Goal: Task Accomplishment & Management: Complete application form

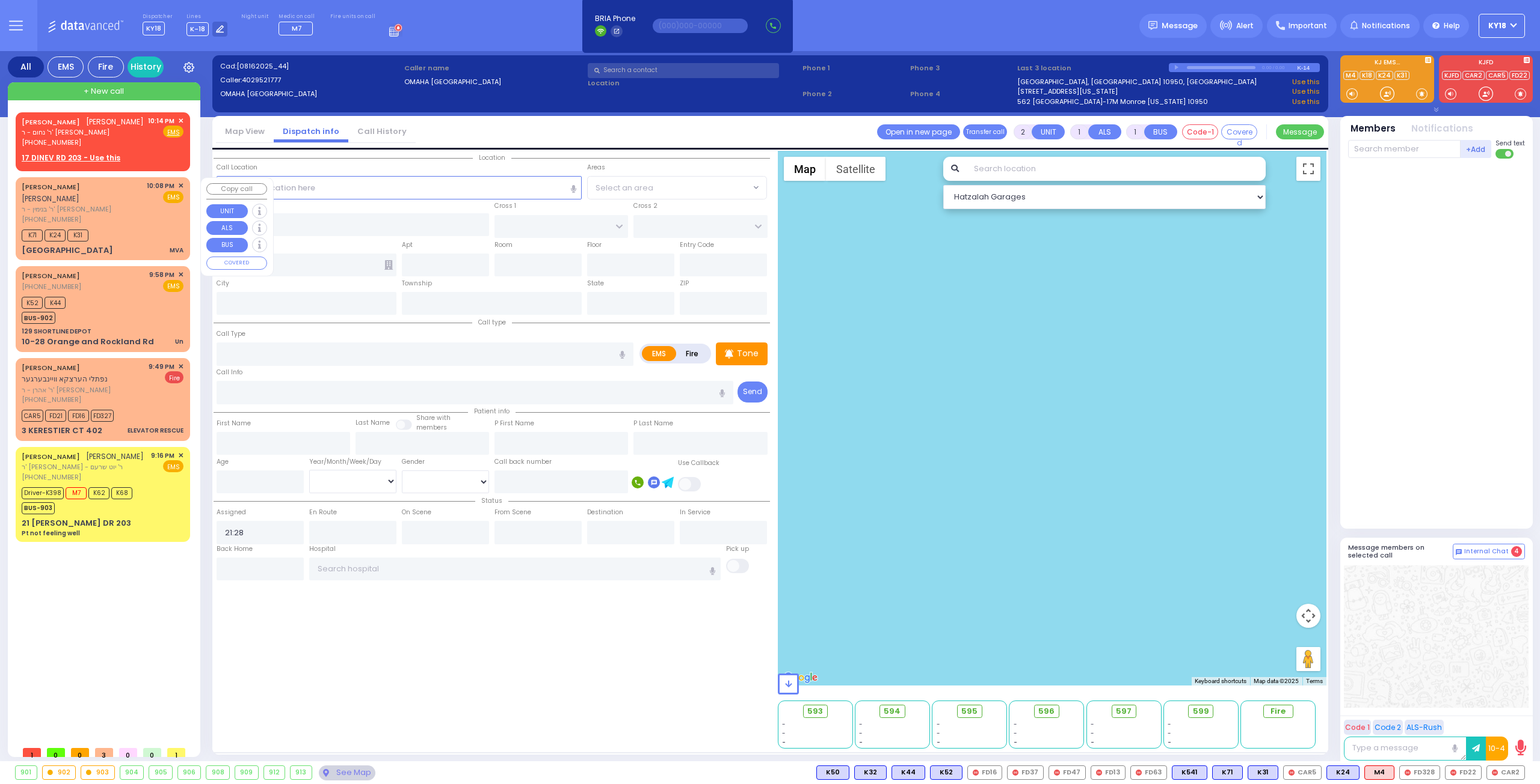
select select
click at [30, 139] on rect at bounding box center [35, 142] width 10 height 10
type input "8457837520"
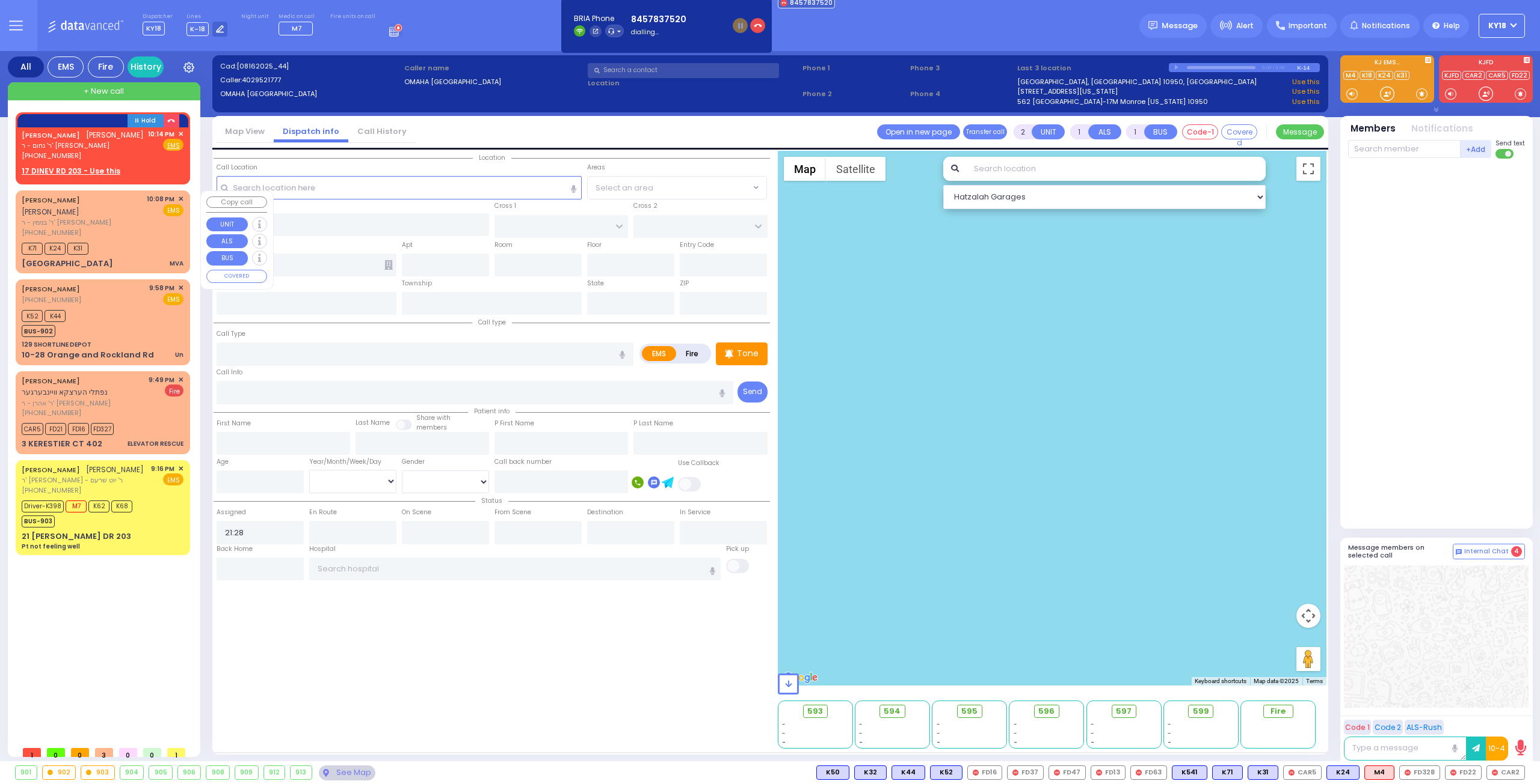
click at [166, 258] on div "Daj Boulevard MVA" at bounding box center [102, 264] width 161 height 12
type input "4"
select select
type input "MVA"
radio input "true"
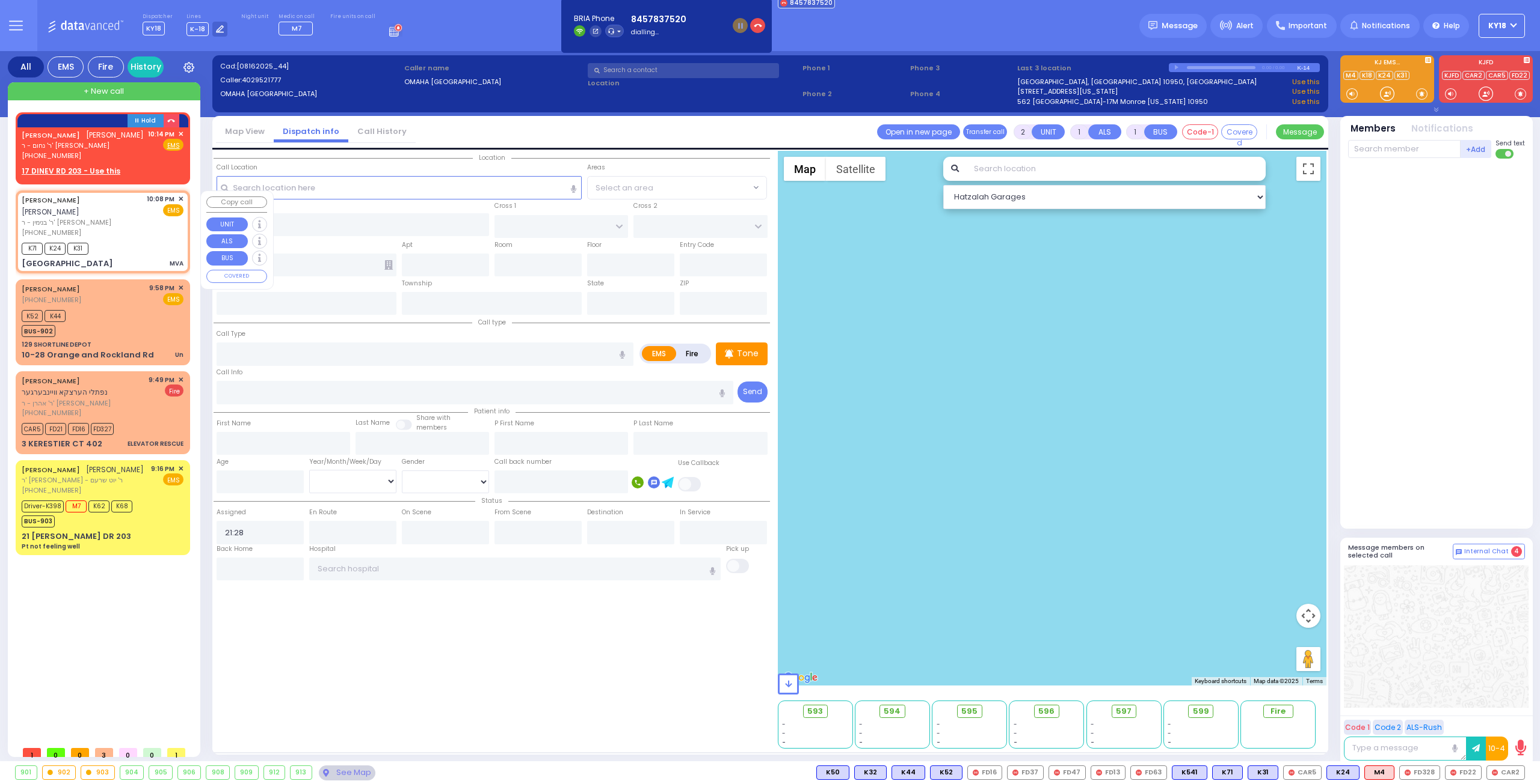
type input "SHLOME"
type input "WEISS"
select select
type input "22:08"
type input "22:09"
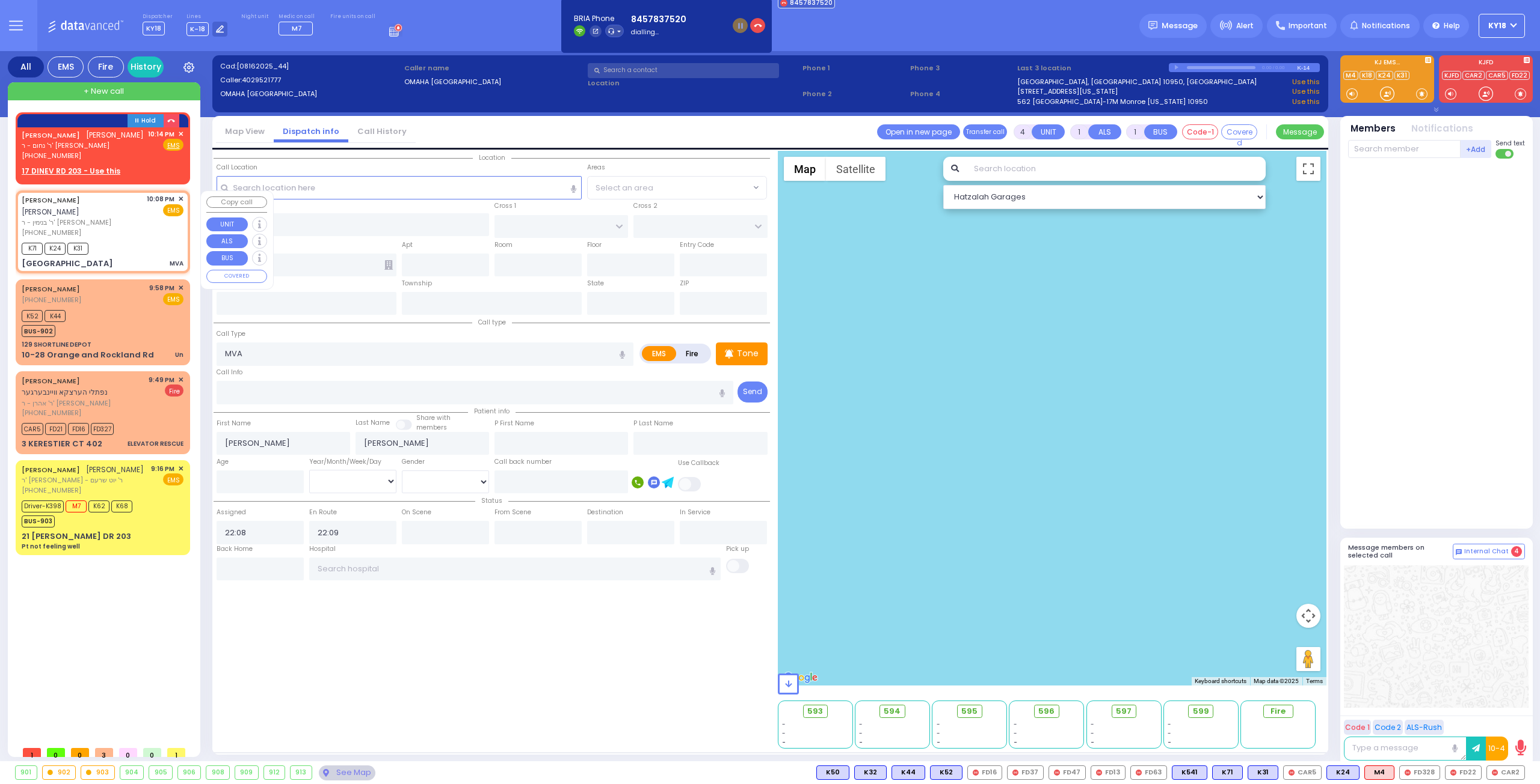
select select "Hatzalah Garages"
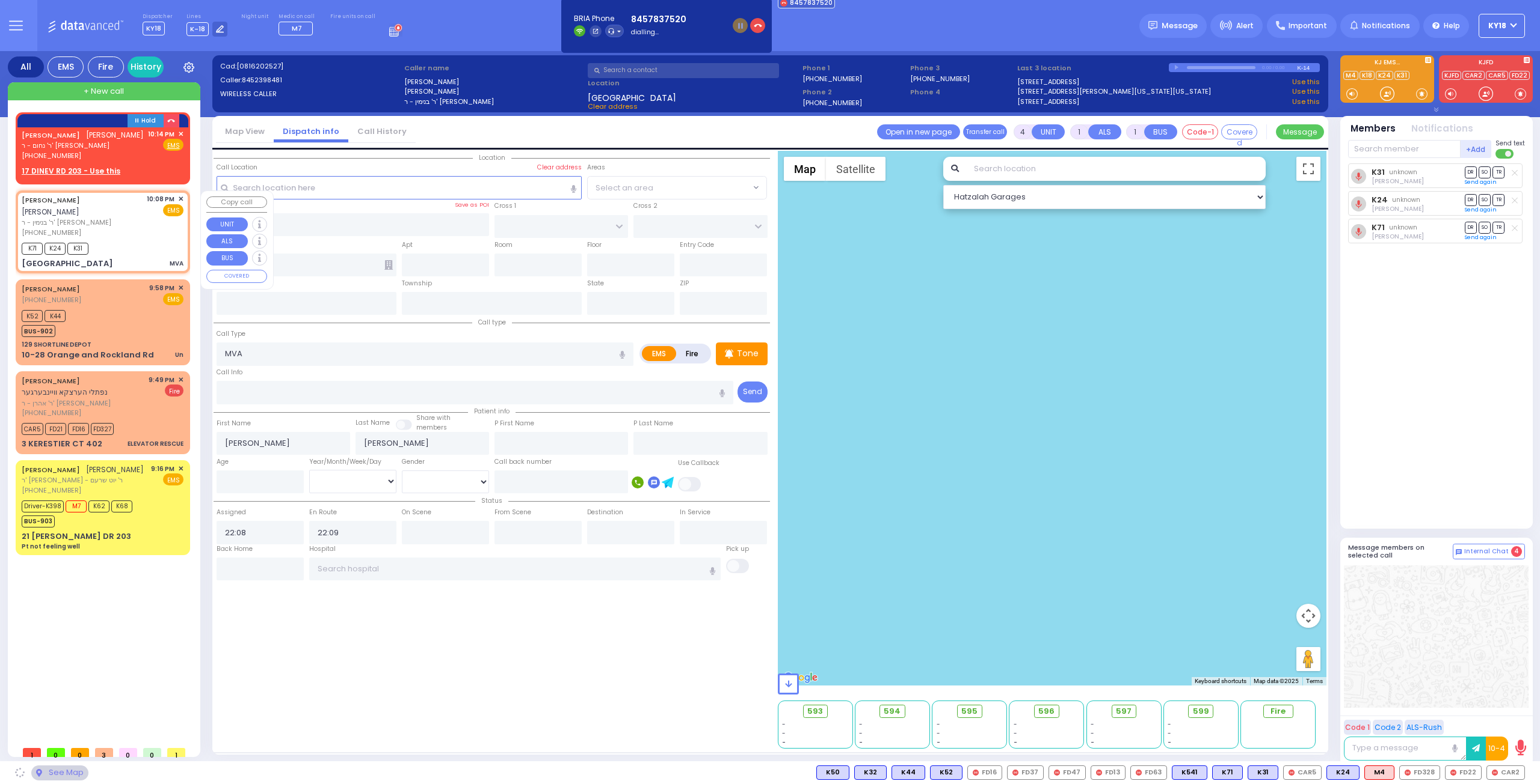
type input "RIMENEV COURT"
type input "STROPKOV COURT"
type input "Daj Boulevard"
type input "MONROE"
type input "[US_STATE]"
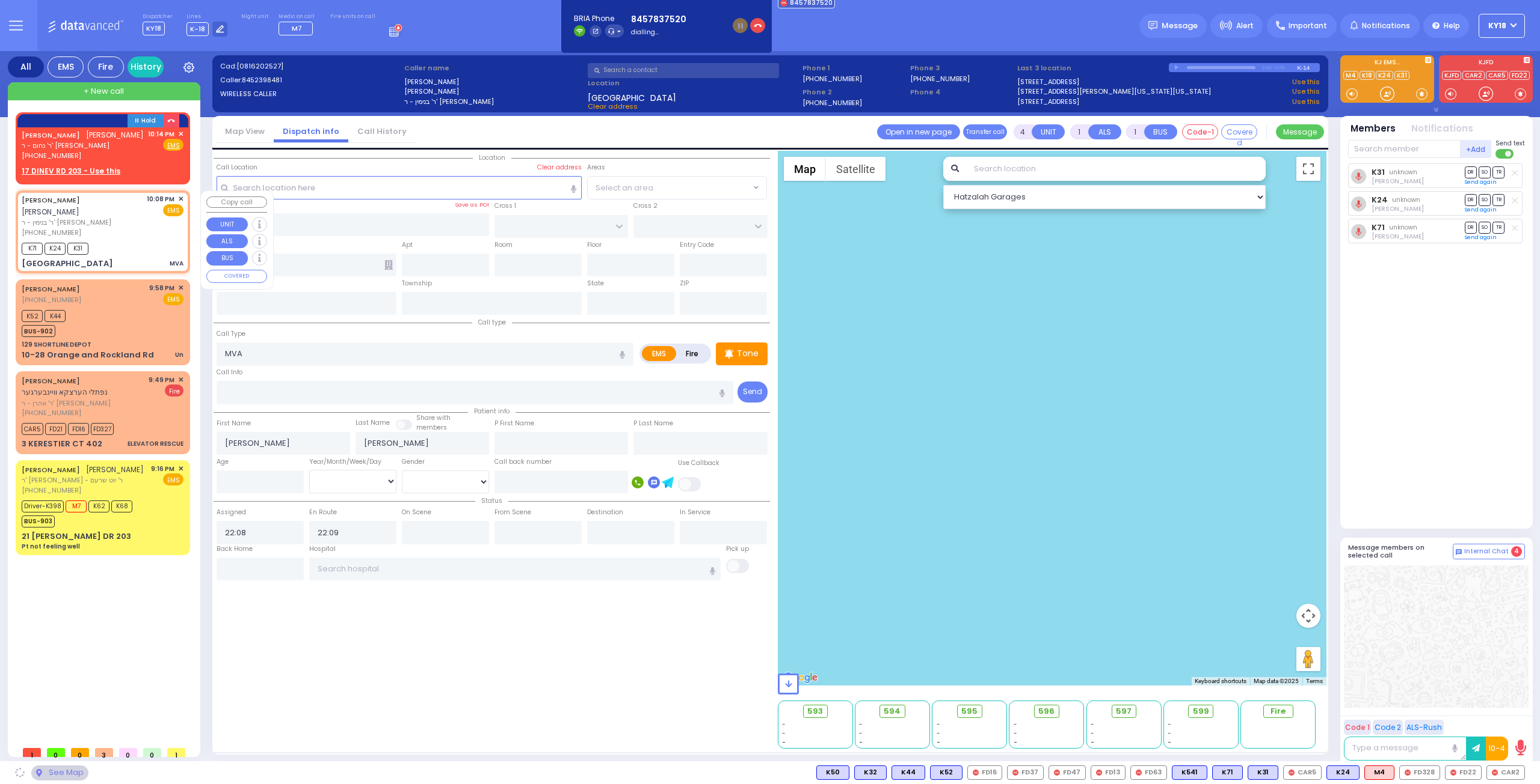
type input "10950"
select select "SECTION 1"
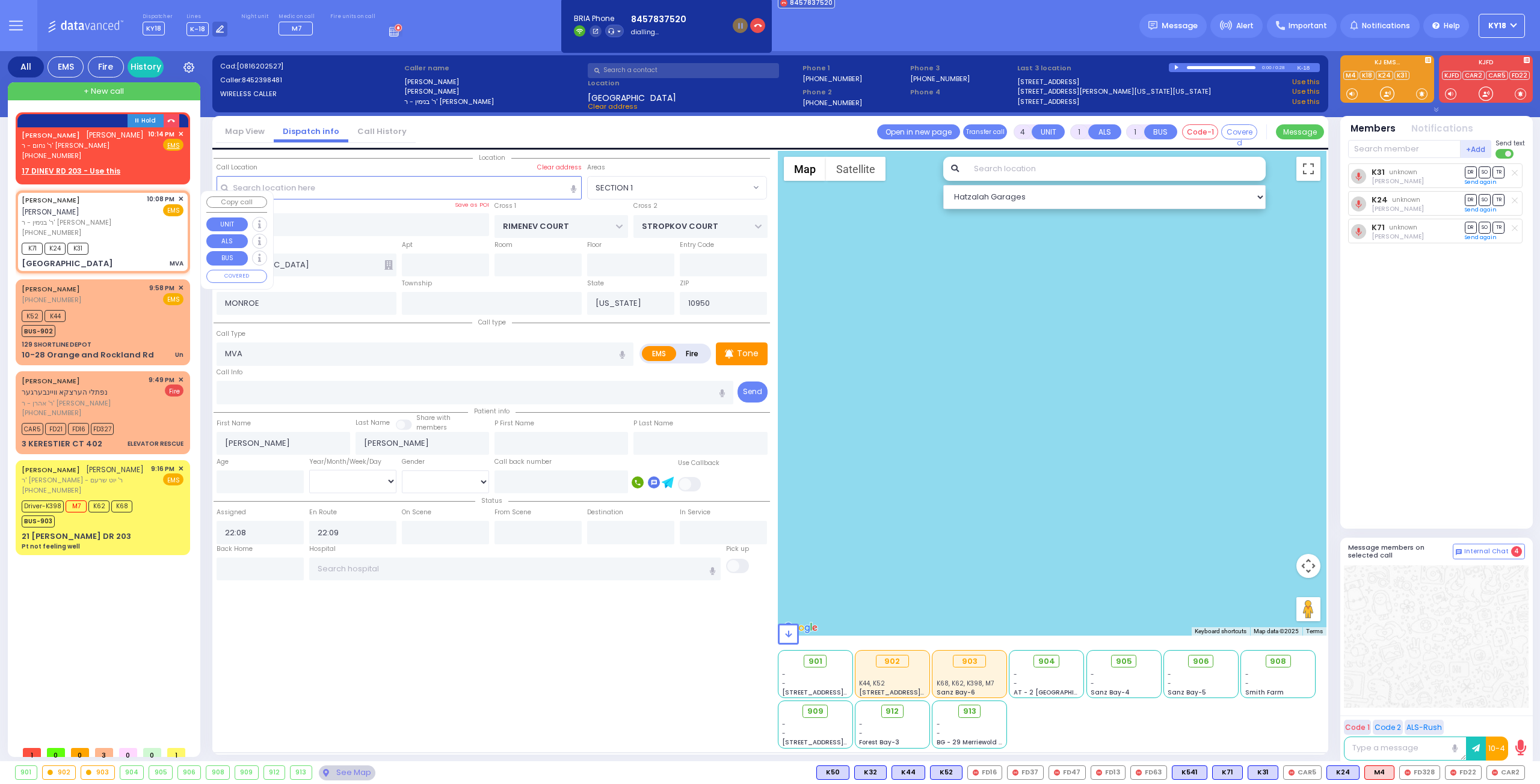
click at [181, 194] on span "✕" at bounding box center [180, 199] width 6 height 10
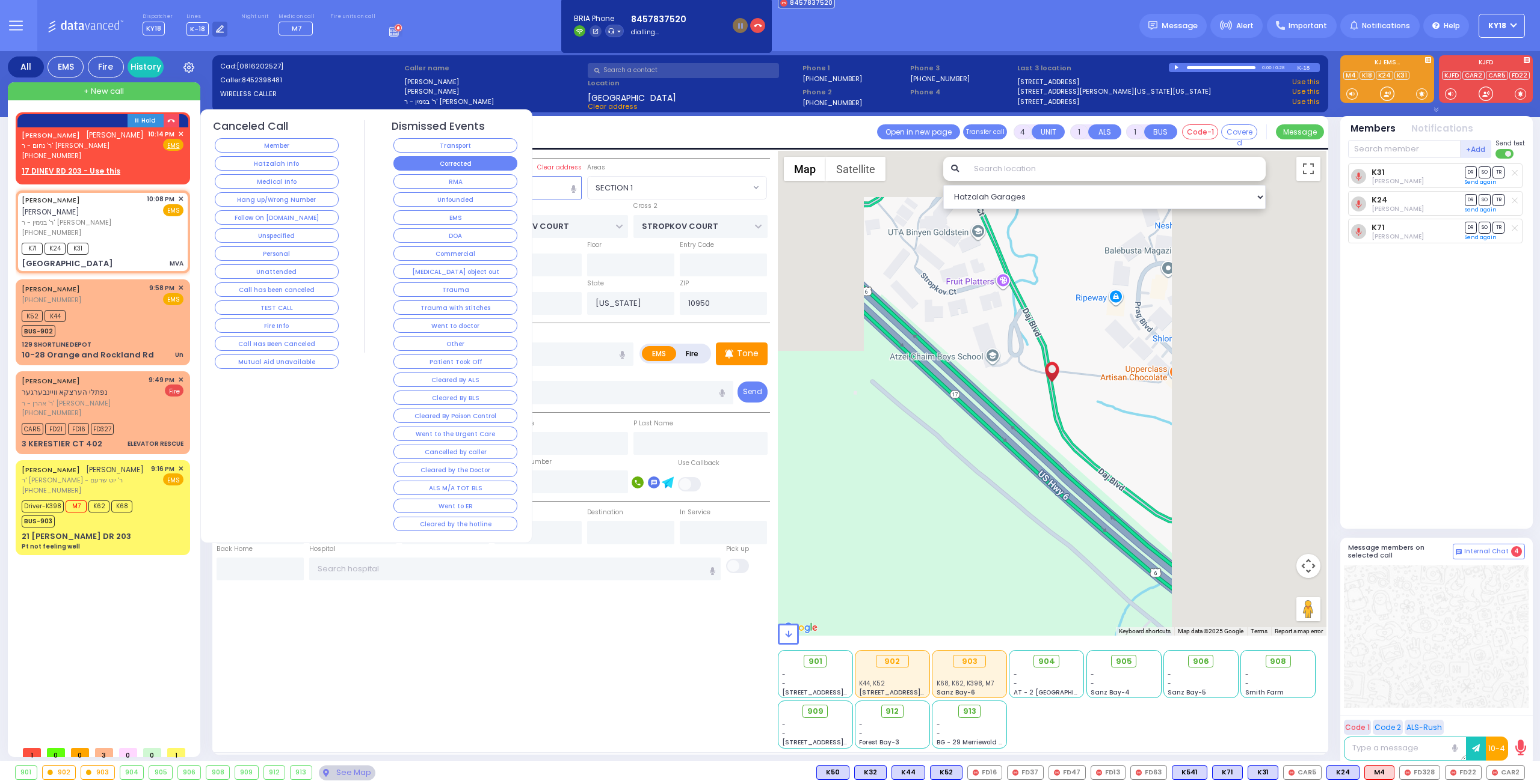
click at [456, 161] on button "Corrected" at bounding box center [455, 164] width 124 height 15
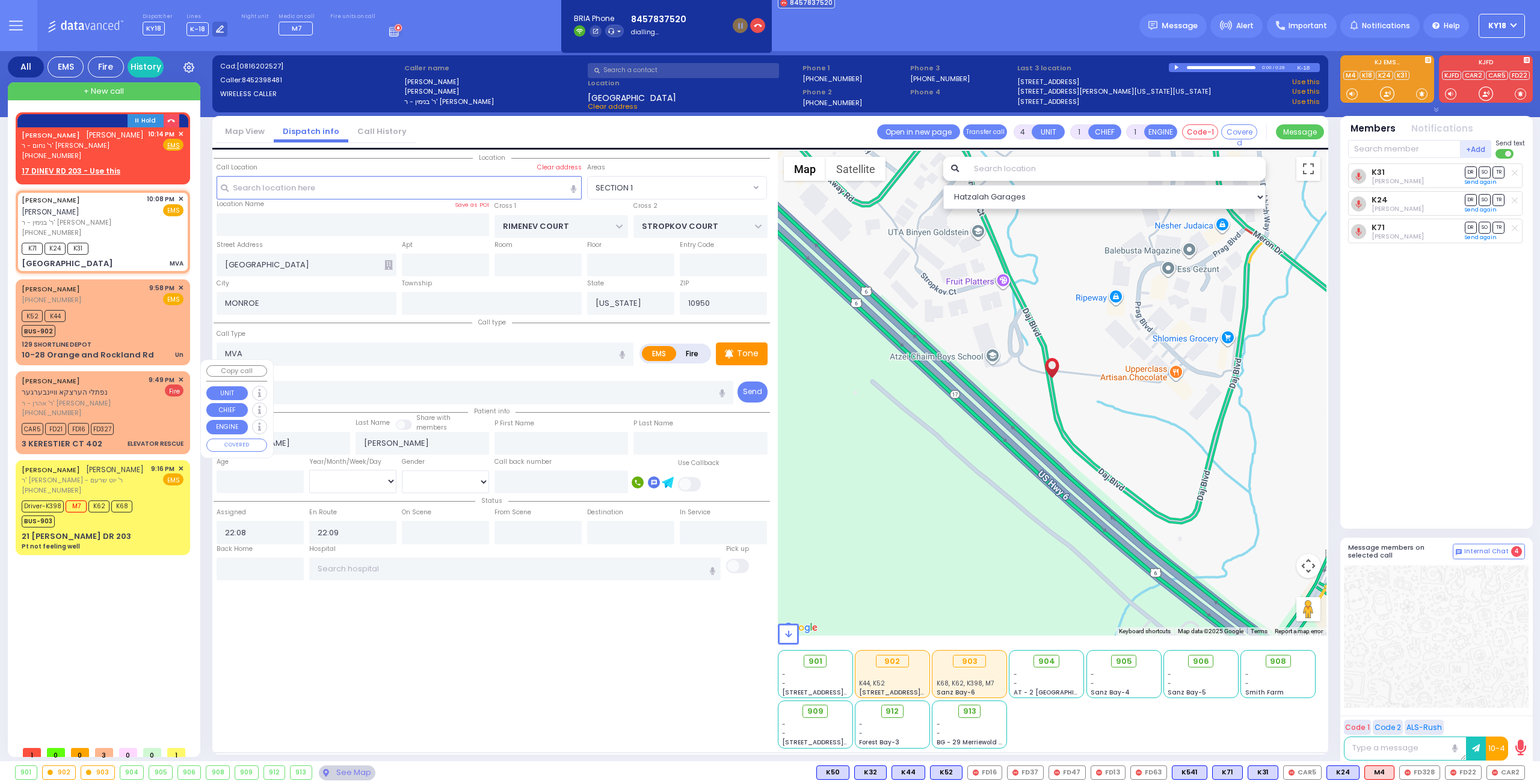
select select
radio input "true"
select select
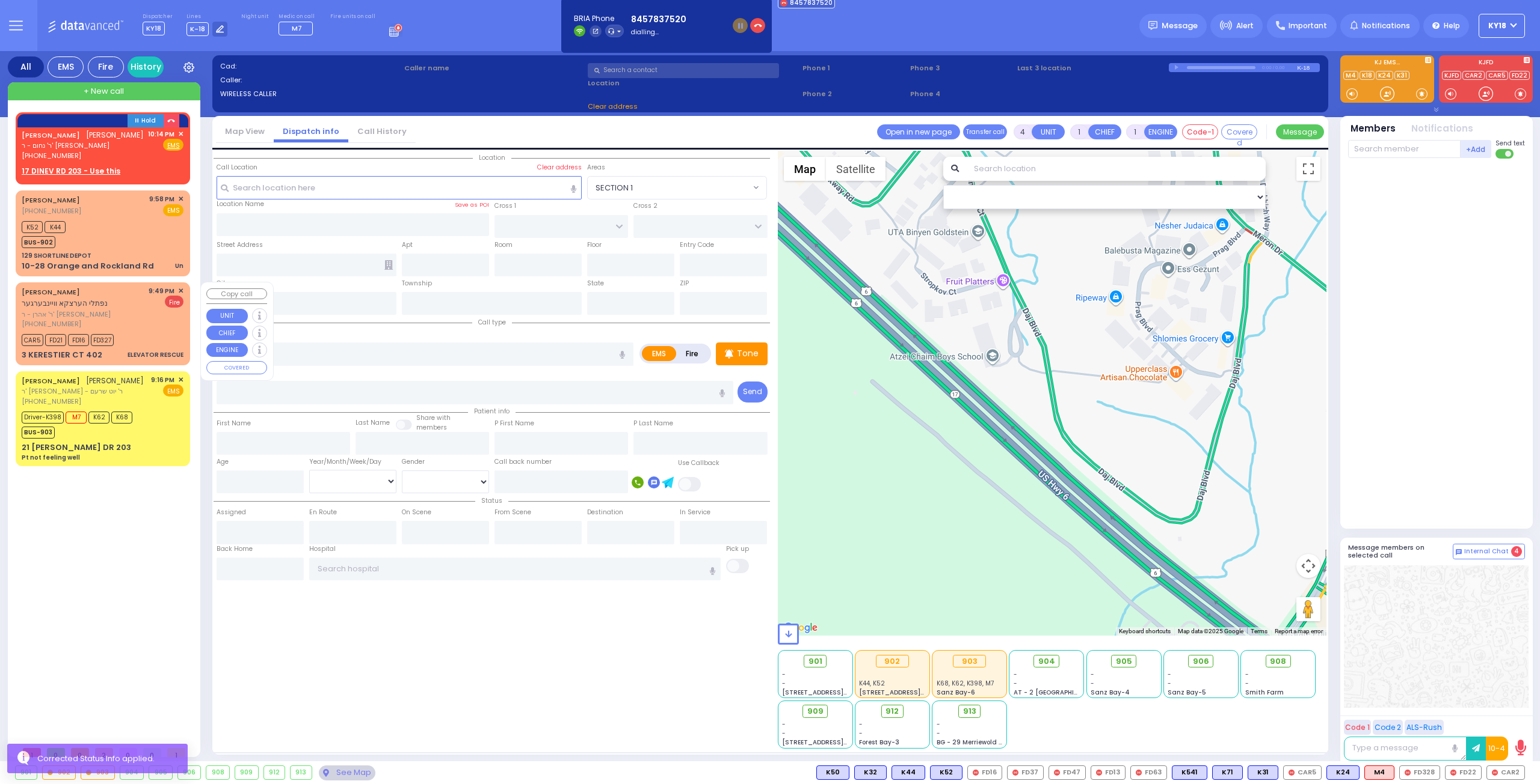
drag, startPoint x: 124, startPoint y: 329, endPoint x: 133, endPoint y: 319, distance: 13.5
click at [124, 328] on div "(845) 782-0378" at bounding box center [82, 324] width 123 height 10
type input "2"
select select
type input "ELEVATOR RESCUE"
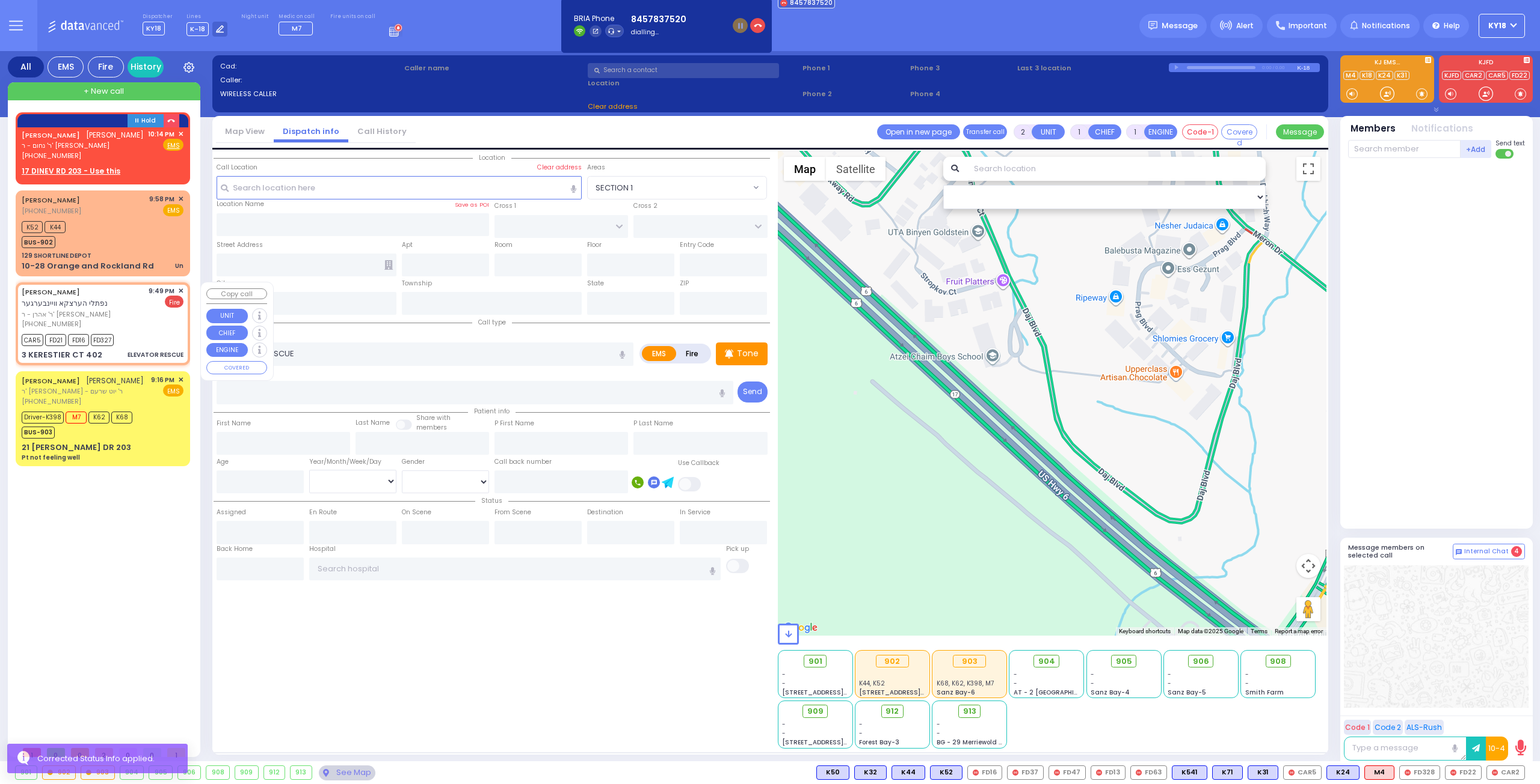
radio input "false"
radio input "true"
type input "NAFTULA HERTZKE"
type input "WEINBERGER"
select select
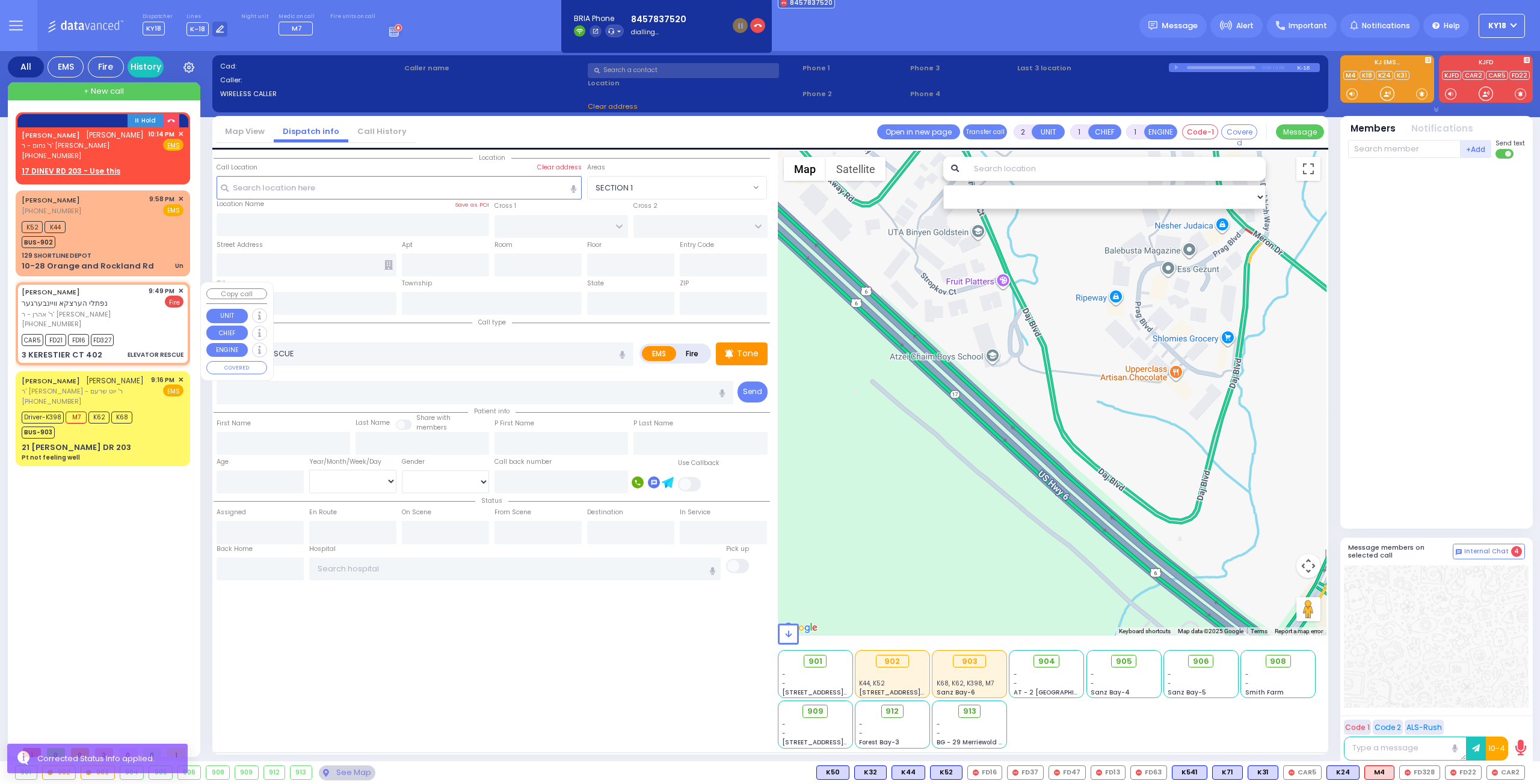
type input "21:49"
type input "21:51"
type input "GETZIL BERGER BLVD"
type input "KAHAN DR"
type input "3 KERESTIER CT"
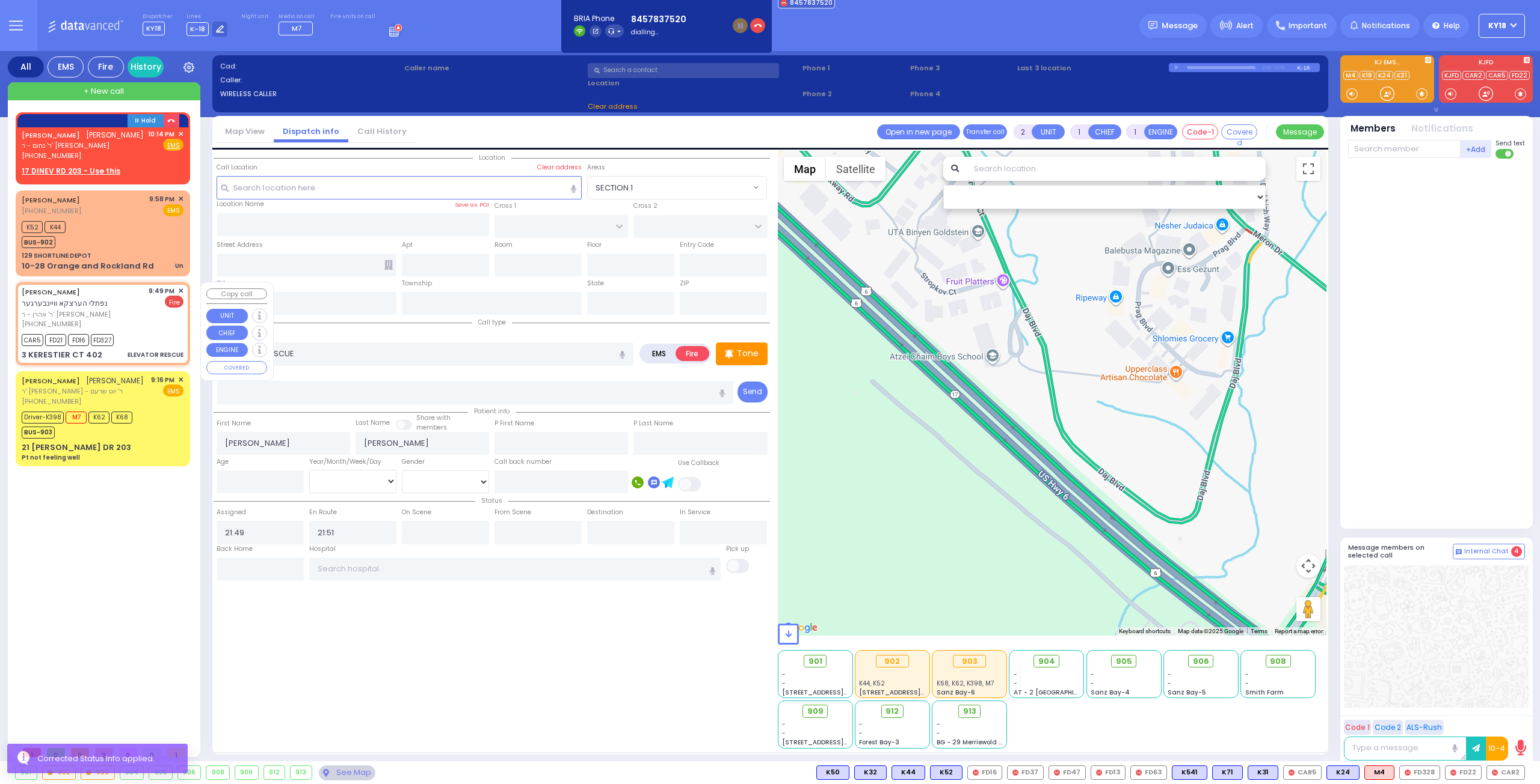
type input "402"
type input "Kiryas Joel"
type input "[US_STATE]"
type input "10950"
select select "SECTION 4"
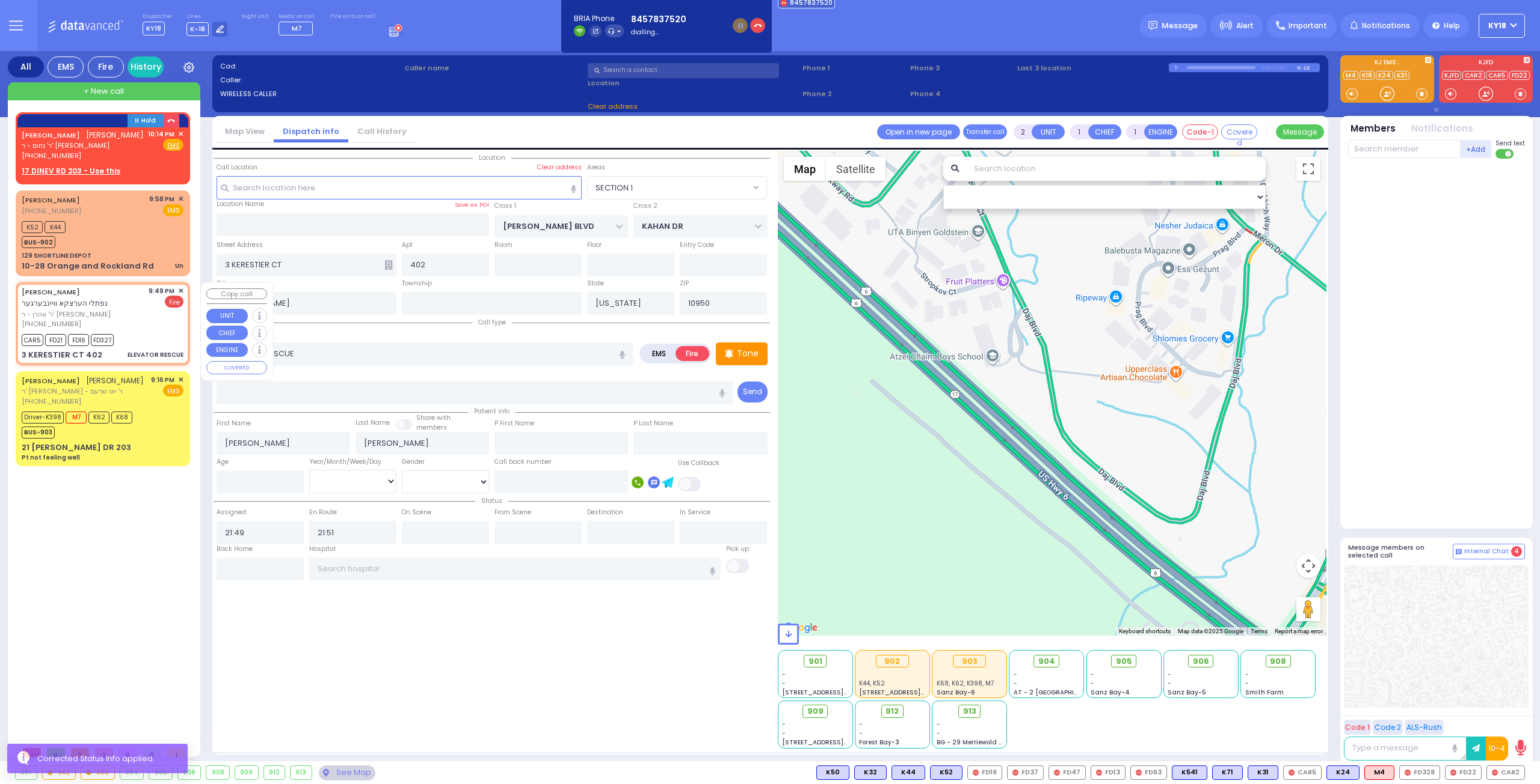
select select "Hatzalah Garages"
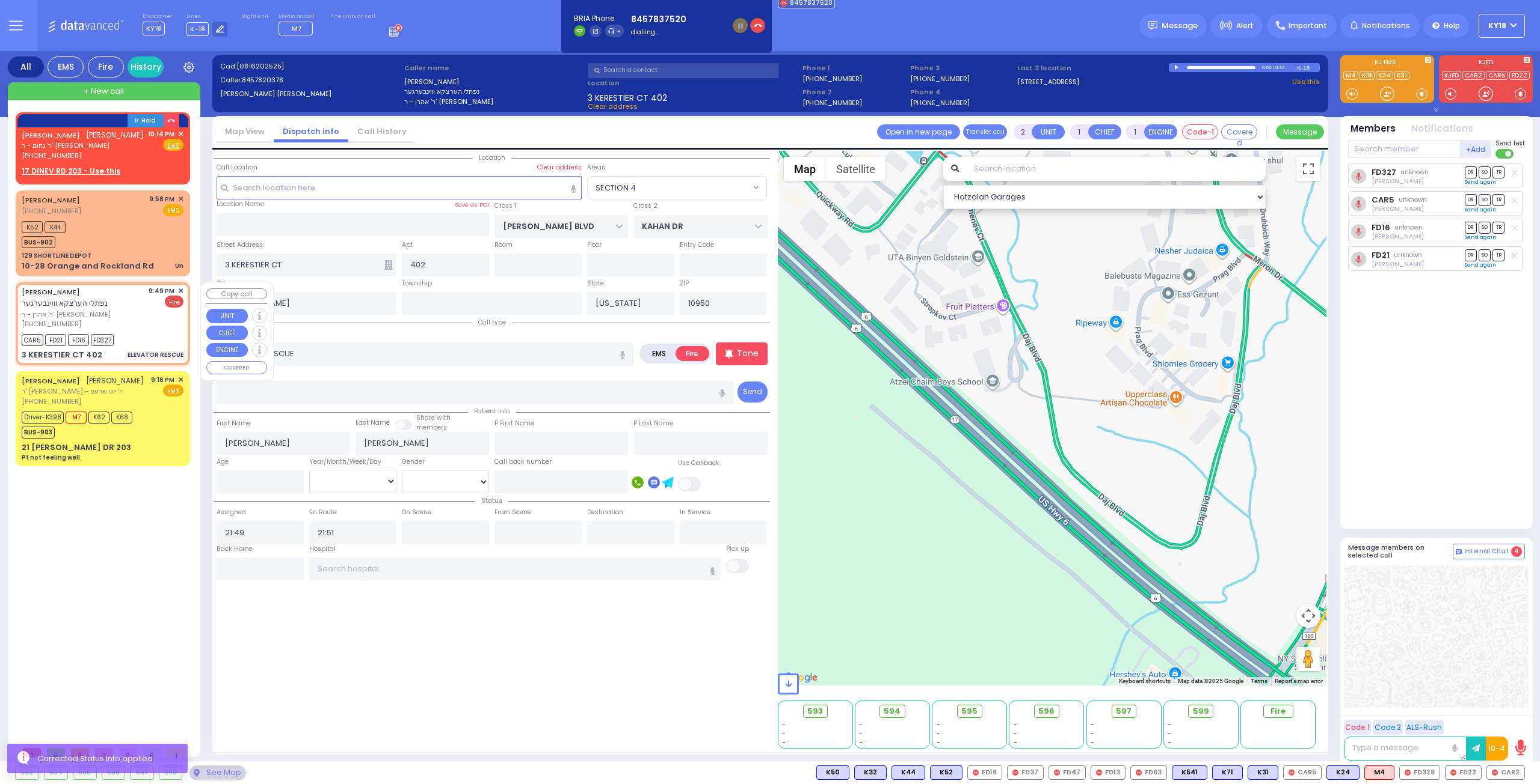
click at [181, 288] on span "✕" at bounding box center [180, 291] width 6 height 10
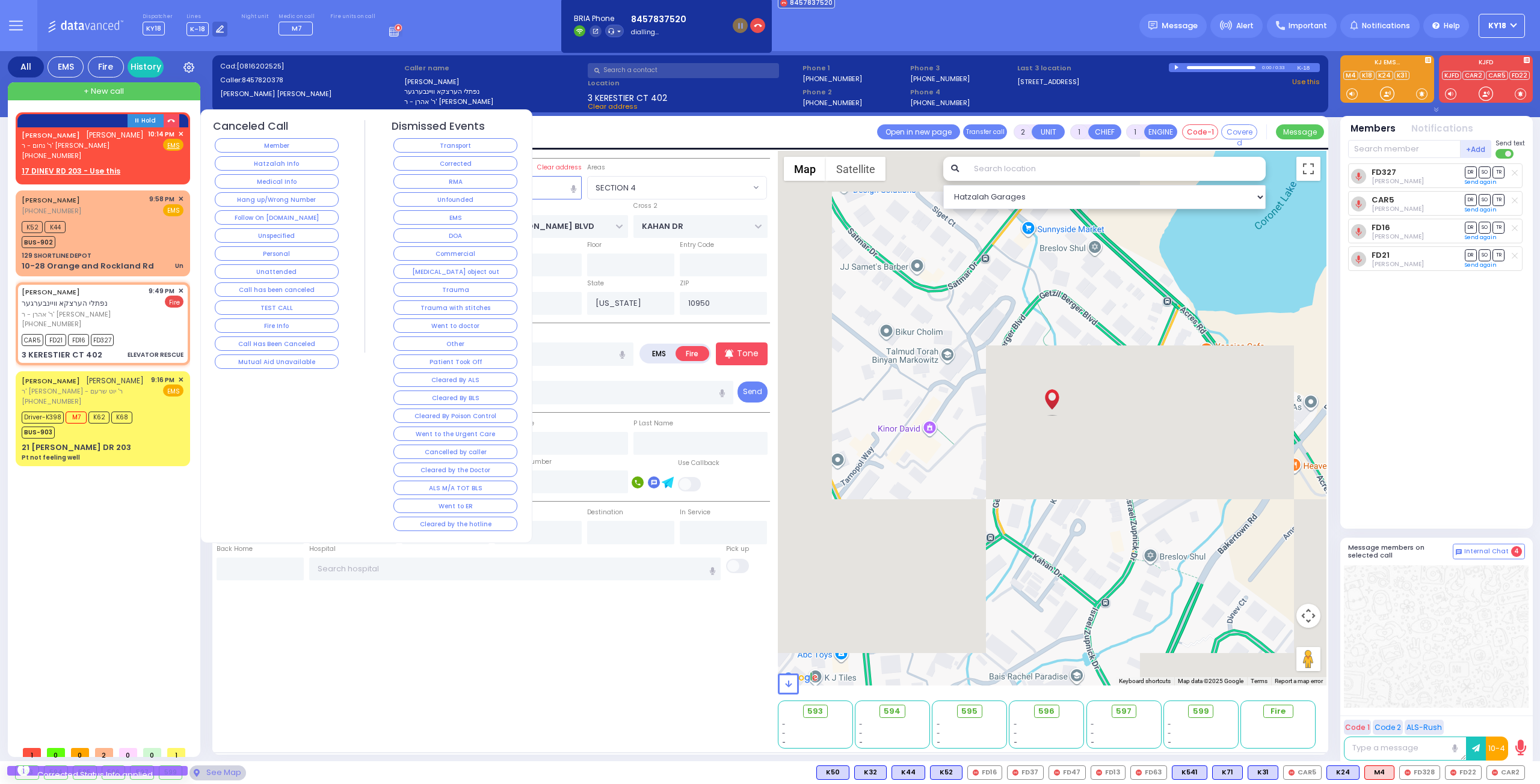
drag, startPoint x: 453, startPoint y: 161, endPoint x: 409, endPoint y: 181, distance: 48.3
click at [453, 161] on button "Corrected" at bounding box center [455, 164] width 124 height 15
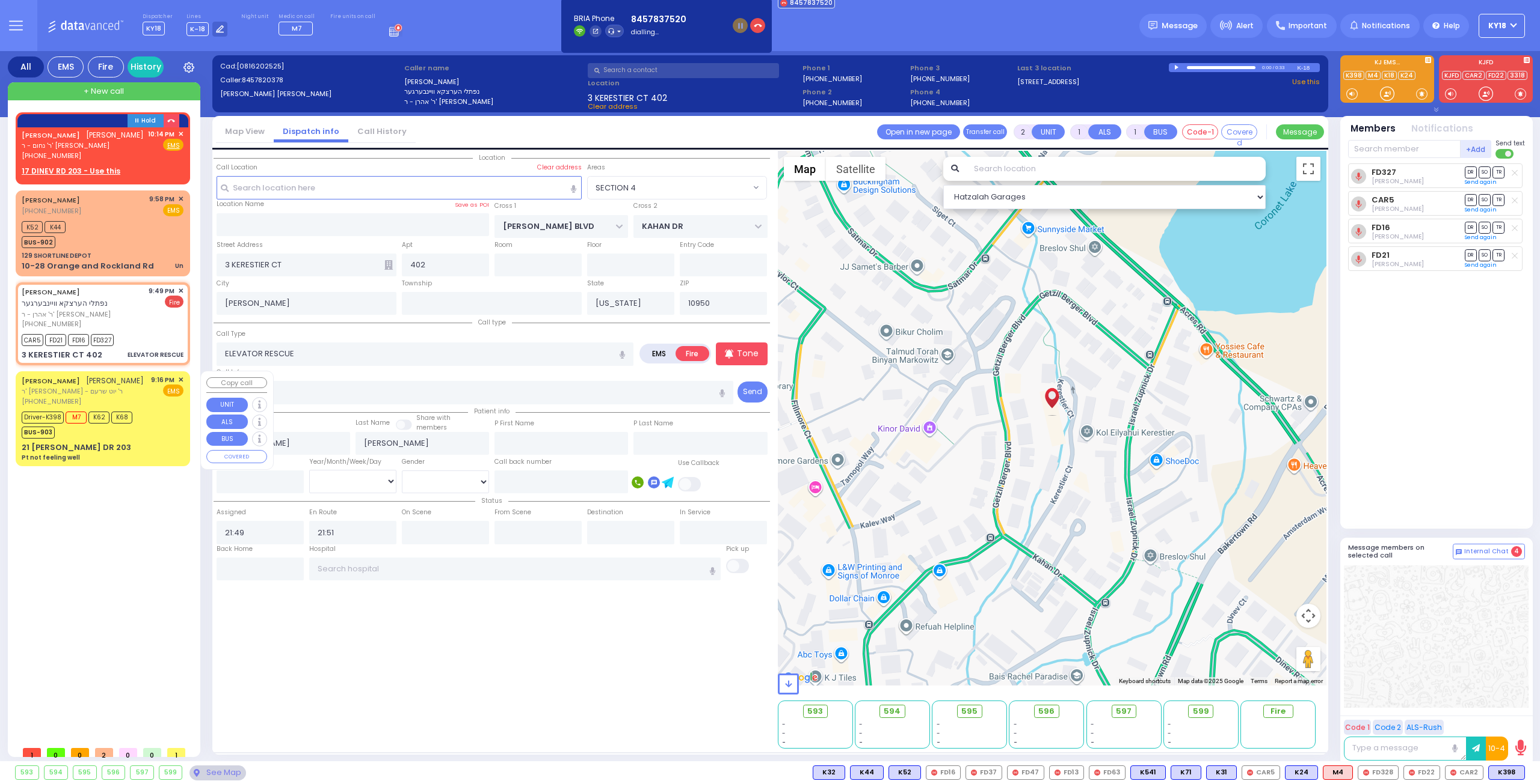
select select
radio input "true"
select select
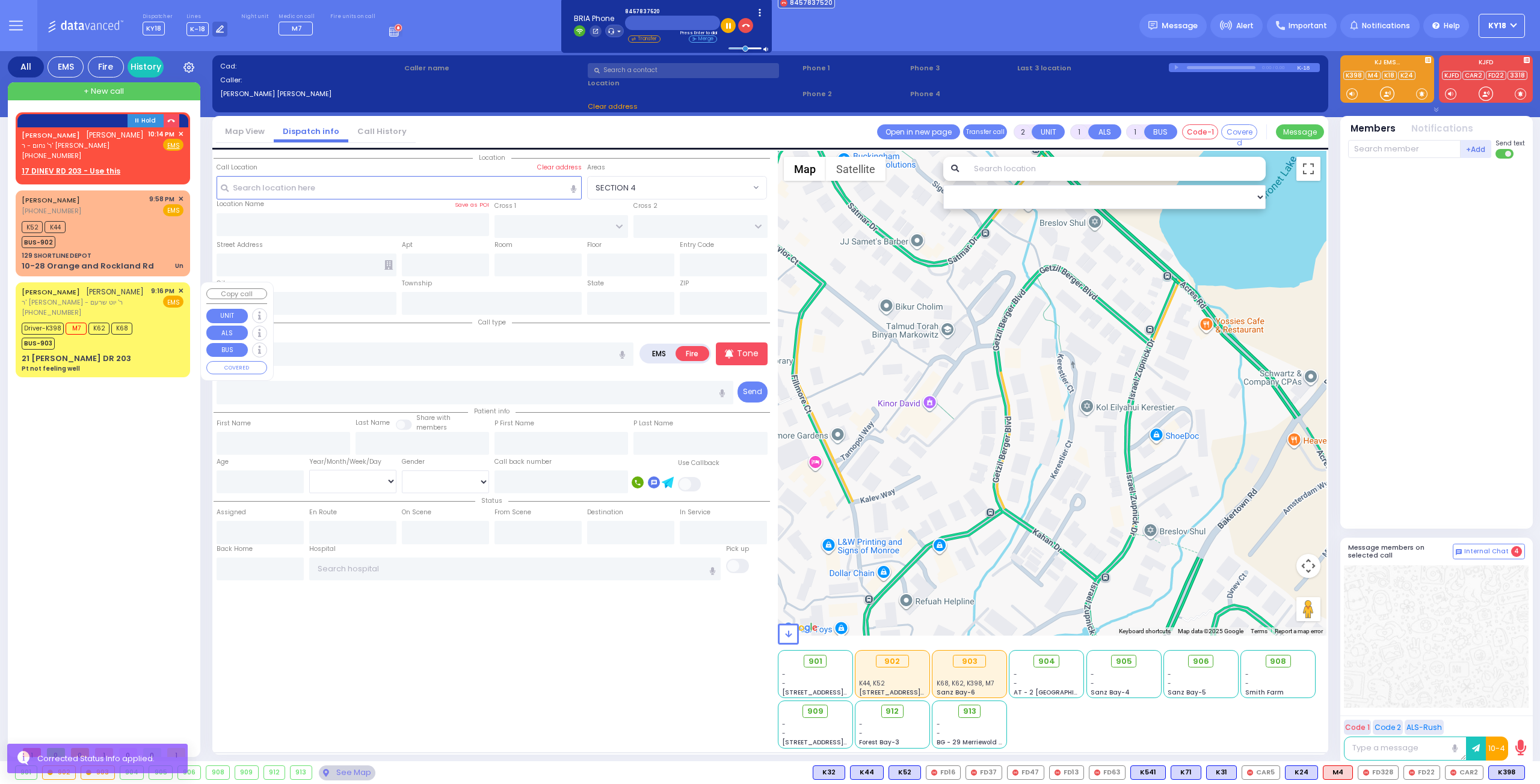
click at [146, 346] on div "Driver-K398 M7 K62 K68 BUS-903" at bounding box center [102, 334] width 161 height 30
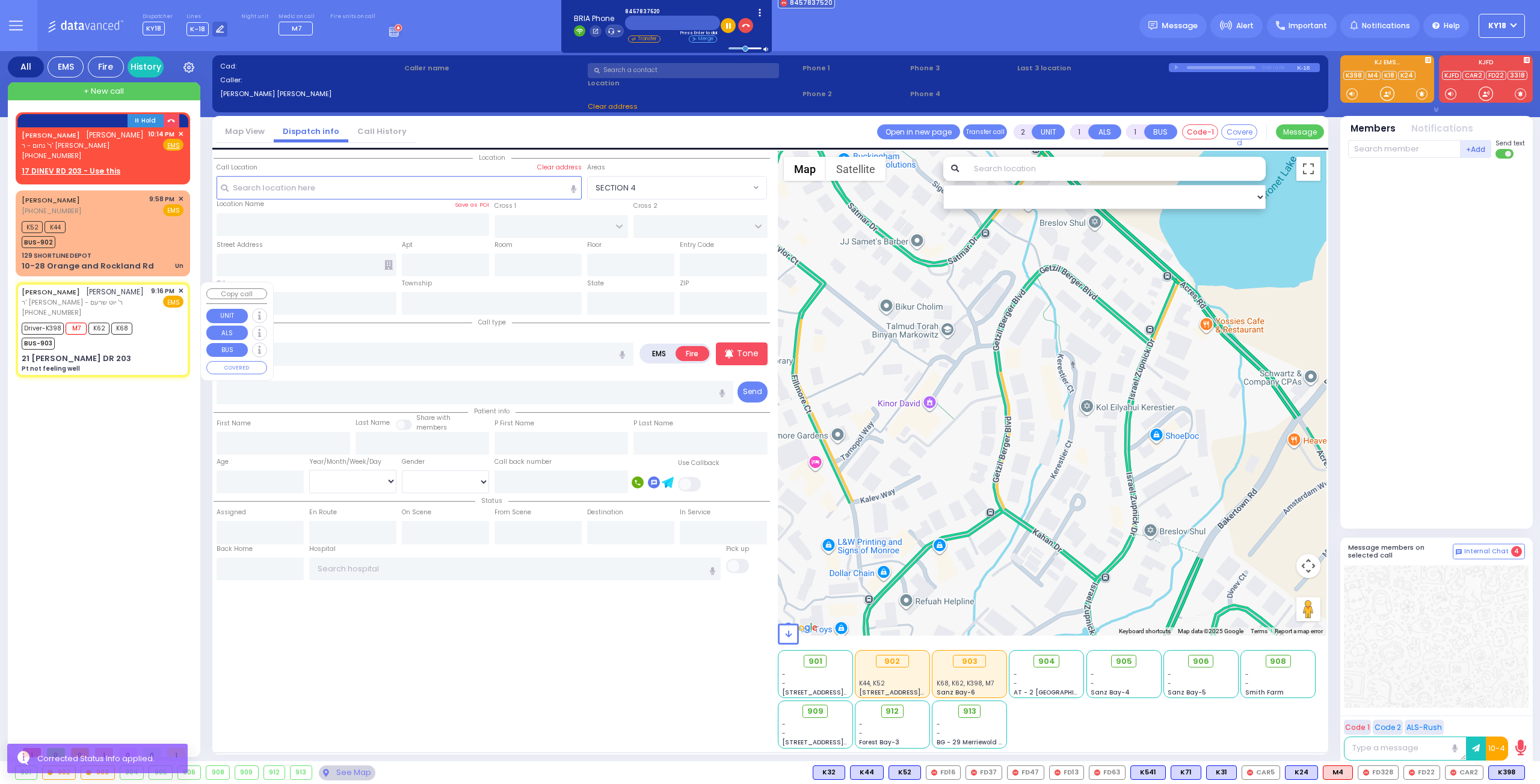
type input "6"
select select
type input "Pt not feeling well"
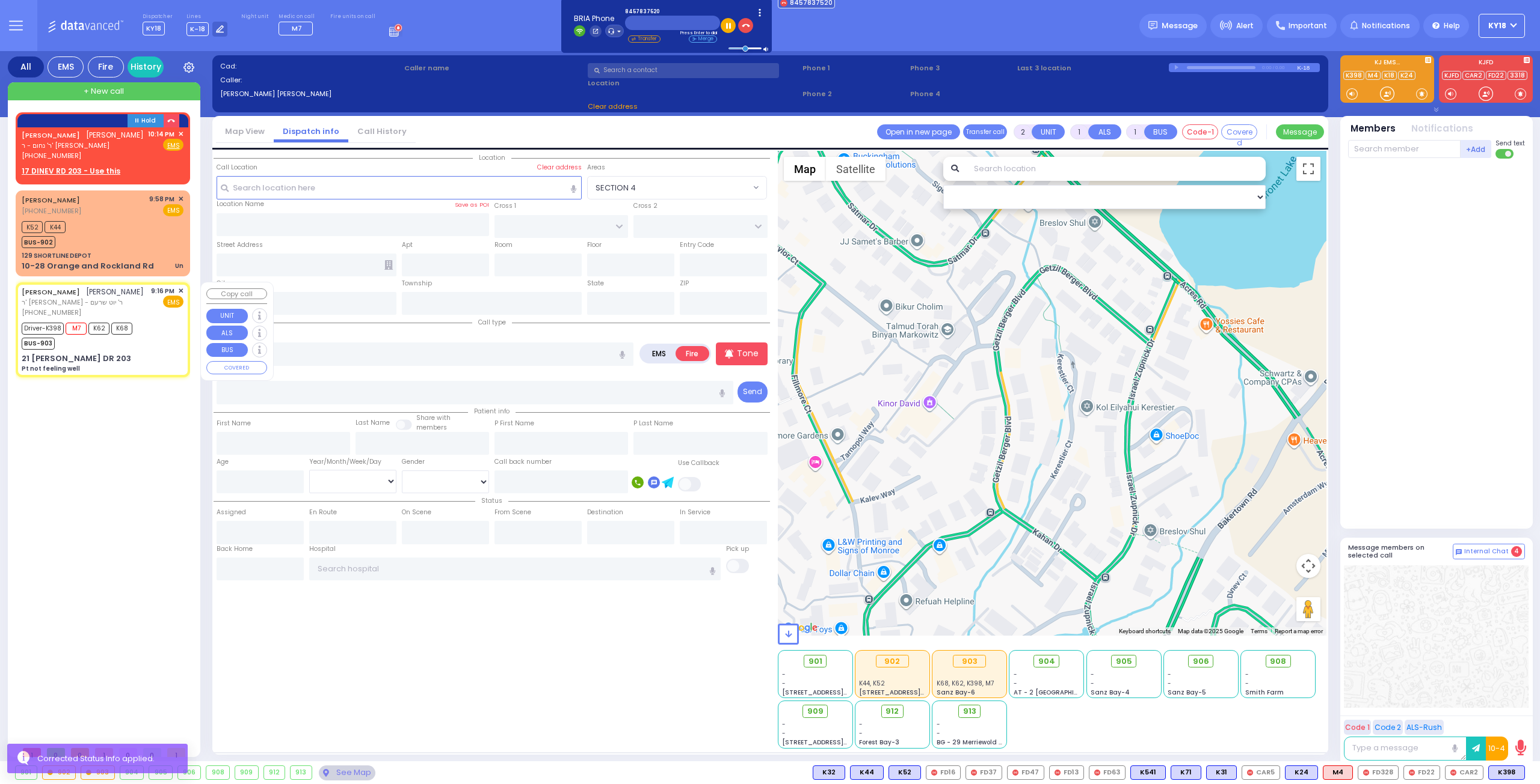
radio input "true"
type input "JOSHUA EFROIM"
type input "LOWY"
type input "Unknown"
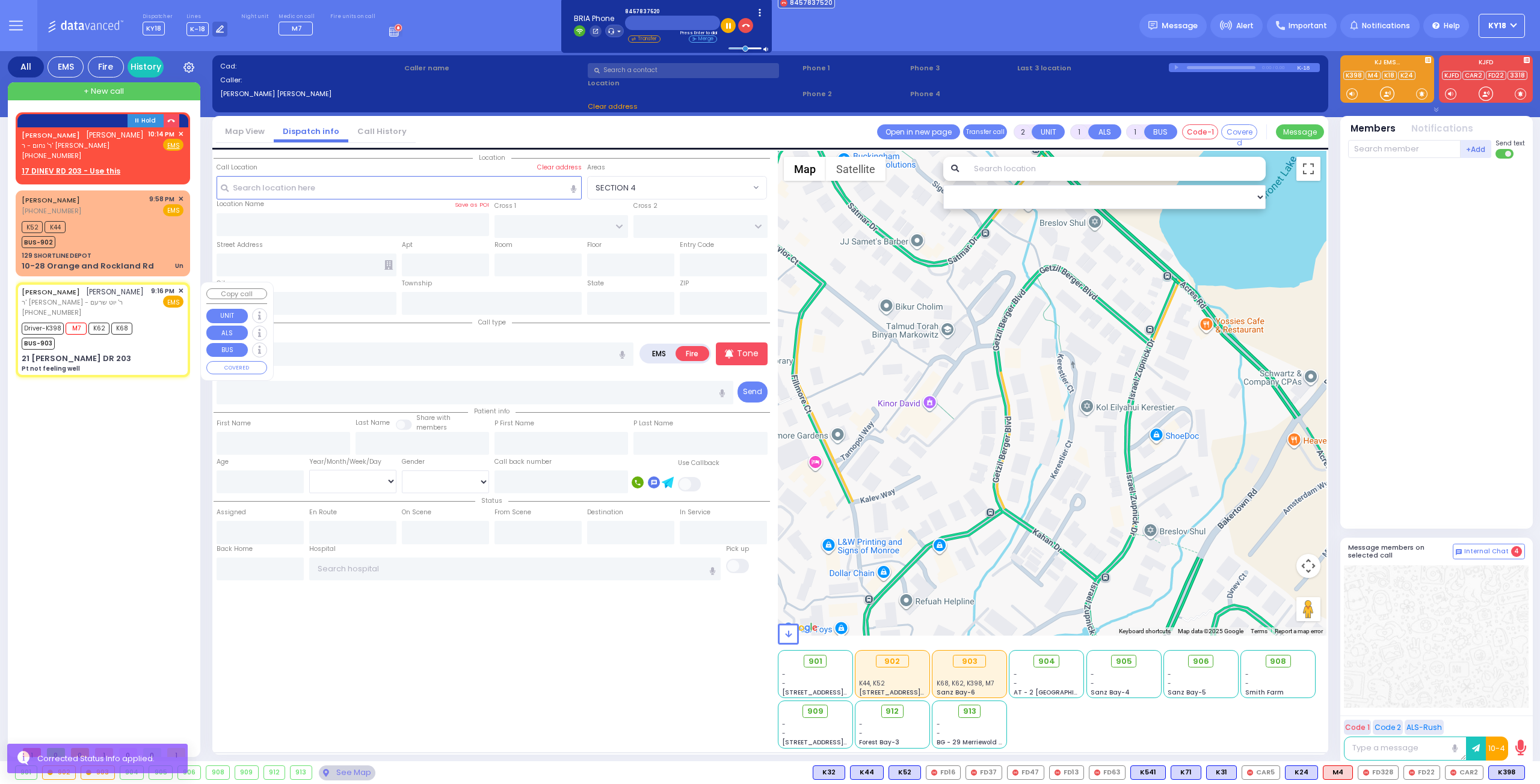
select select "Year"
select select "[DEMOGRAPHIC_DATA]"
type input "21:16"
type input "21:18"
type input "21:22"
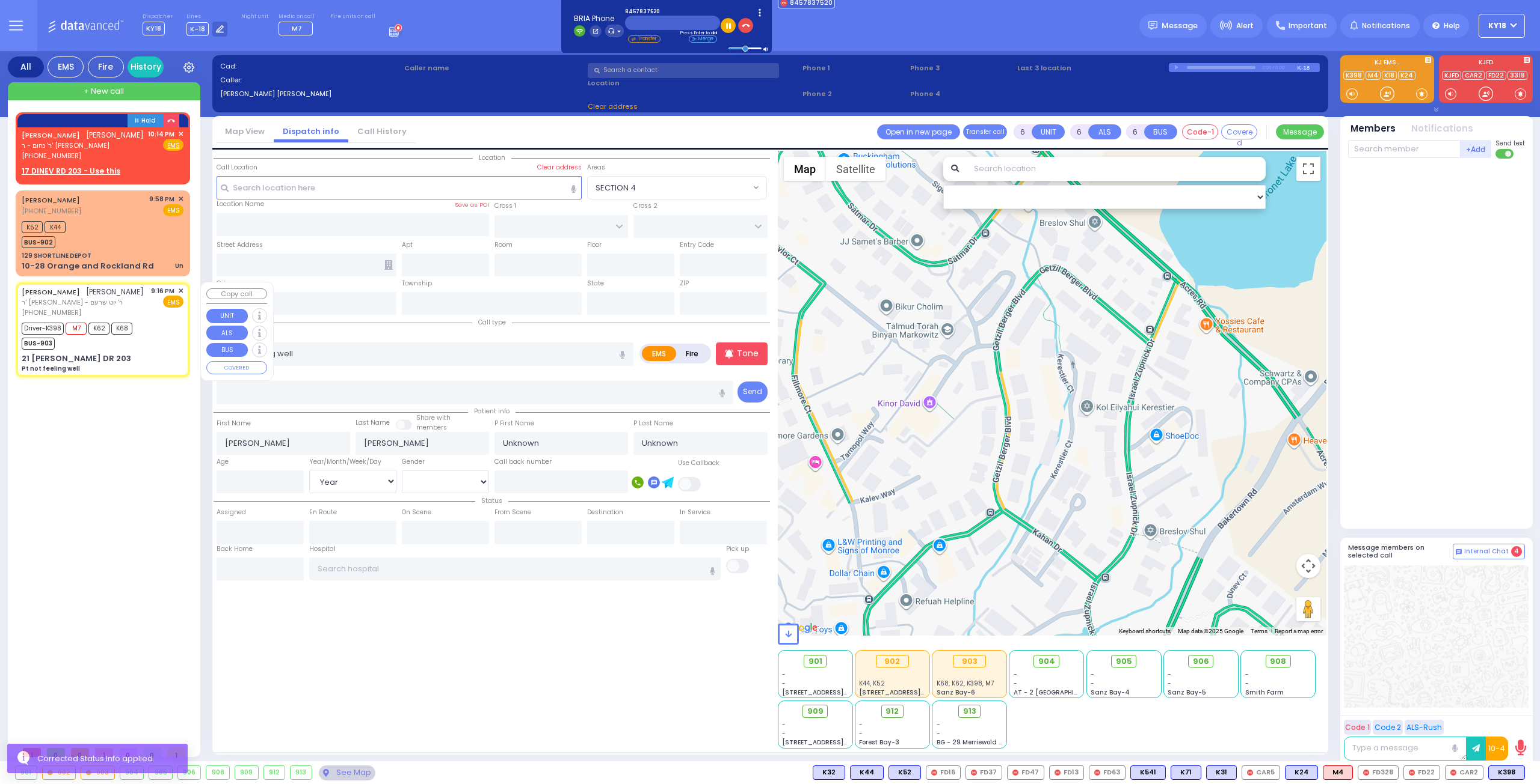
type input "21:44"
select select "Hatzalah Garages"
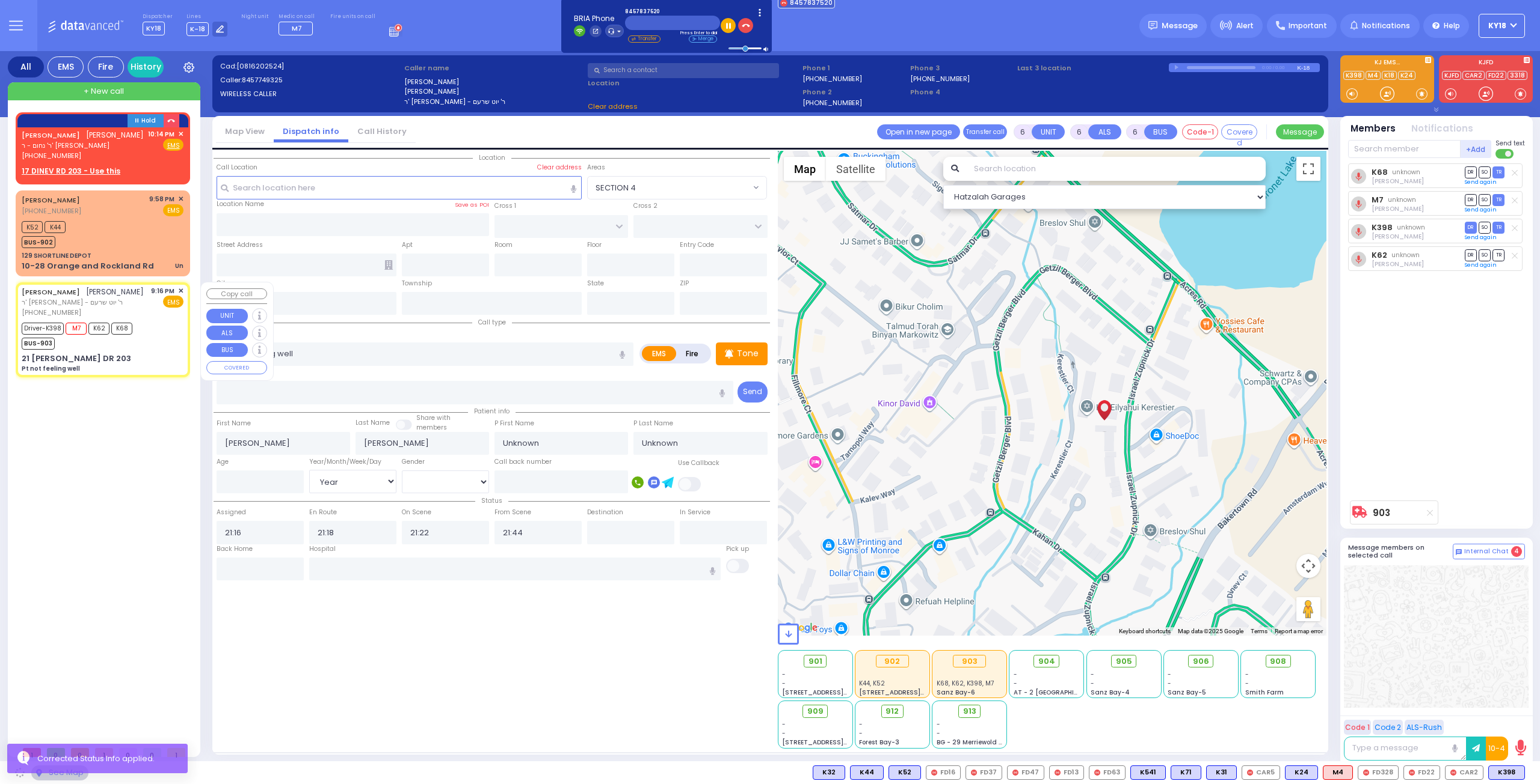
type input "GETZIL BERGER BLVD"
type input "KAHAN DR"
type input "21 ISRAEL ZUPNICK DR"
type input "203"
type input "Monroe"
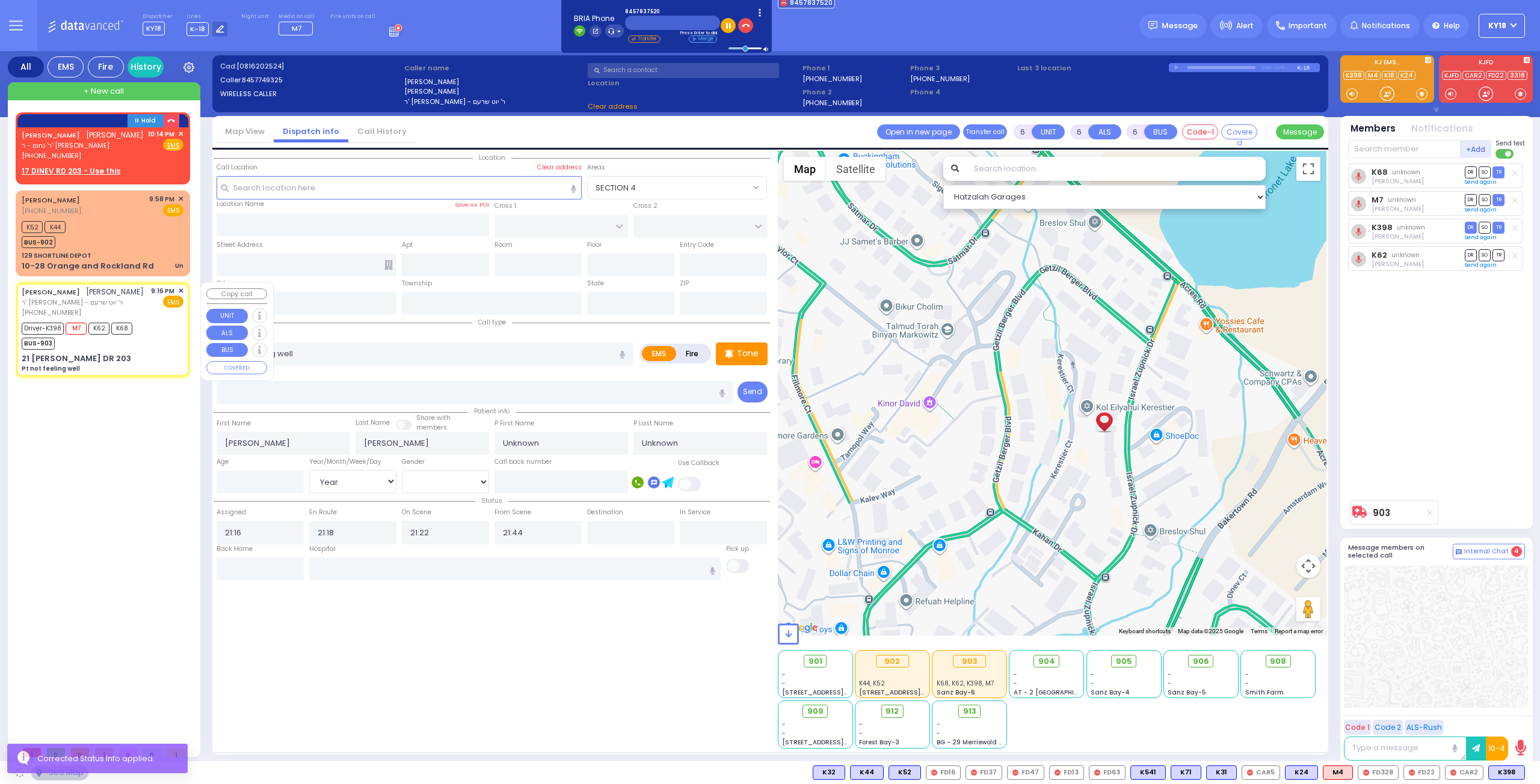
type input "[US_STATE]"
type input "10950"
select select "SECTION 4"
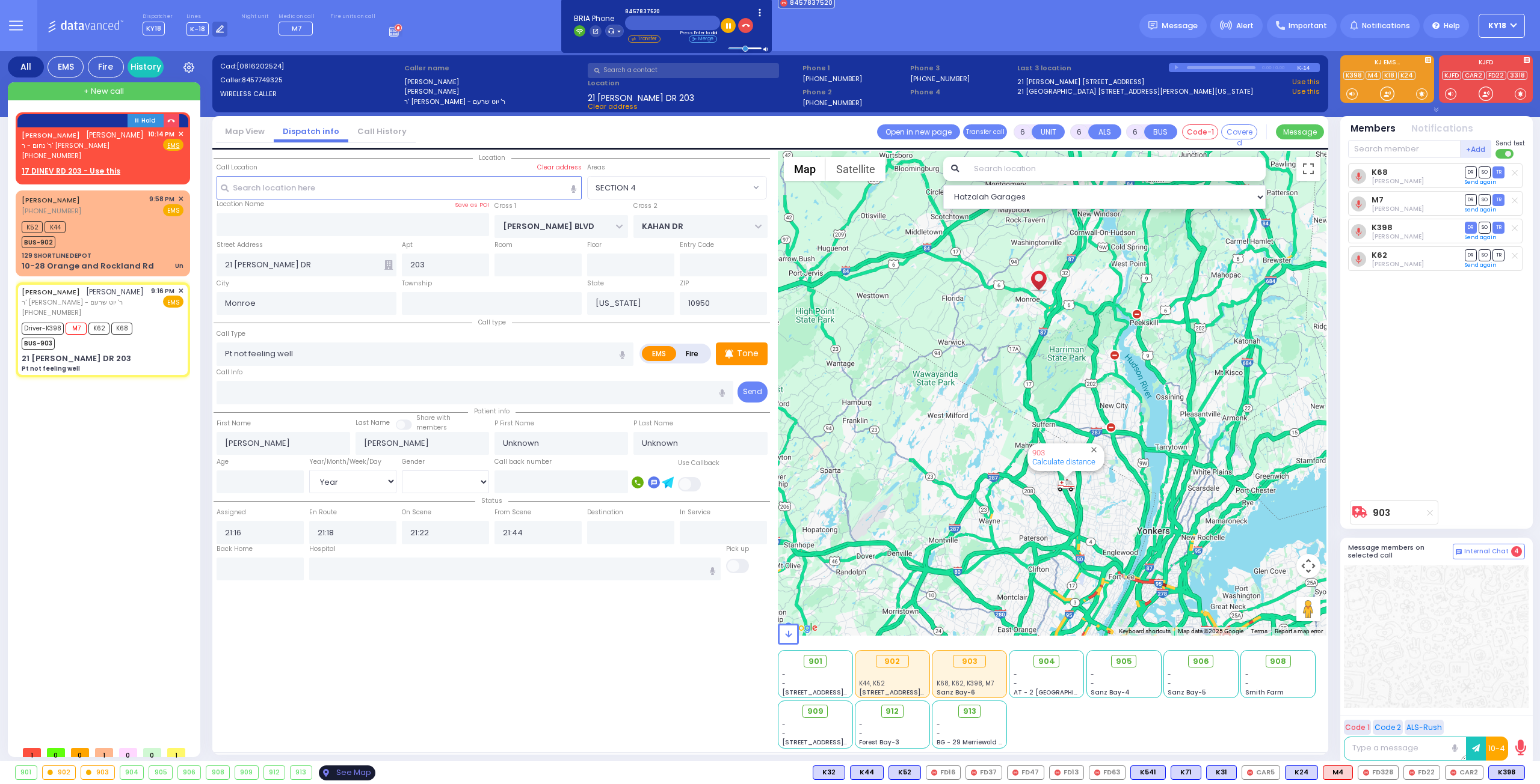
click at [343, 773] on div "See Map" at bounding box center [347, 773] width 57 height 15
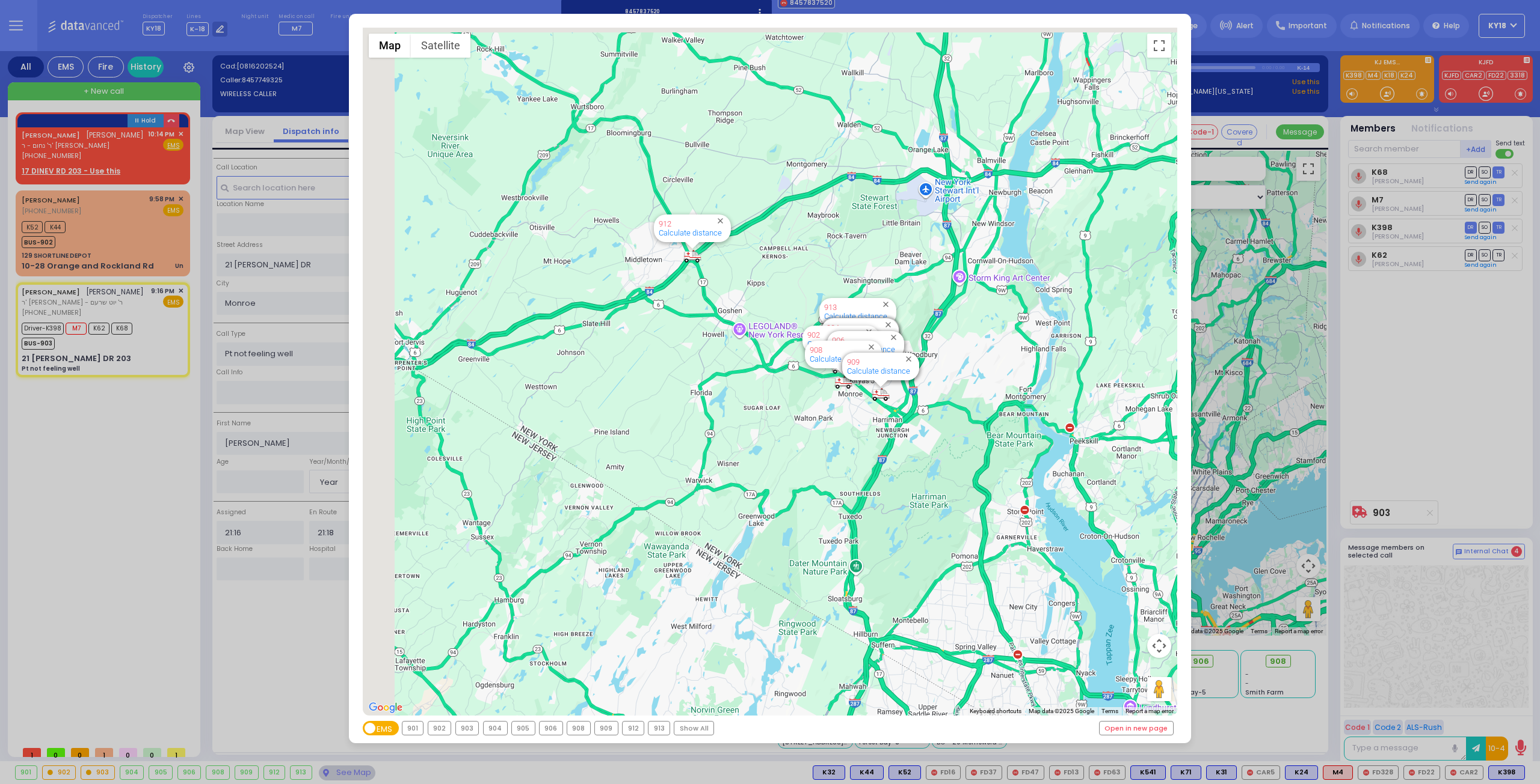
drag, startPoint x: 685, startPoint y: 329, endPoint x: 698, endPoint y: 351, distance: 25.6
click at [698, 359] on div "594 Calculate distance 595 Calculate distance 596 Calculate distance 901 Calcul…" at bounding box center [770, 372] width 815 height 688
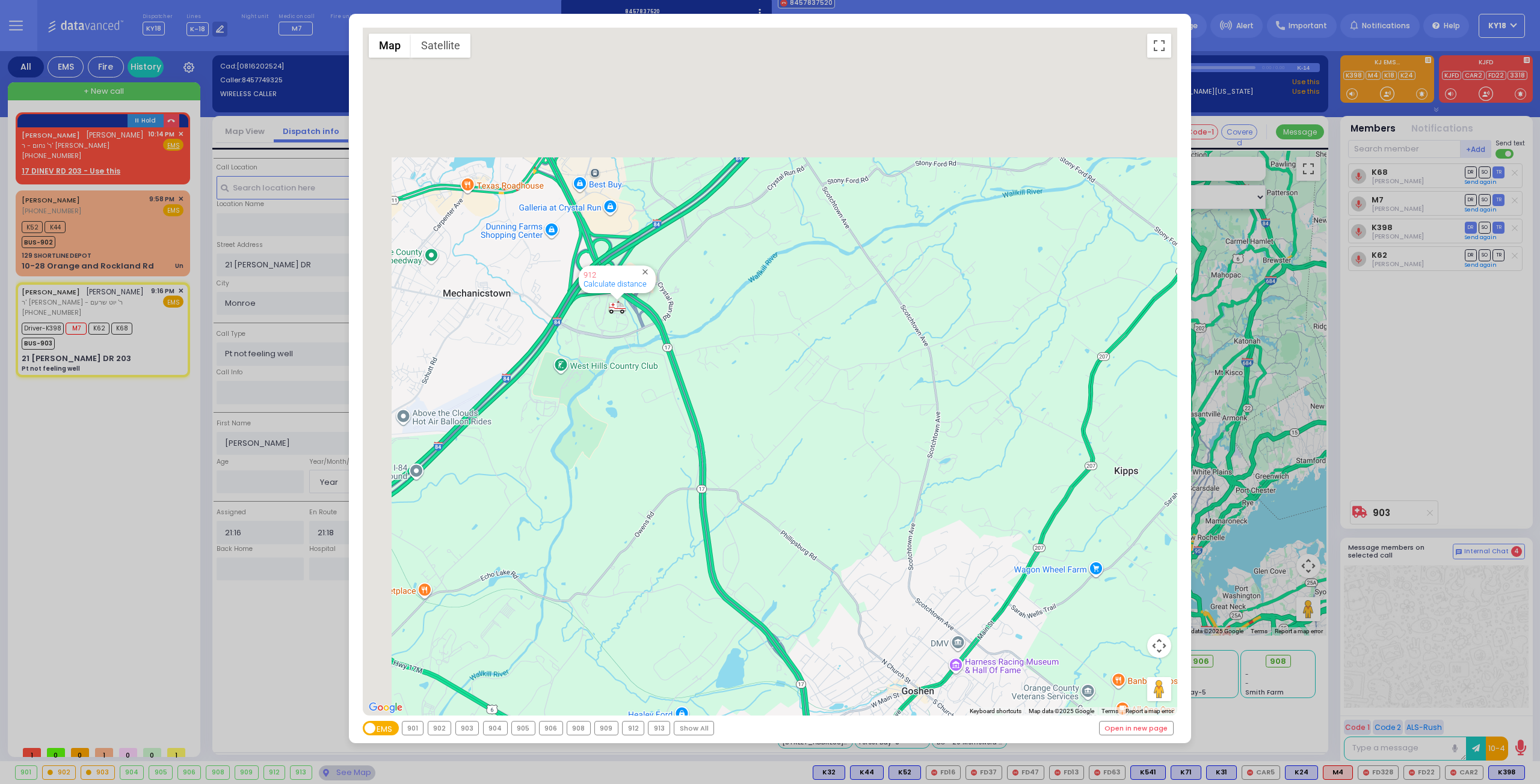
drag, startPoint x: 589, startPoint y: 240, endPoint x: 726, endPoint y: 428, distance: 232.6
click at [725, 432] on div "594 Calculate distance 595 Calculate distance 596 Calculate distance 901 Calcul…" at bounding box center [770, 372] width 815 height 688
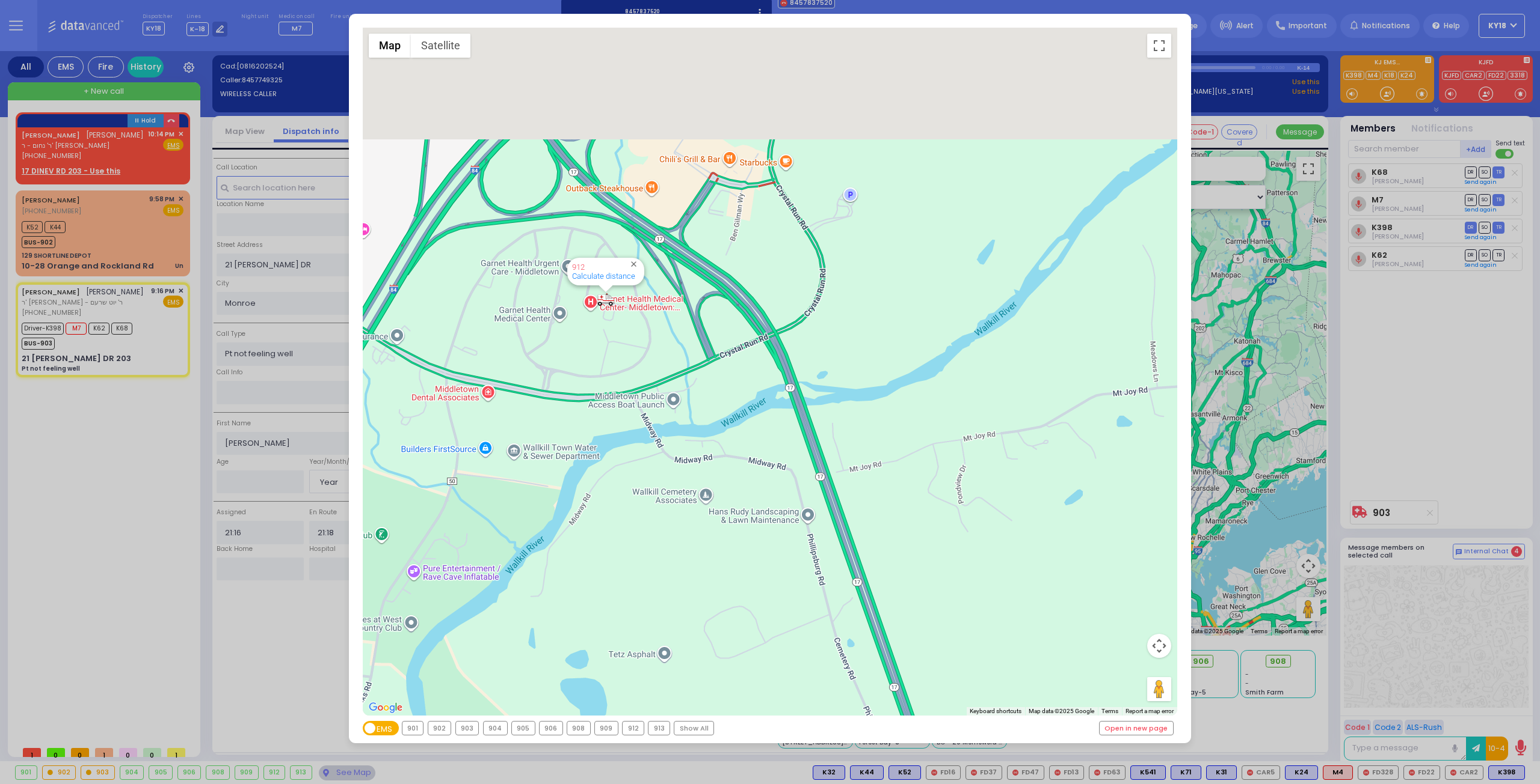
drag, startPoint x: 570, startPoint y: 228, endPoint x: 587, endPoint y: 388, distance: 160.9
click at [600, 394] on div "594 Calculate distance 595 Calculate distance 596 Calculate distance 901 Calcul…" at bounding box center [770, 372] width 815 height 688
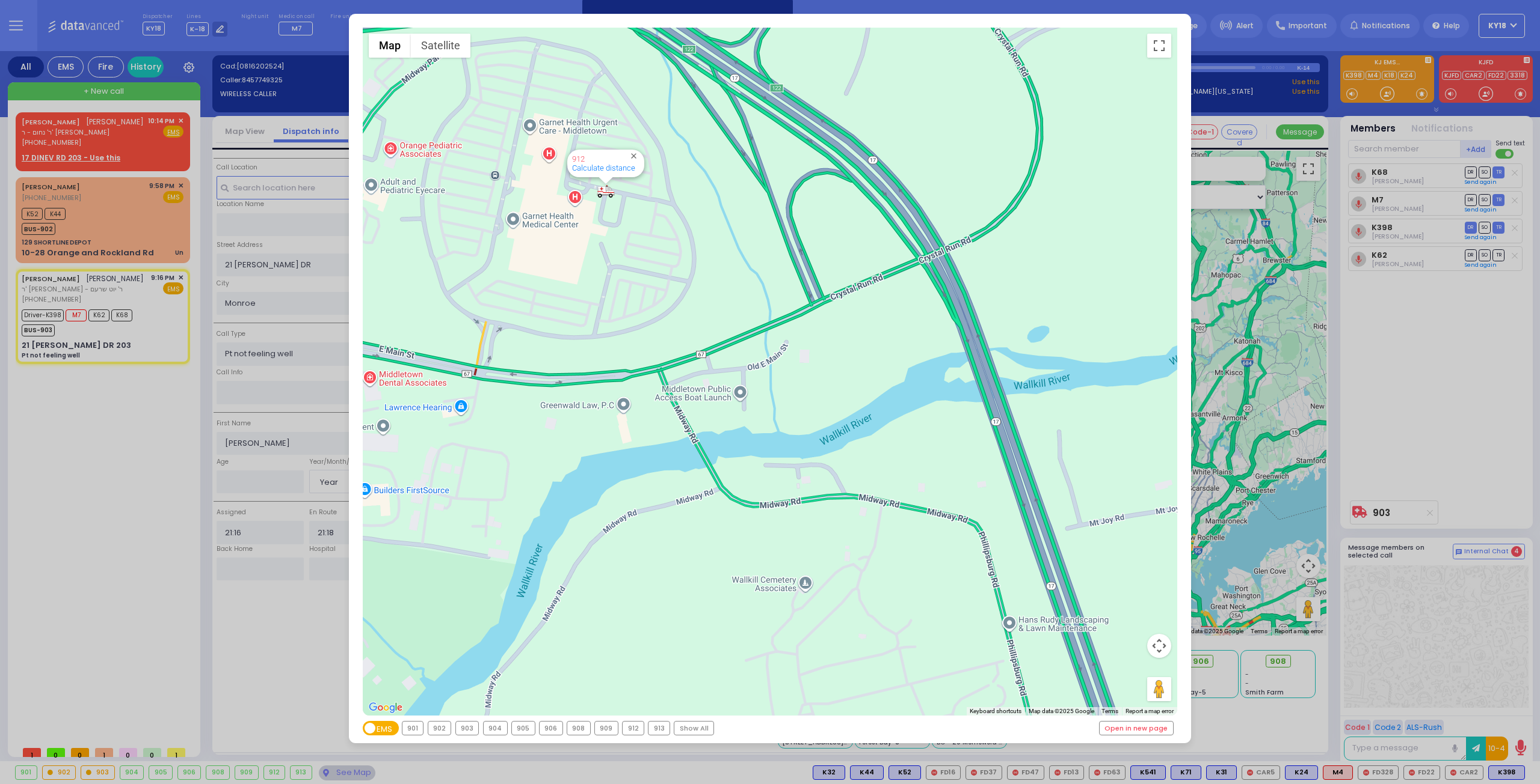
click at [128, 151] on div "← Move left → Move right ↑ Move up ↓ Move down + Zoom in - Zoom out Home Jump l…" at bounding box center [770, 392] width 1540 height 784
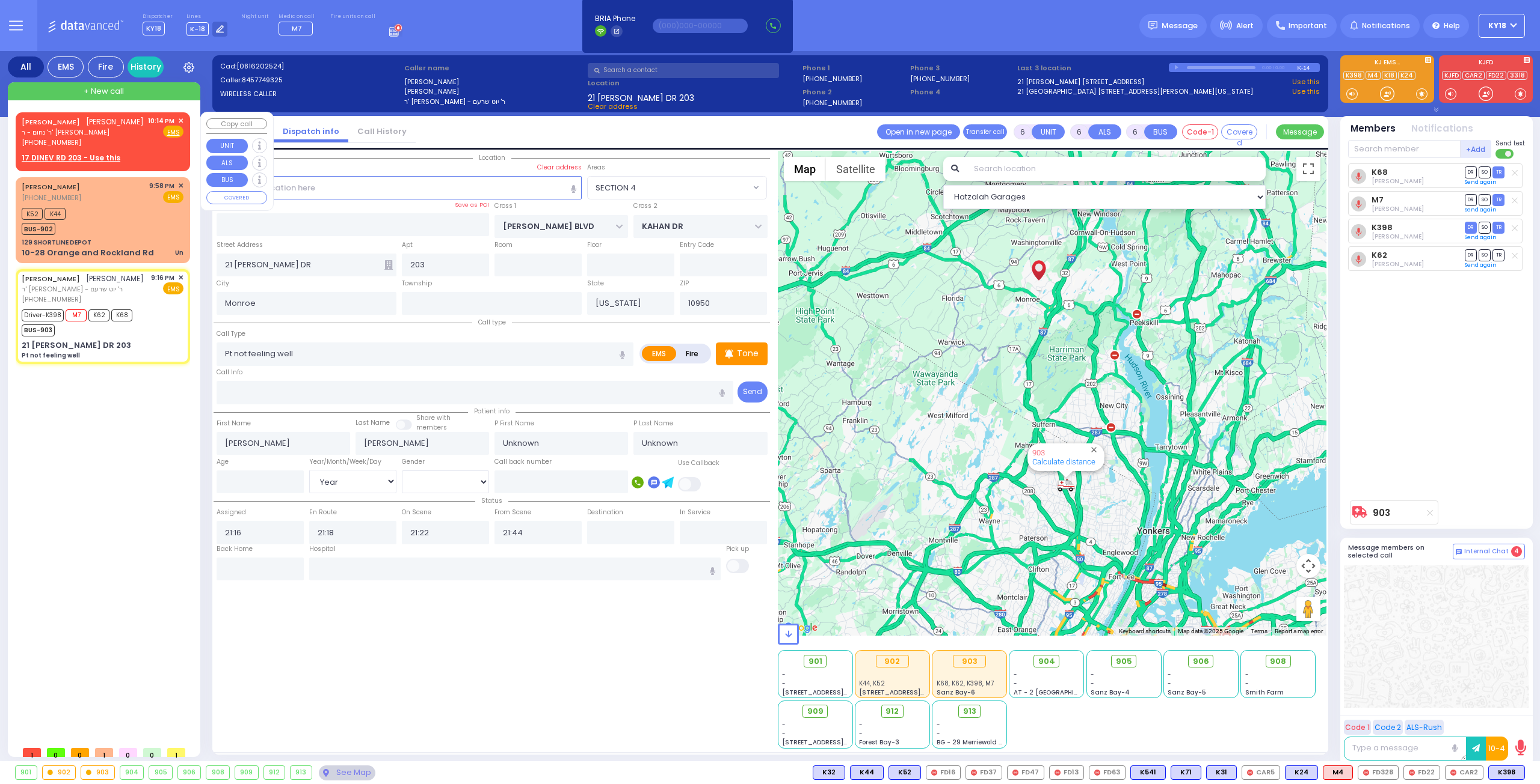
click at [133, 139] on div "JOEL ABRAHAM יואל אבראהאם ר' נחום - ר' משה מיללער (845) 783-7520 10:14 PM ✕ Fir…" at bounding box center [102, 132] width 161 height 32
type input "2"
type input "1"
select select
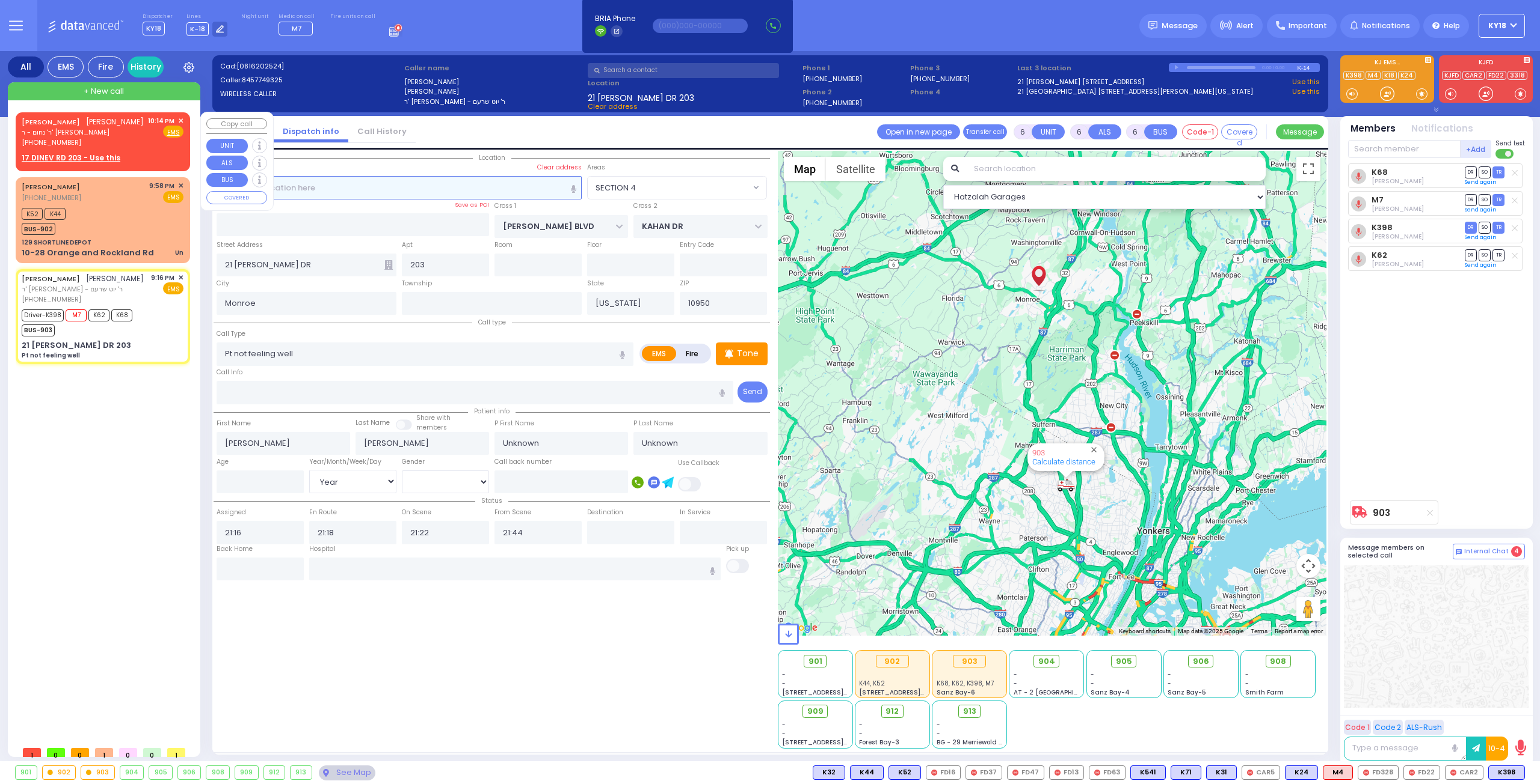
radio input "true"
type input "JOEL"
type input "ABRAHAM"
select select
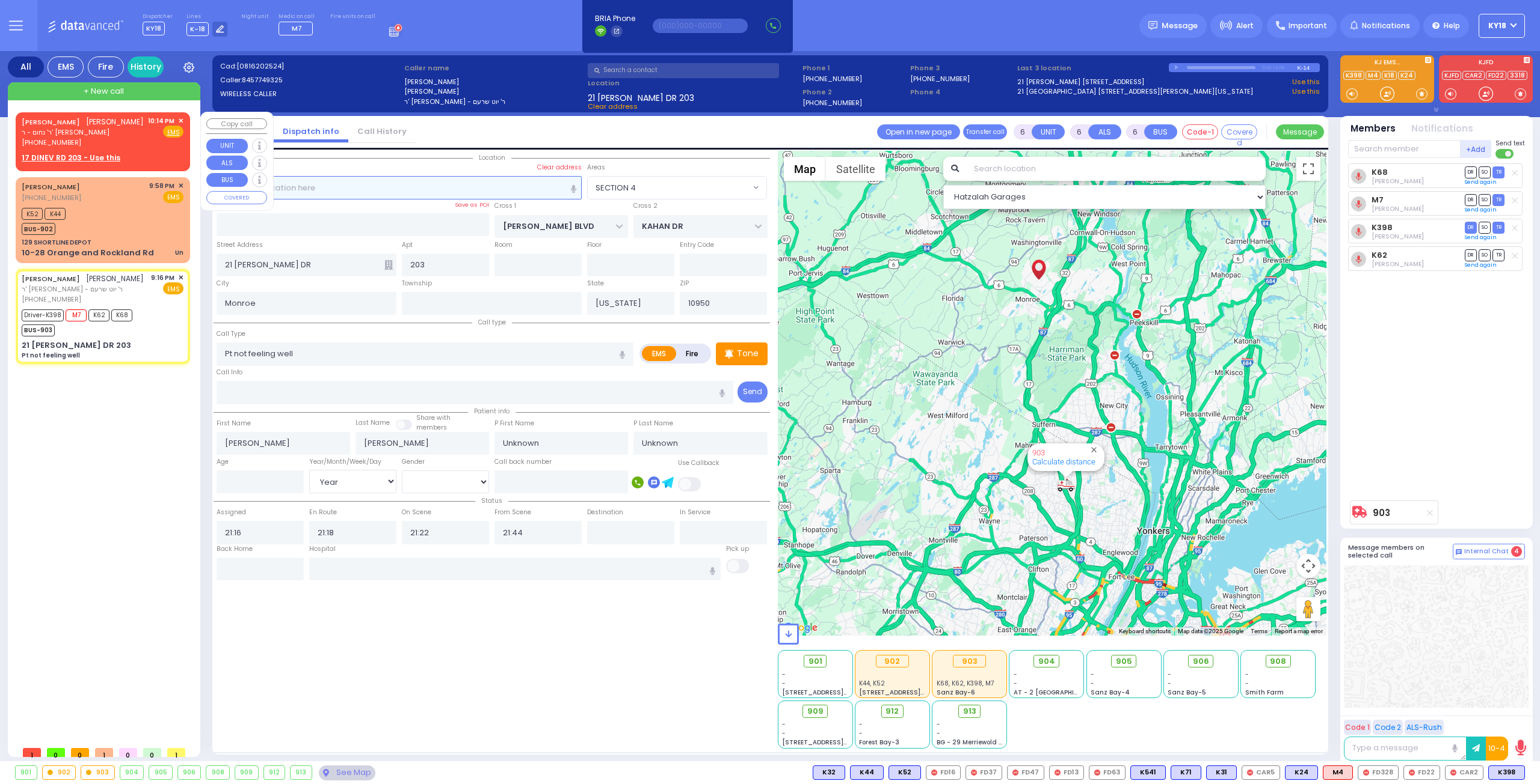
type input "22:14"
select select "Hatzalah Garages"
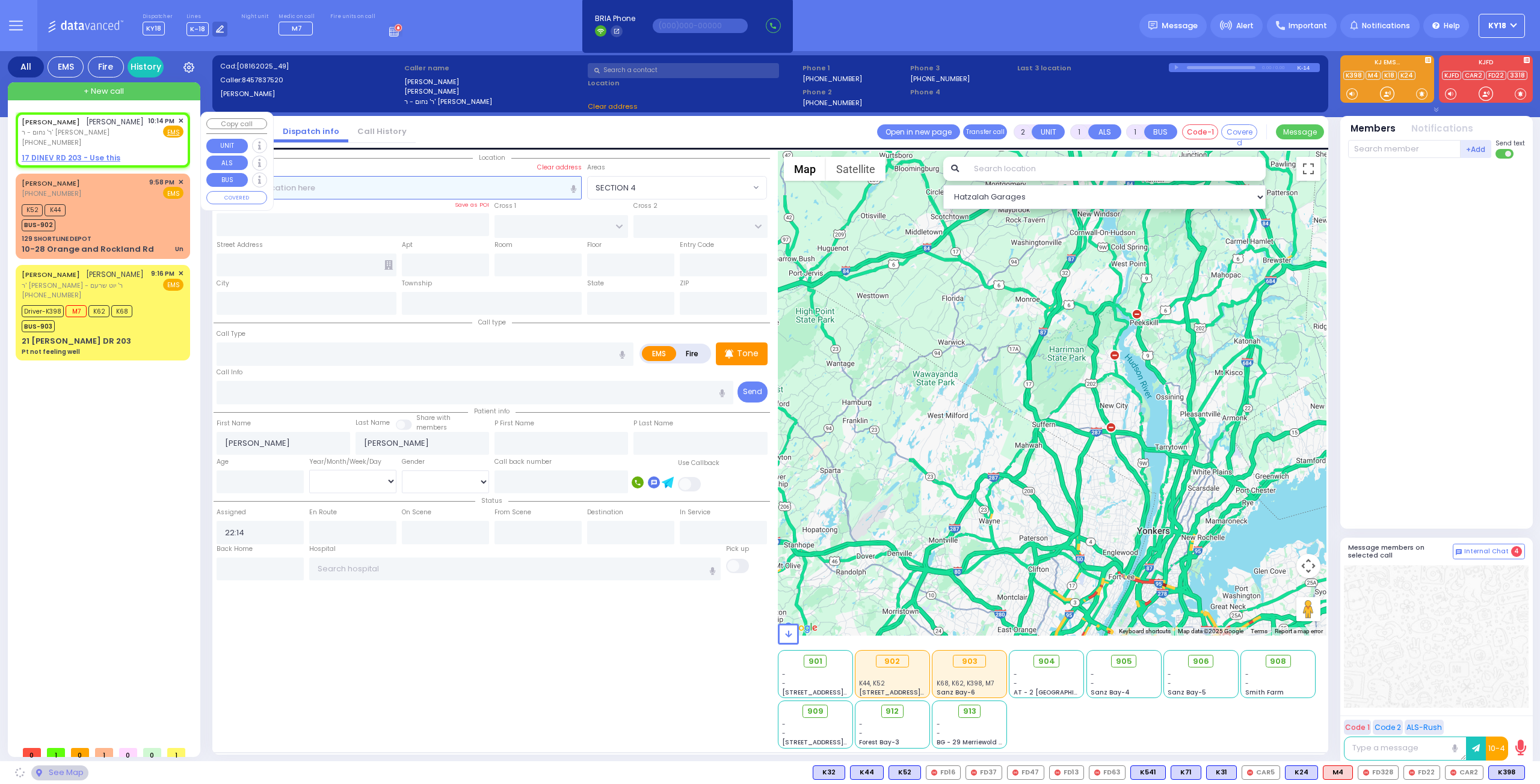
select select
radio input "true"
select select
select select "Hatzalah Garages"
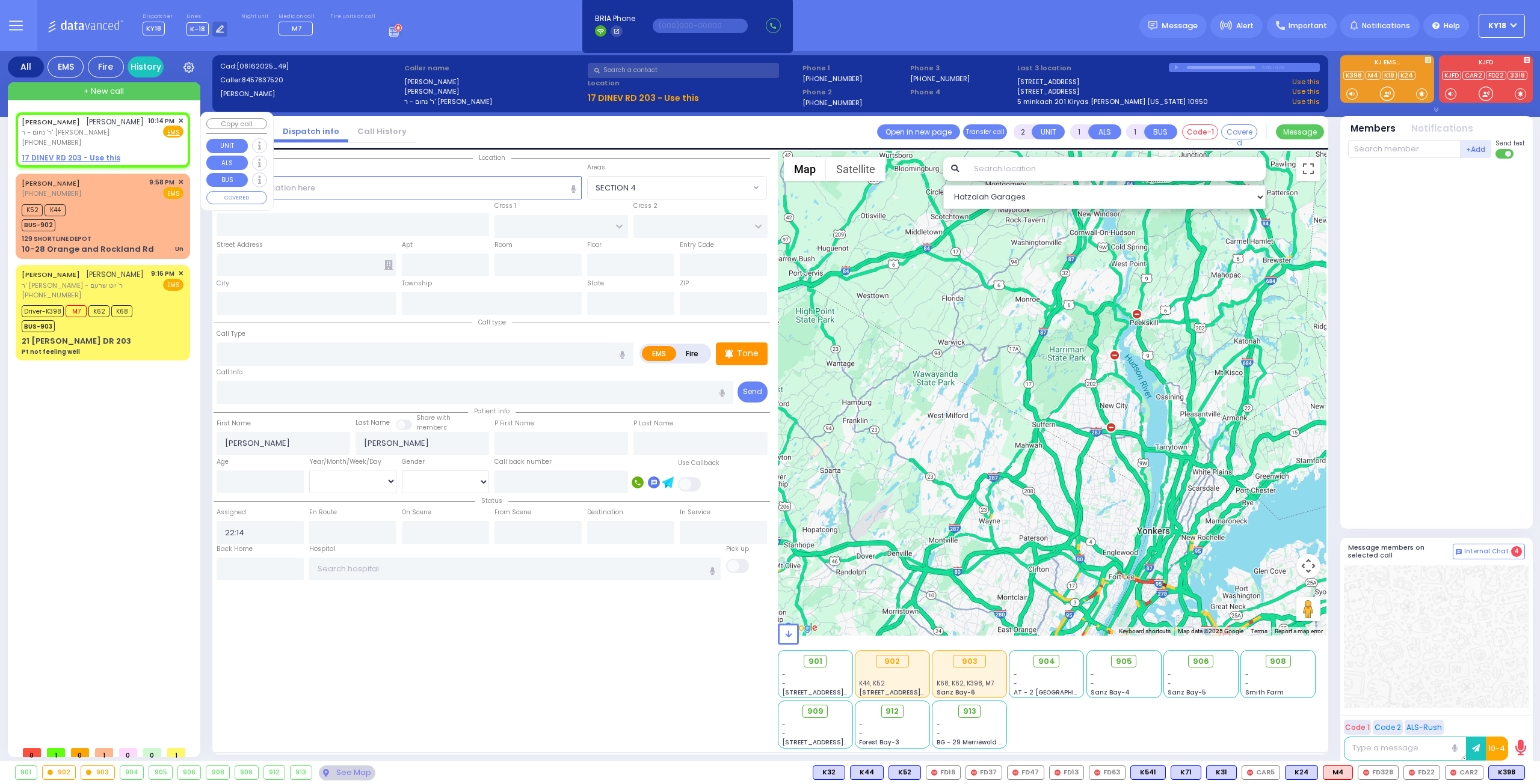
click at [180, 120] on span "✕" at bounding box center [180, 121] width 6 height 10
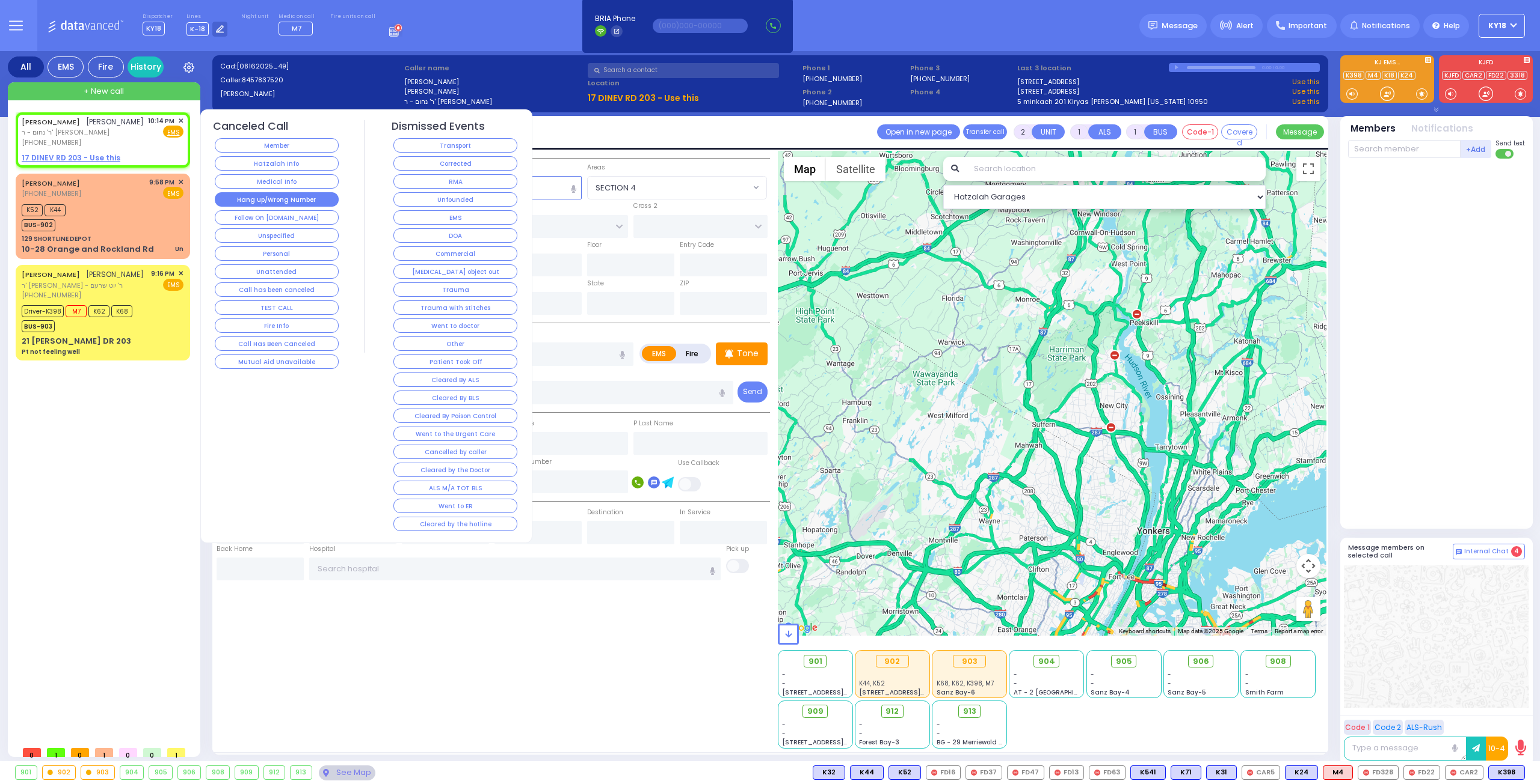
click at [284, 199] on button "Hang up/Wrong Number" at bounding box center [277, 200] width 124 height 15
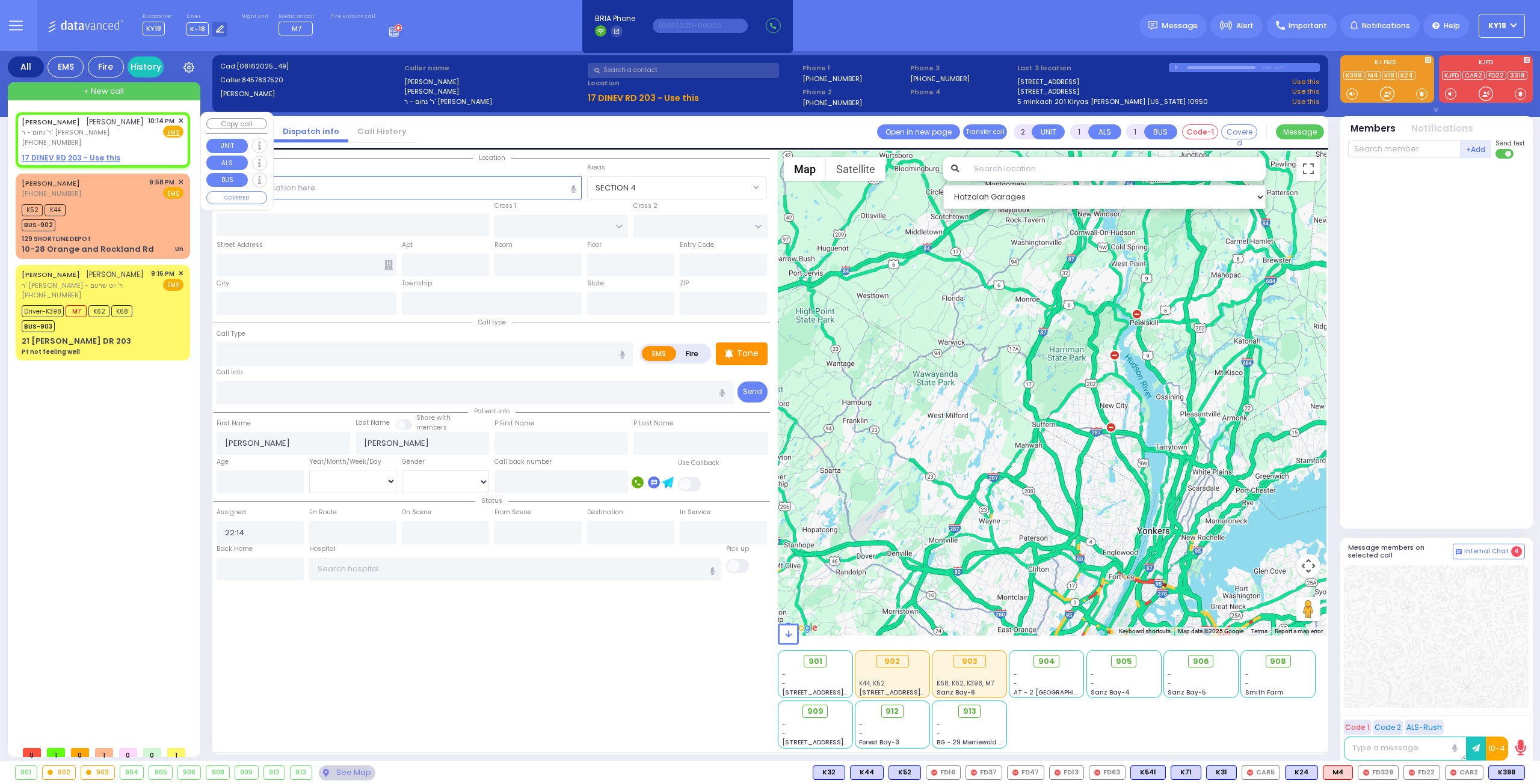
select select
radio input "true"
select select
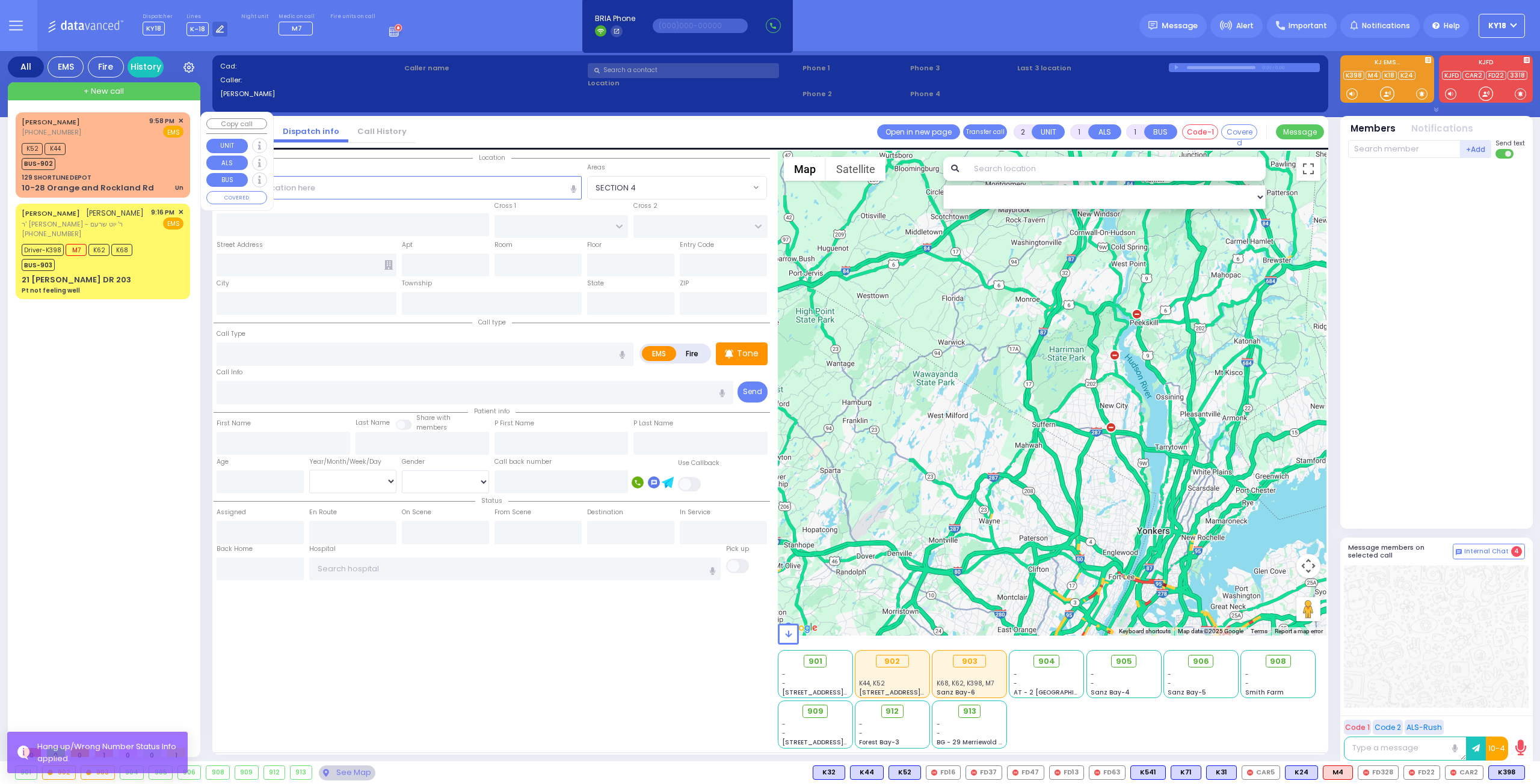
click at [119, 90] on span "+ New call" at bounding box center [103, 91] width 40 height 12
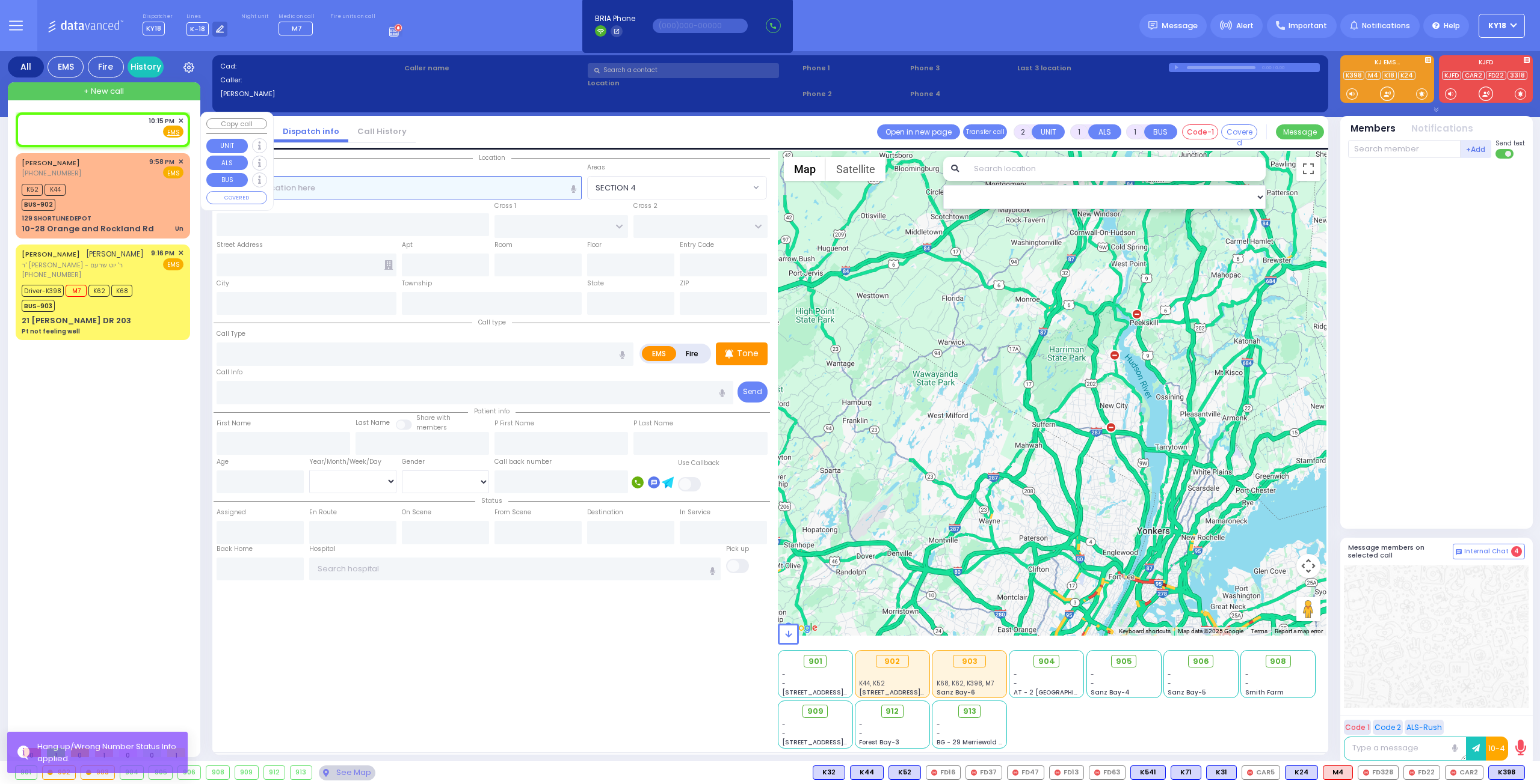
select select
radio input "true"
select select
type input "22:15"
select select "Hatzalah Garages"
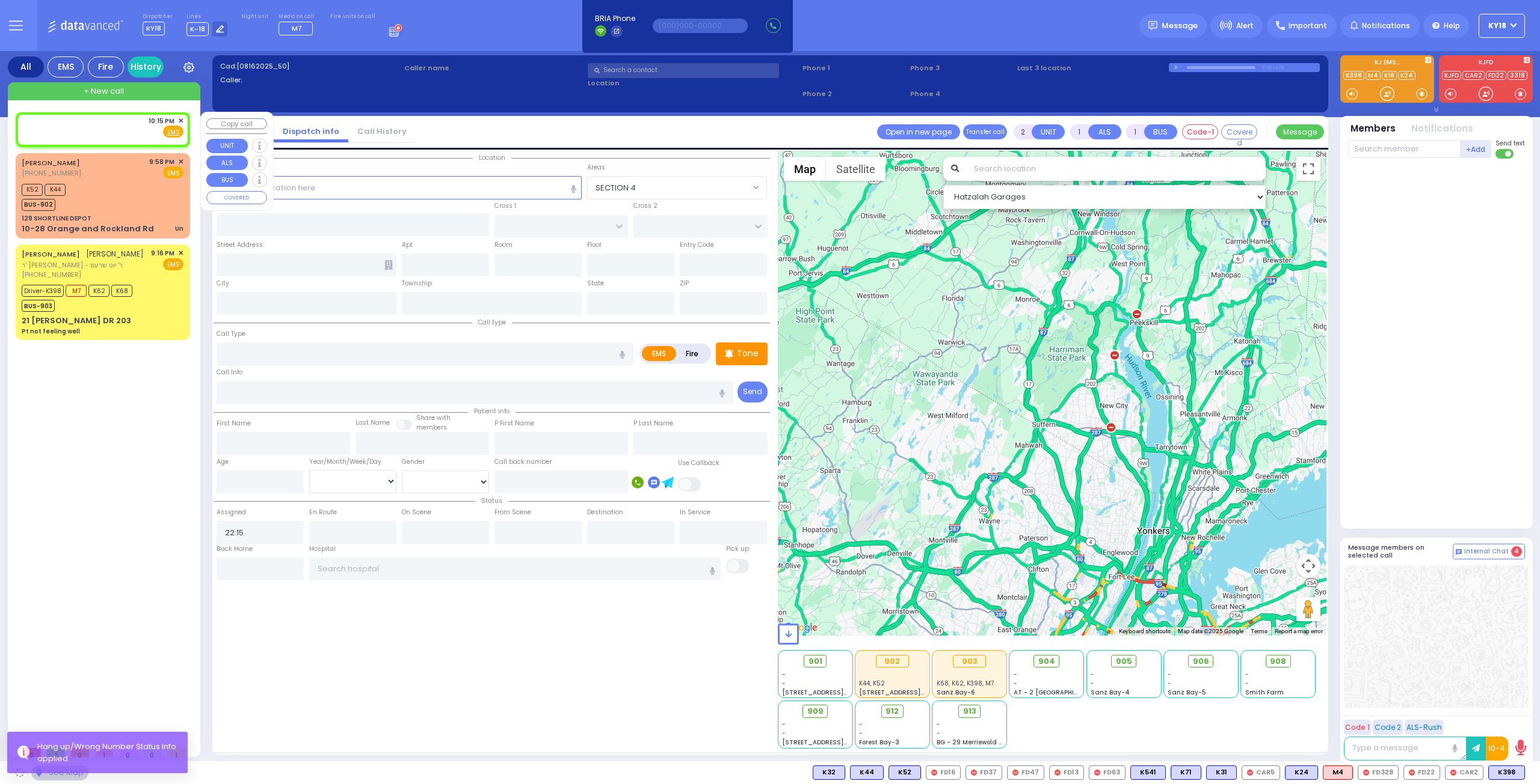
click at [133, 134] on div "10:15 PM ✕ Fire EMS" at bounding box center [102, 127] width 161 height 22
select select
radio input "true"
select select
select select "Hatzalah Garages"
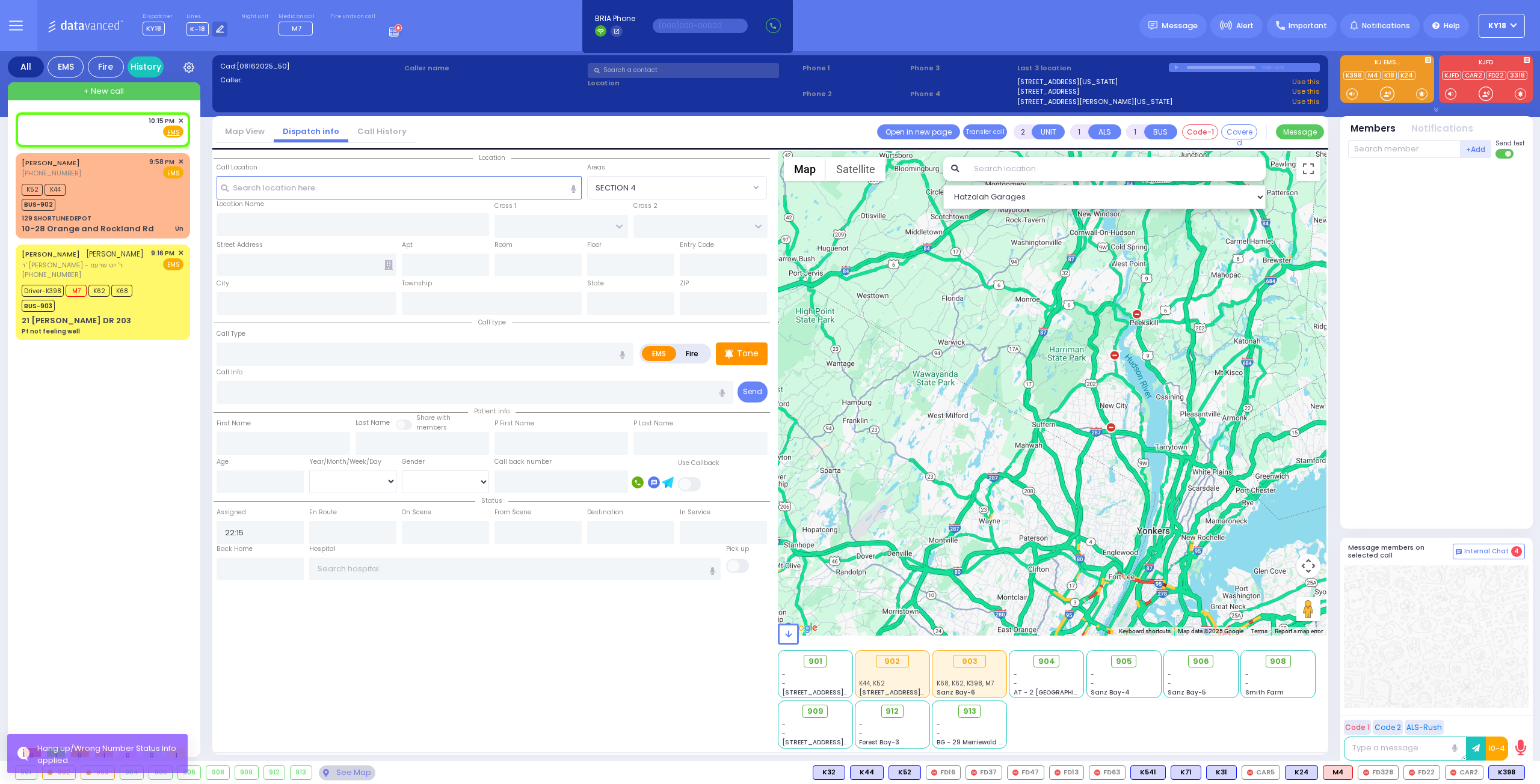
select select
radio input "true"
select select
select select "Hatzalah Garages"
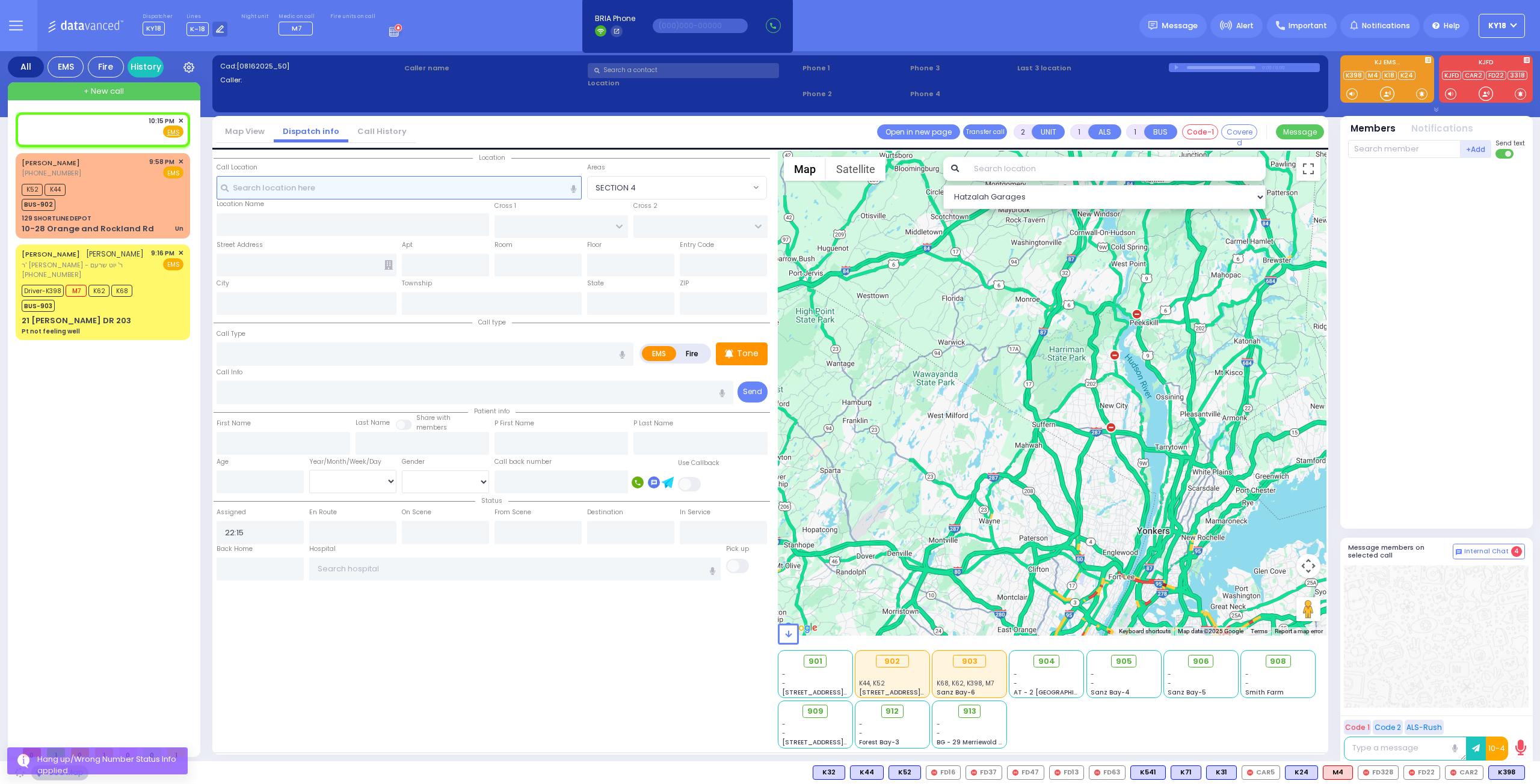
click at [346, 194] on input "text" at bounding box center [400, 188] width 366 height 23
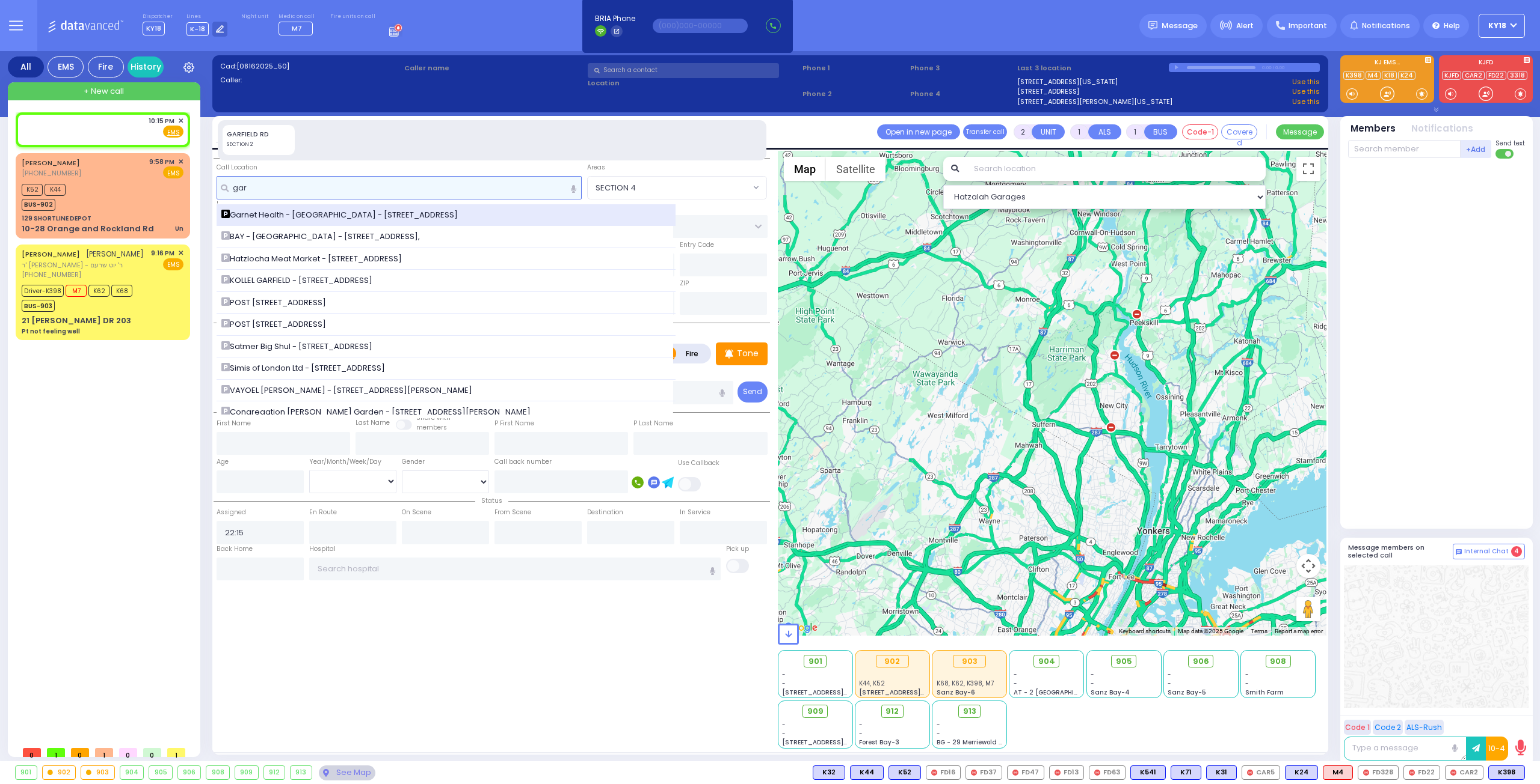
type input "gar"
click at [325, 217] on span "Garnet Health - Middletown - 707 East Main Street" at bounding box center [342, 215] width 241 height 12
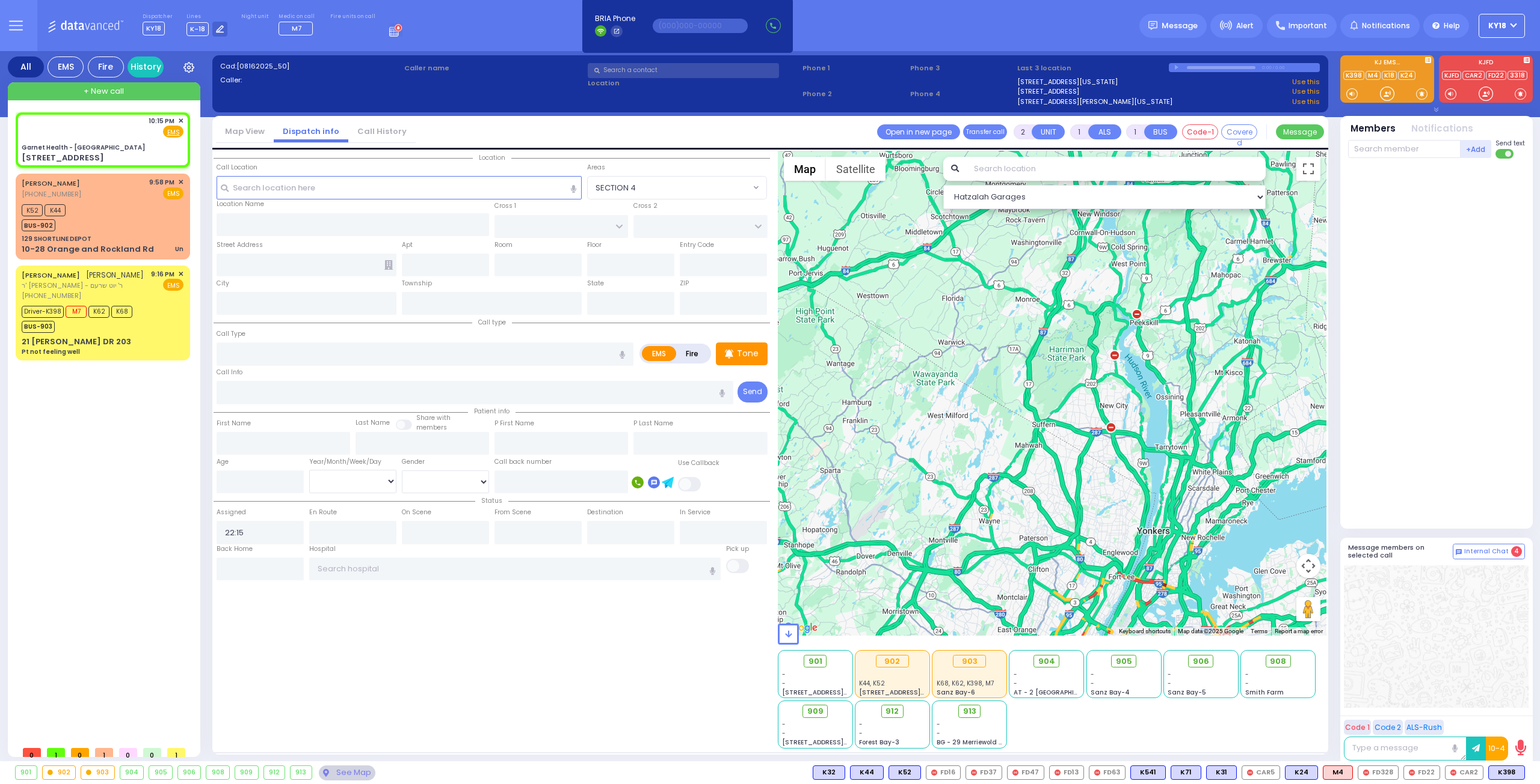
select select
radio input "true"
select select
select select "Hatzalah Garages"
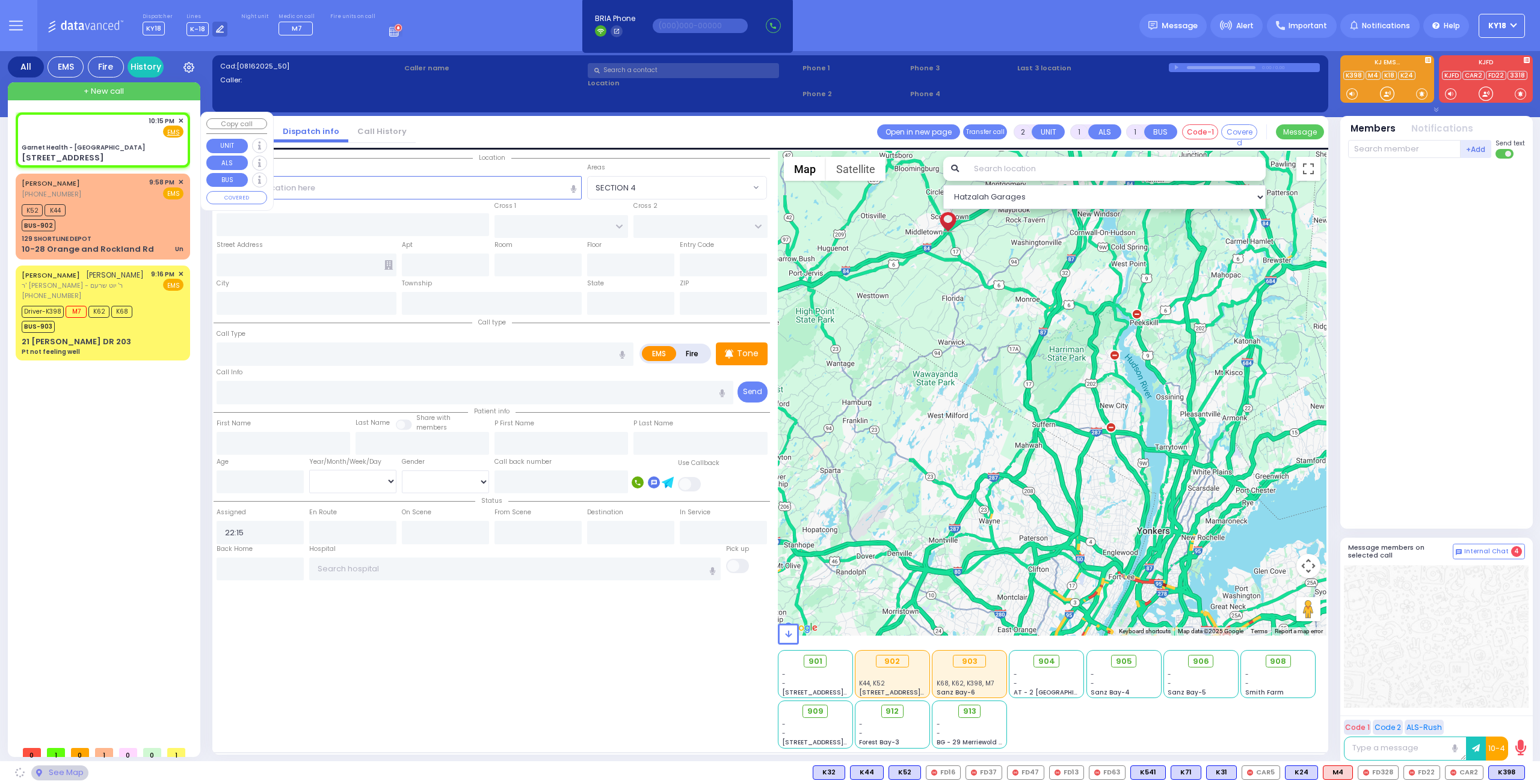
type input "Garnet Health - [GEOGRAPHIC_DATA]"
type input "GOLF LINKS RD"
type input "[GEOGRAPHIC_DATA]"
type input "[STREET_ADDRESS]"
type input "[GEOGRAPHIC_DATA]"
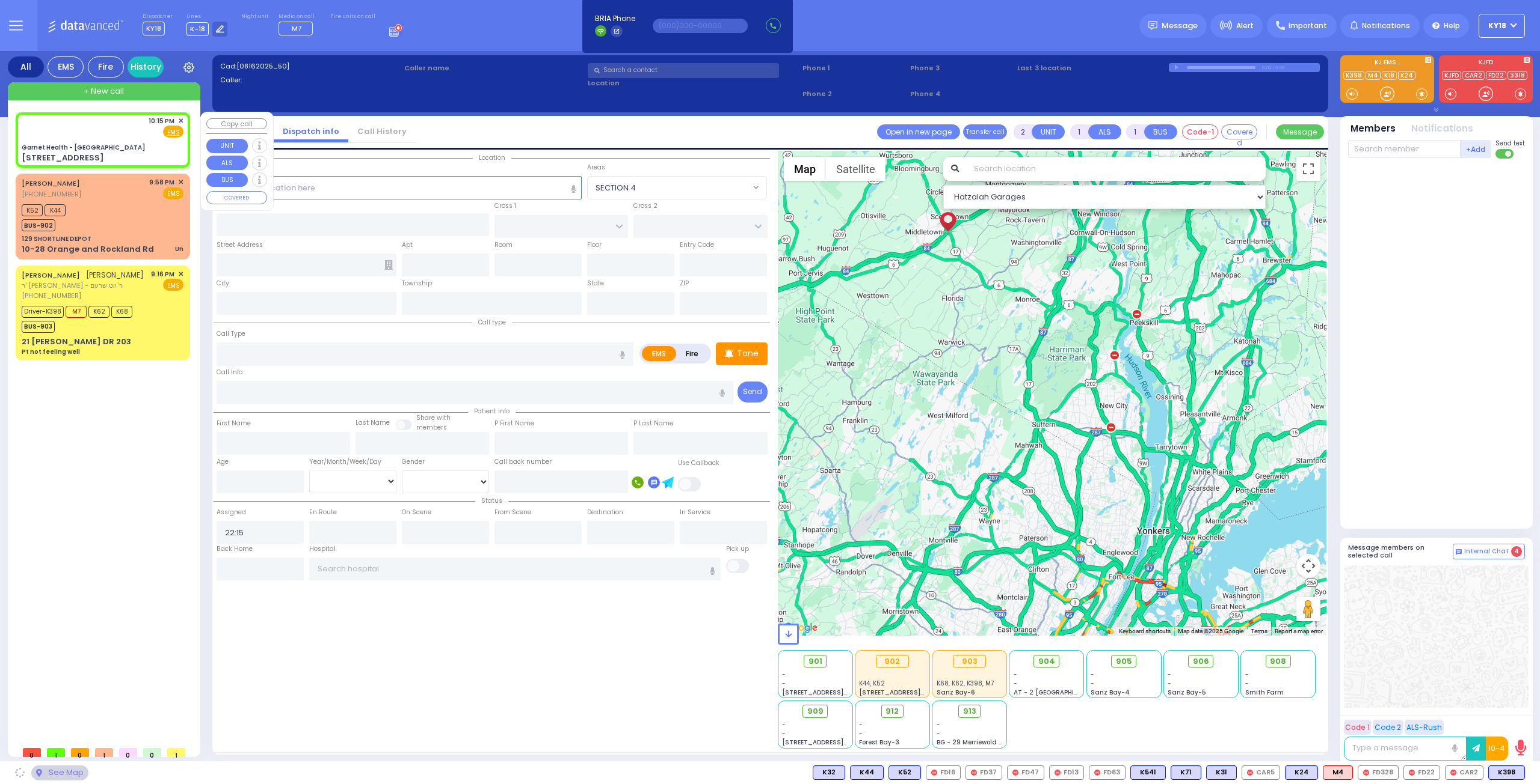
type input "[US_STATE]"
type input "10940"
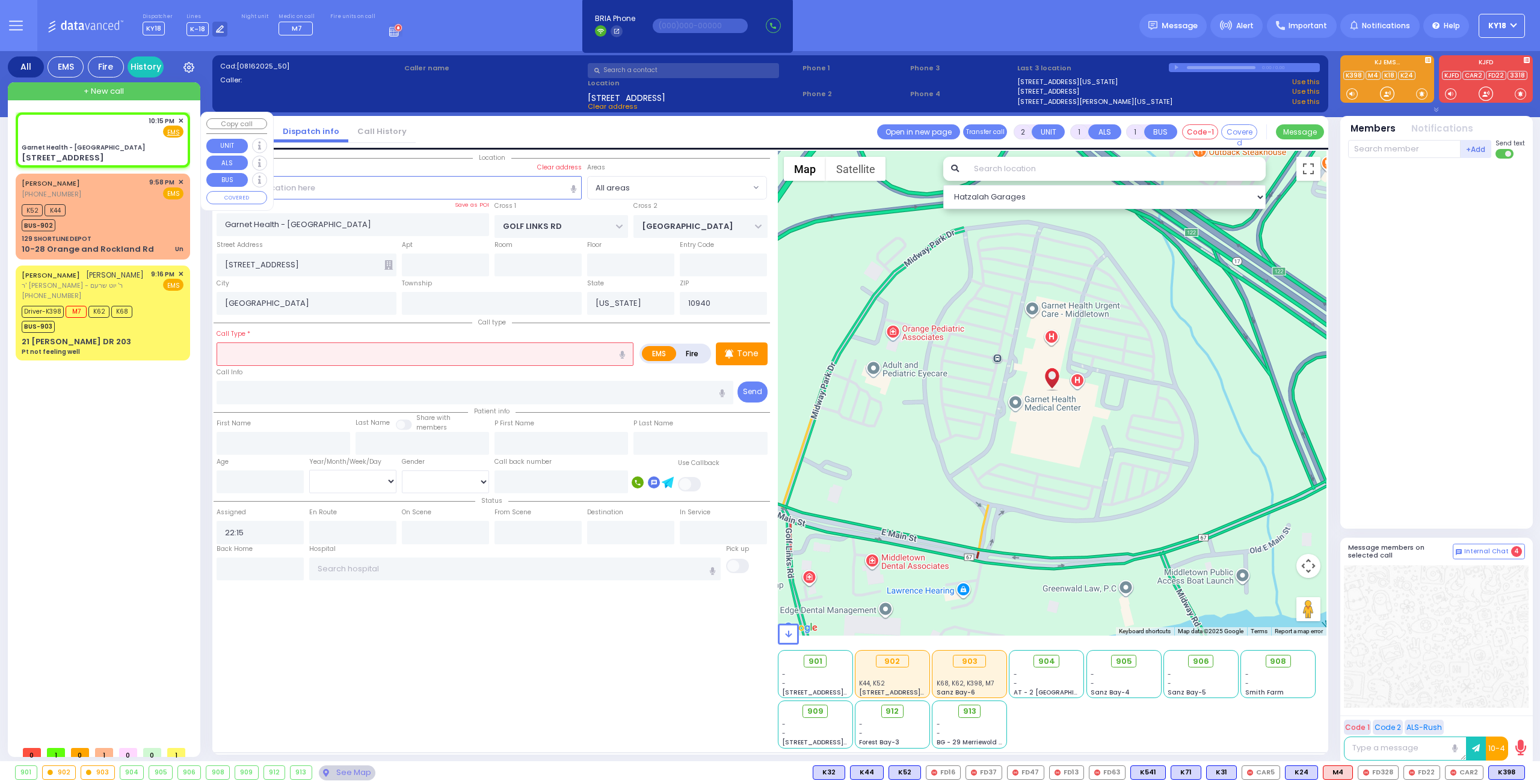
click at [121, 137] on div "10:15 PM ✕ Fire EMS" at bounding box center [102, 127] width 161 height 22
select select
radio input "true"
select select
select select "Hatzalah Garages"
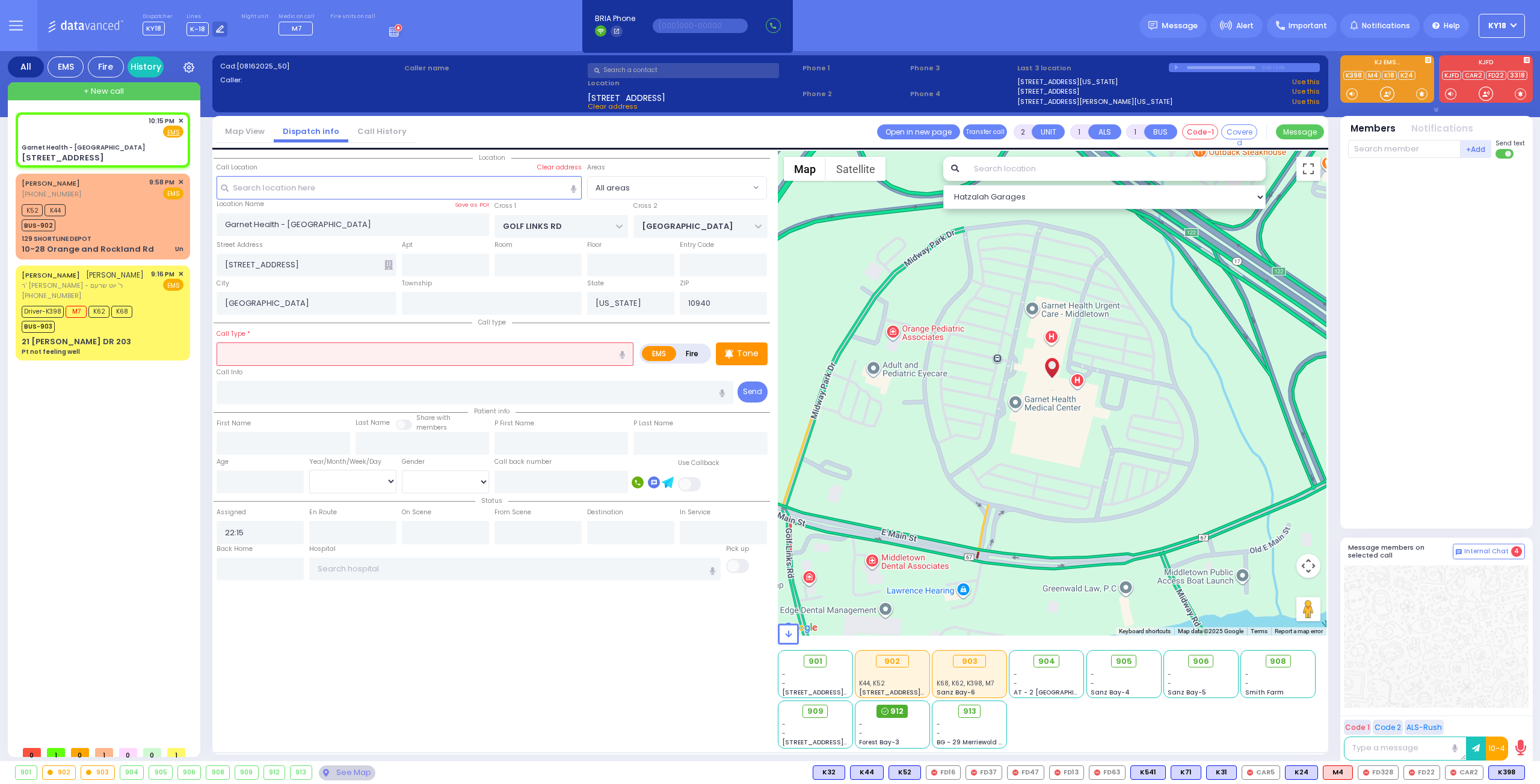
click at [894, 711] on span "912" at bounding box center [896, 712] width 13 height 12
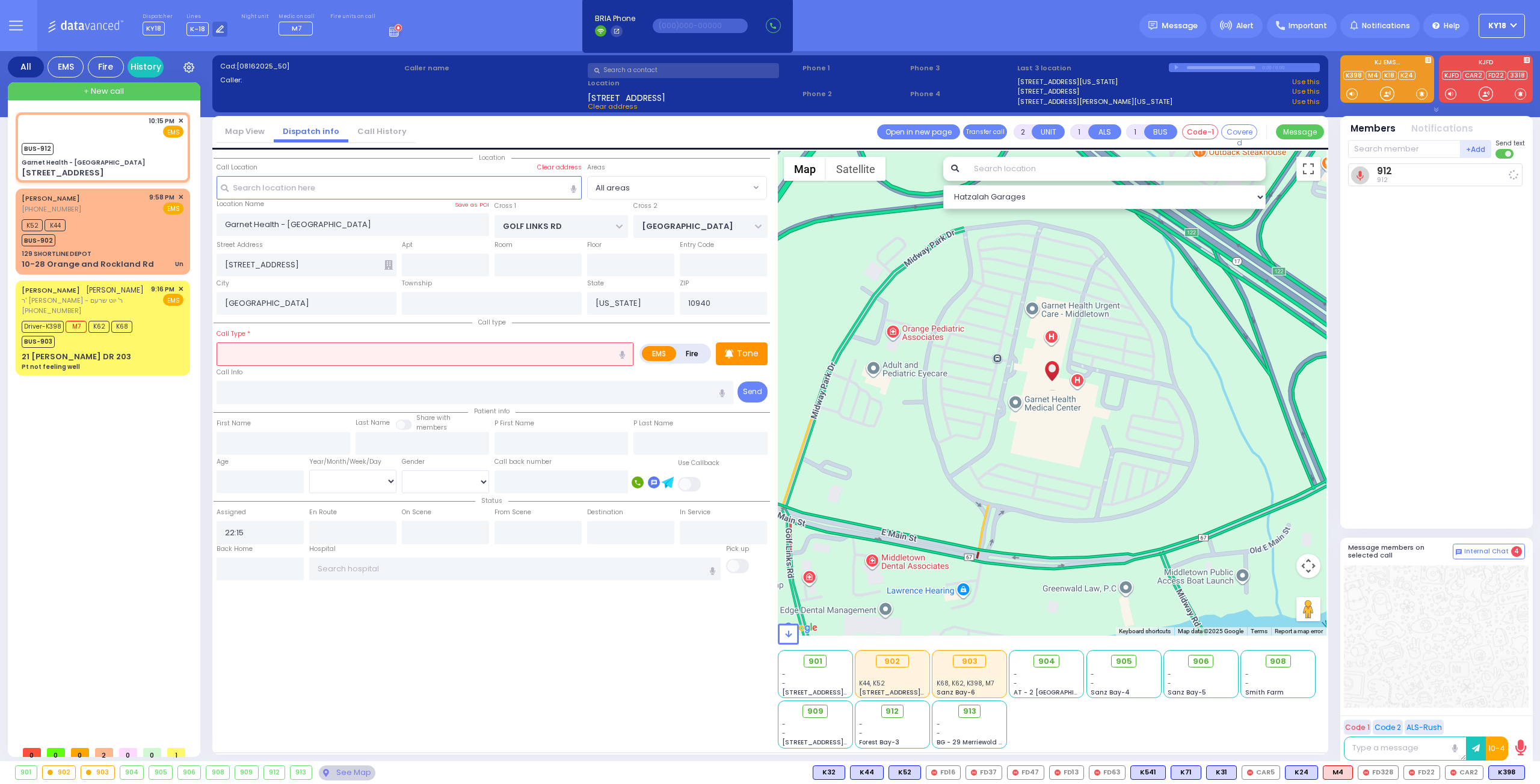
select select
radio input "true"
select select
type input "22:15"
select select "Hatzalah Garages"
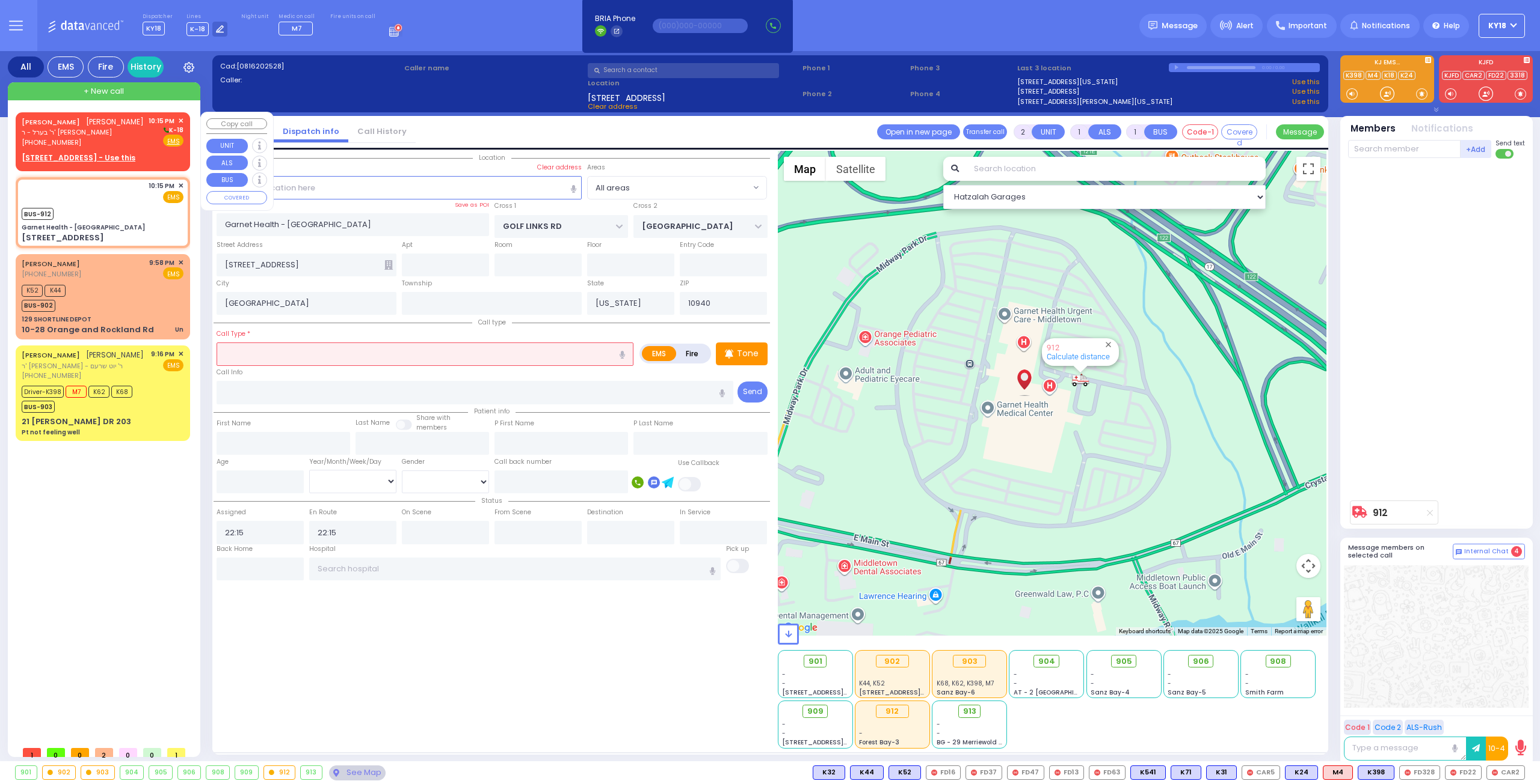
click at [126, 135] on div "SHLOME STEIN שלמה שטיין ר' בערל - ר' יצחק יושע קארנבלי (845) 774-2230 10:15 PM …" at bounding box center [102, 132] width 161 height 32
select select
radio input "true"
type input "SHLOME"
type input "STEIN"
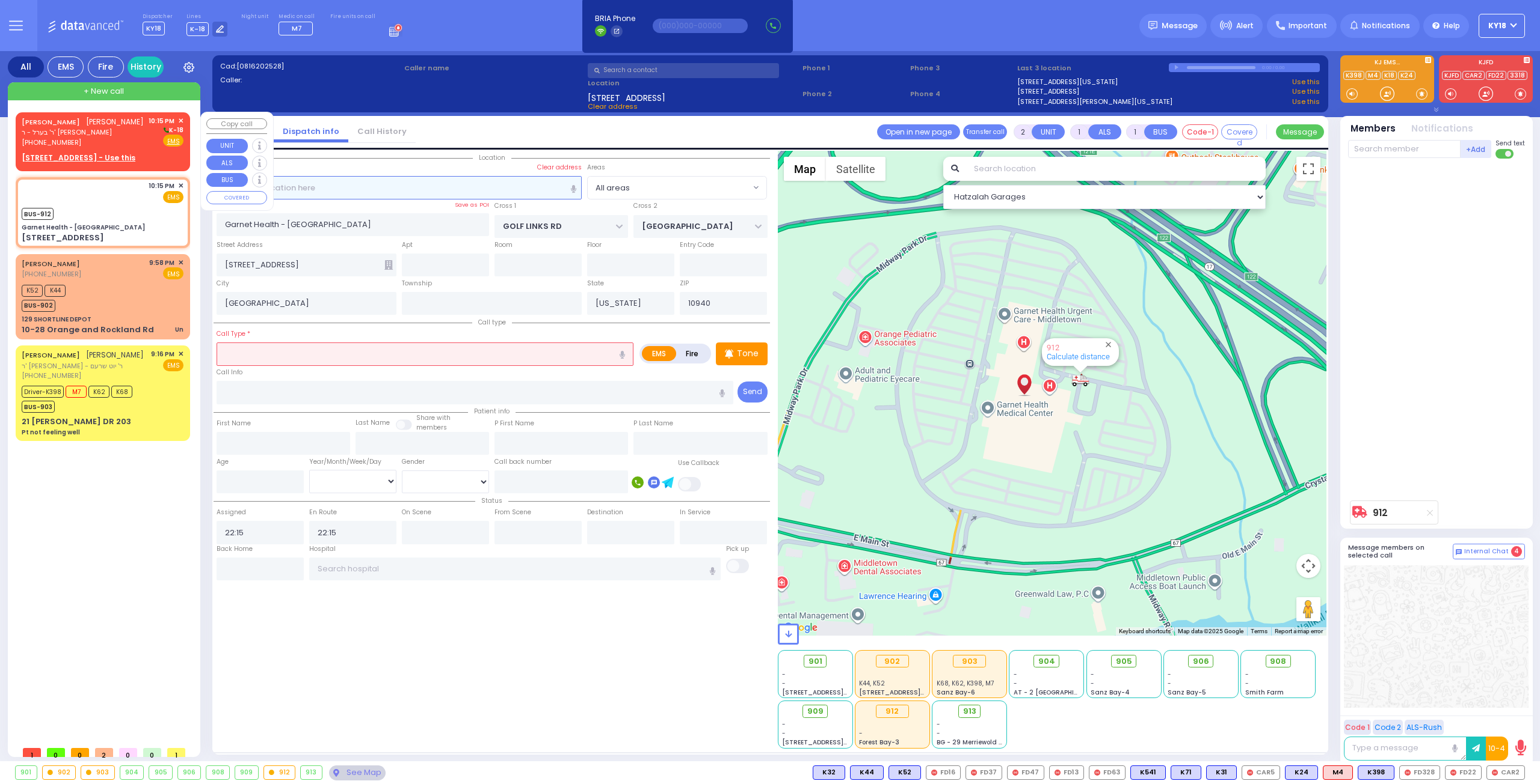
select select
select select "Hatzalah Garages"
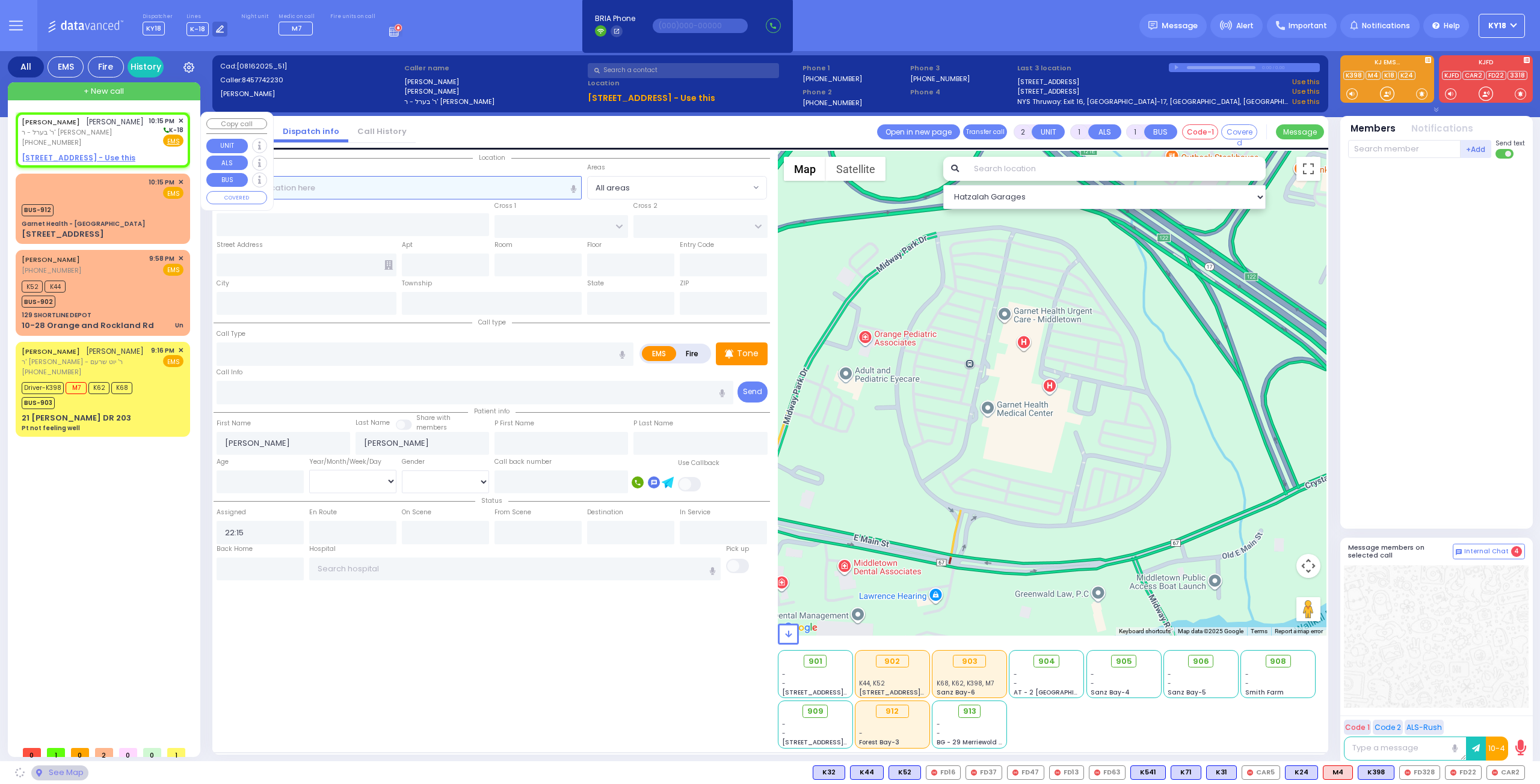
select select
radio input "true"
select select
select select "Hatzalah Garages"
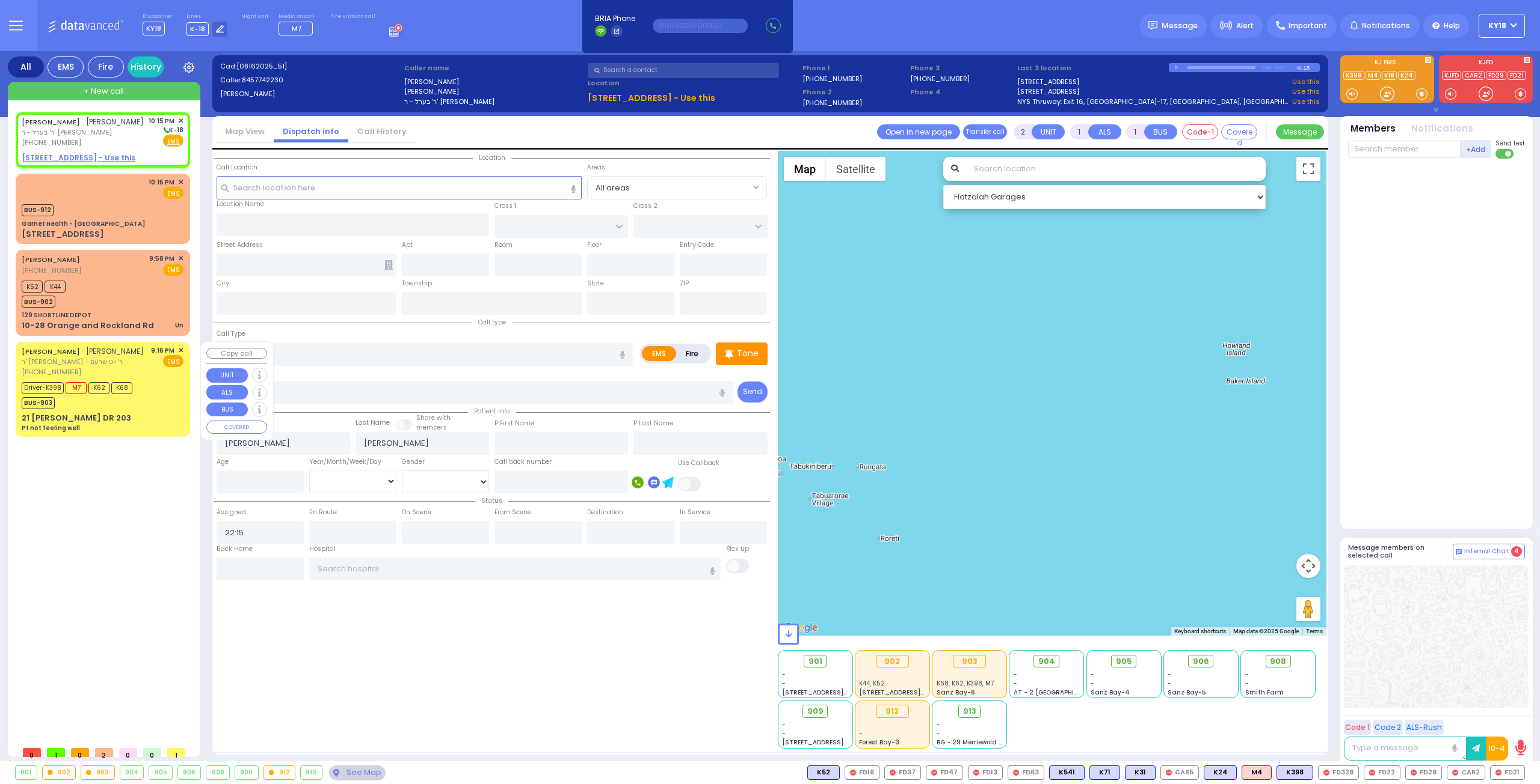
click at [64, 373] on span "[PHONE_NUMBER]" at bounding box center [51, 372] width 59 height 10
type input "6"
select select
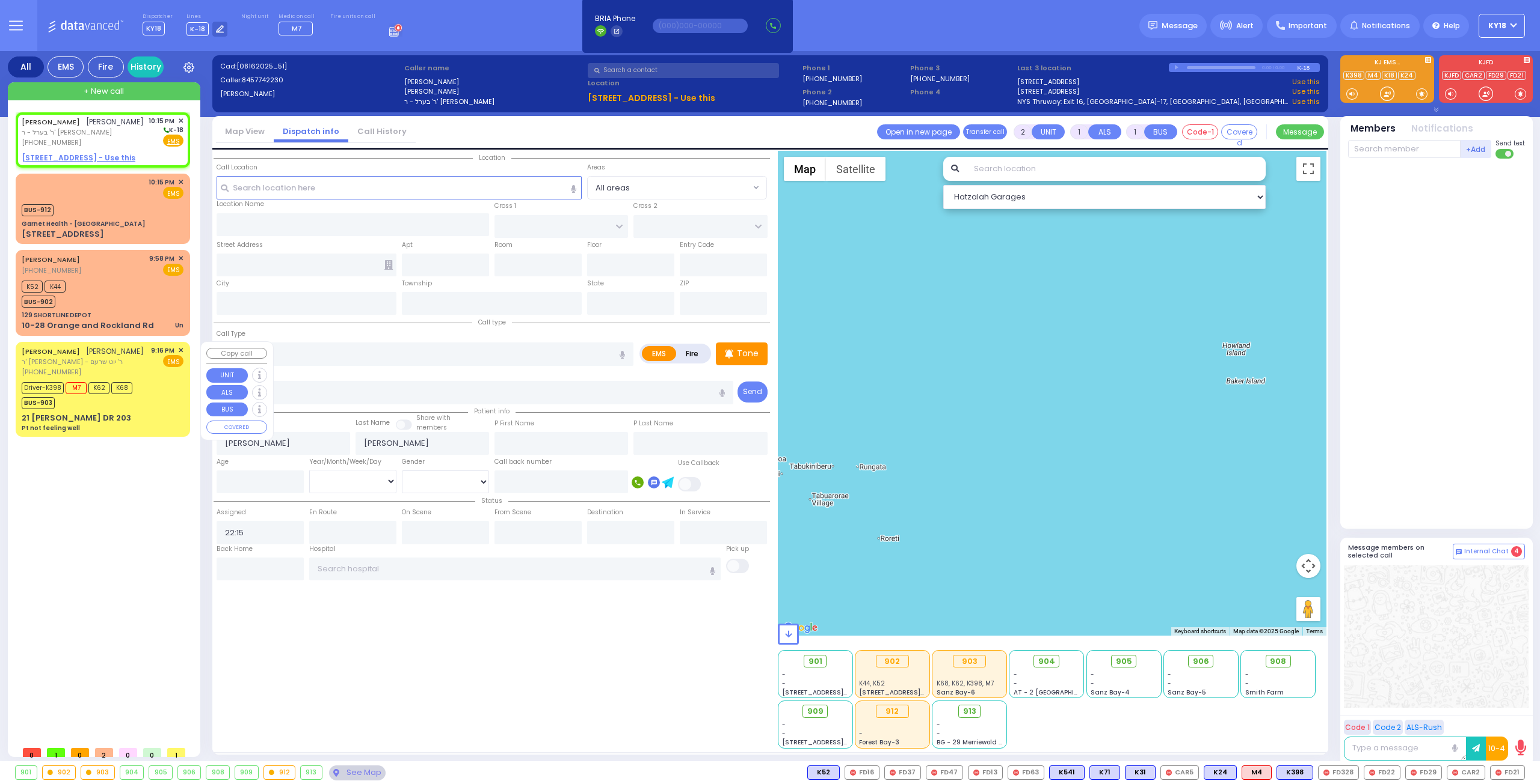
type input "Pt not feeling well"
radio input "true"
type input "JOSHUA EFROIM"
type input "LOWY"
type input "Unknown"
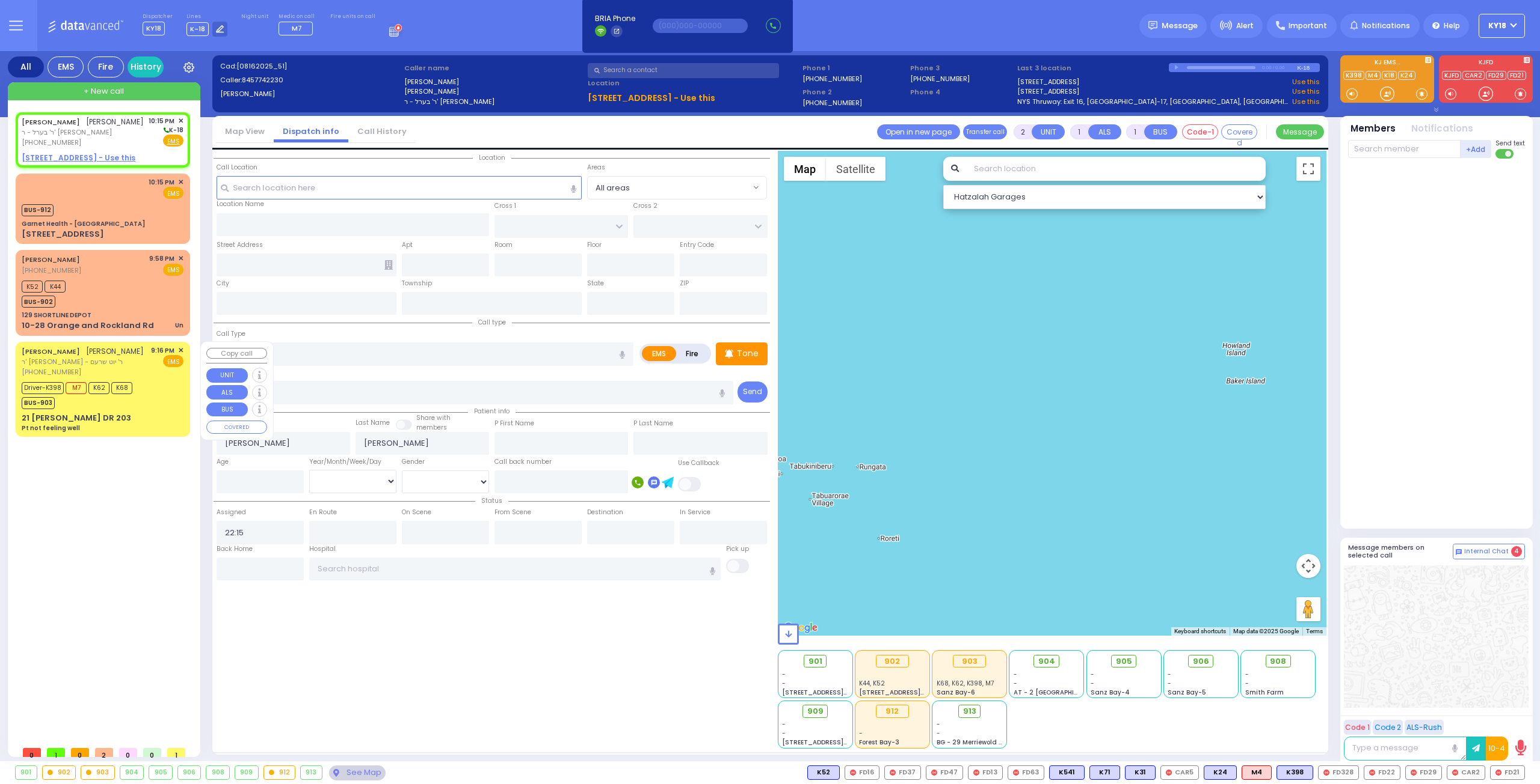
type input "Unknown"
select select "Year"
select select "[DEMOGRAPHIC_DATA]"
type input "21:16"
type input "21:18"
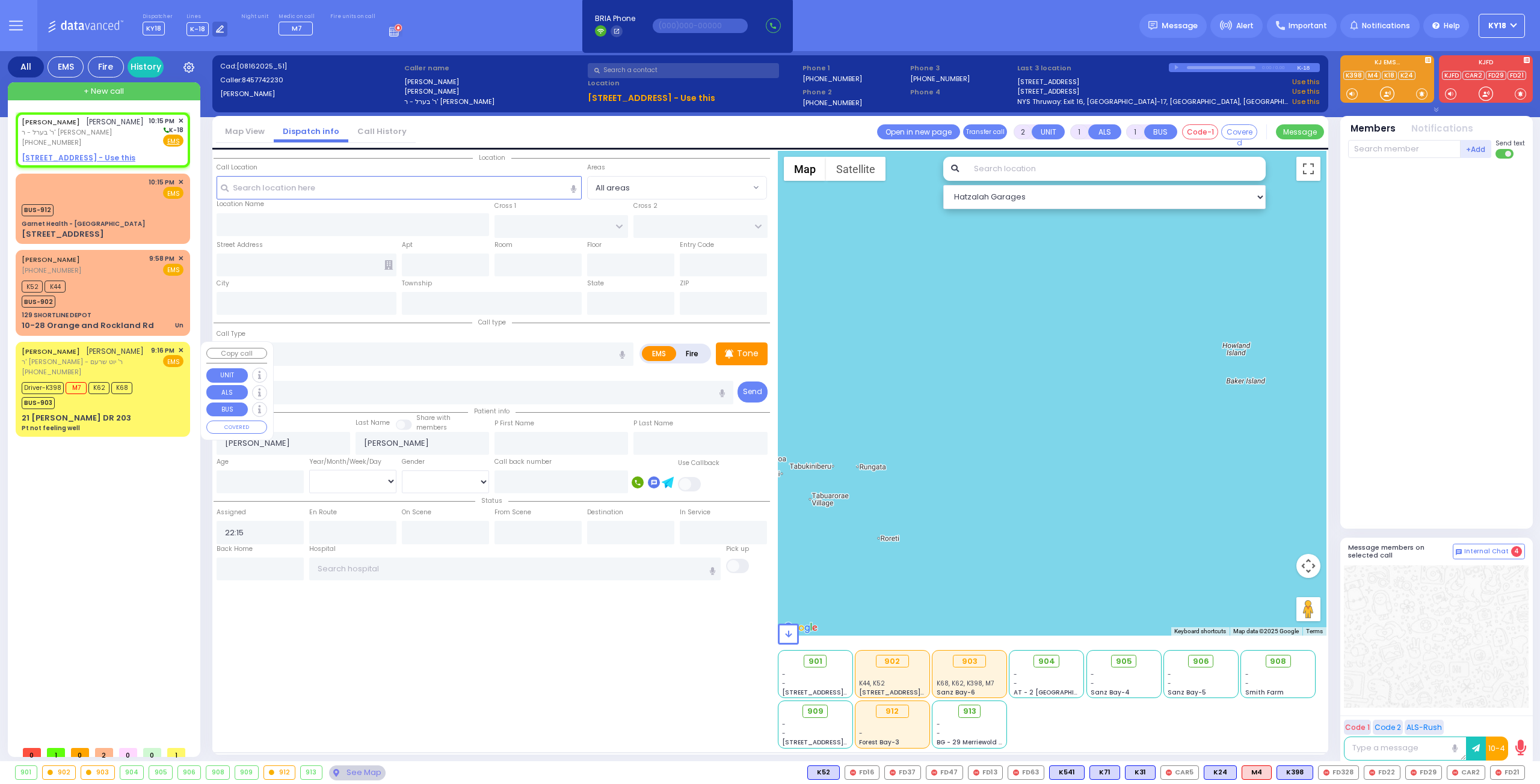
type input "21:22"
type input "21:44"
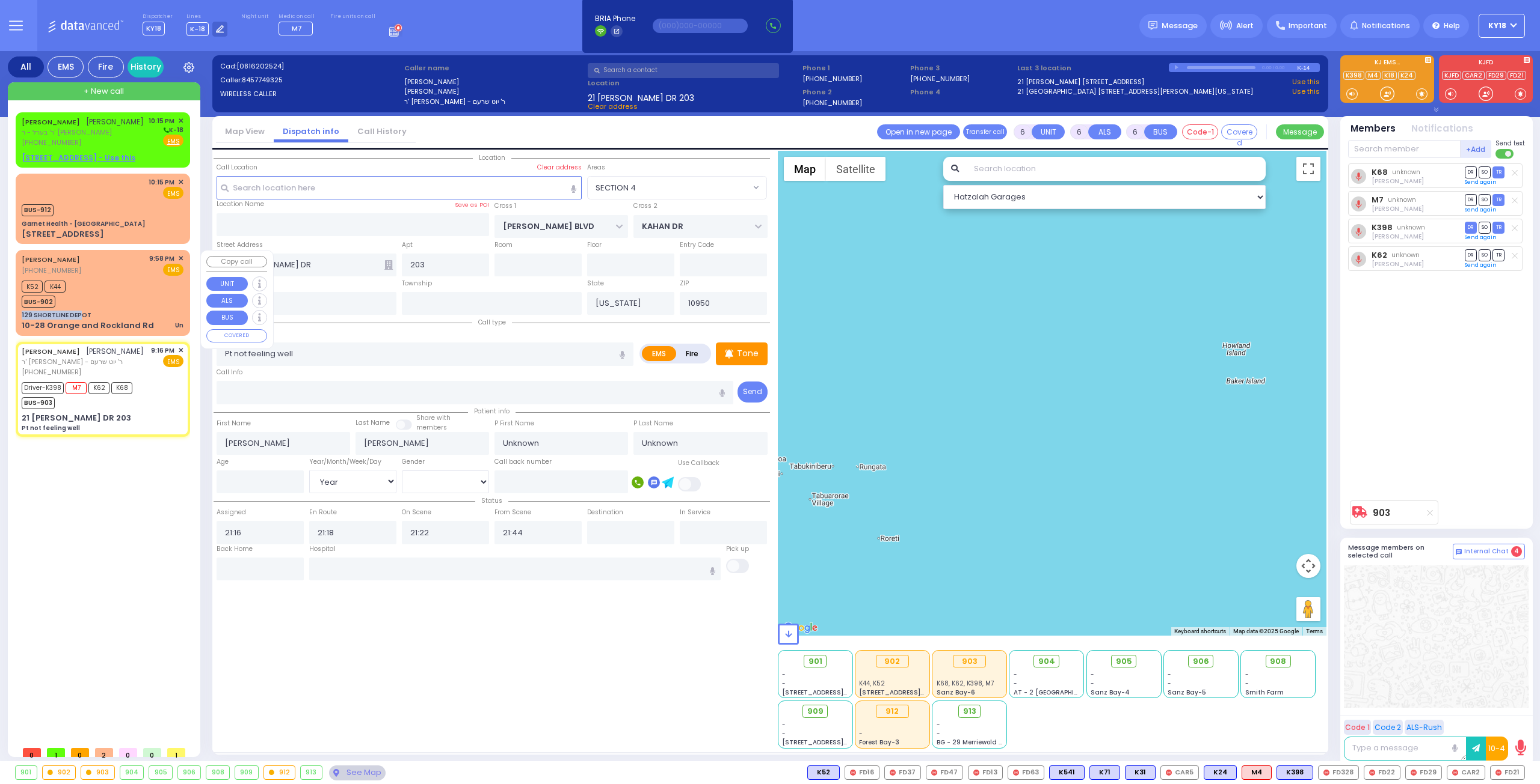
click at [79, 307] on div "DAVID SPRITZER (347) 861-1374 9:58 PM ✕ EMS K52 K44 BUS-902" at bounding box center [103, 292] width 170 height 82
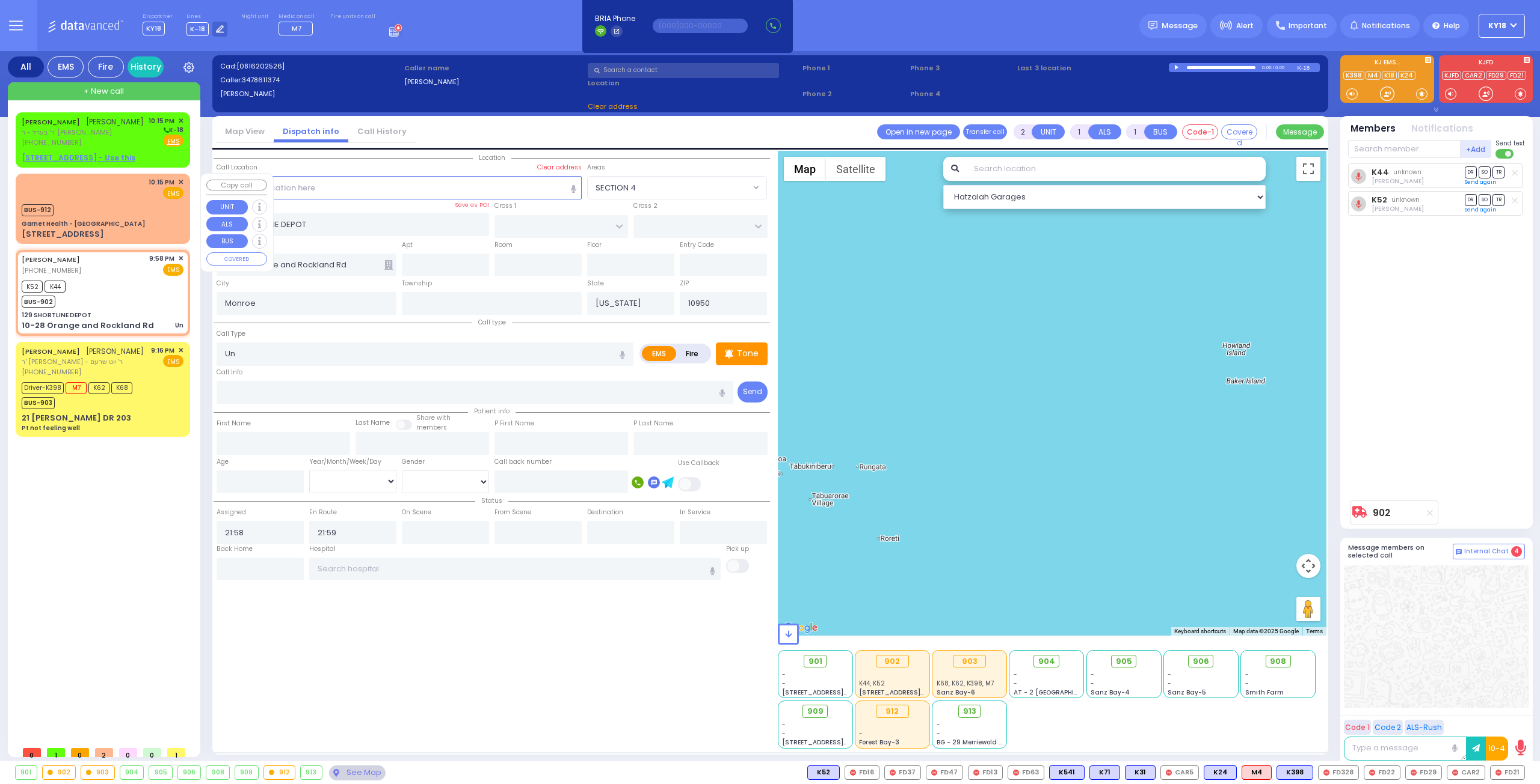
click at [91, 235] on div "[STREET_ADDRESS]" at bounding box center [63, 234] width 82 height 12
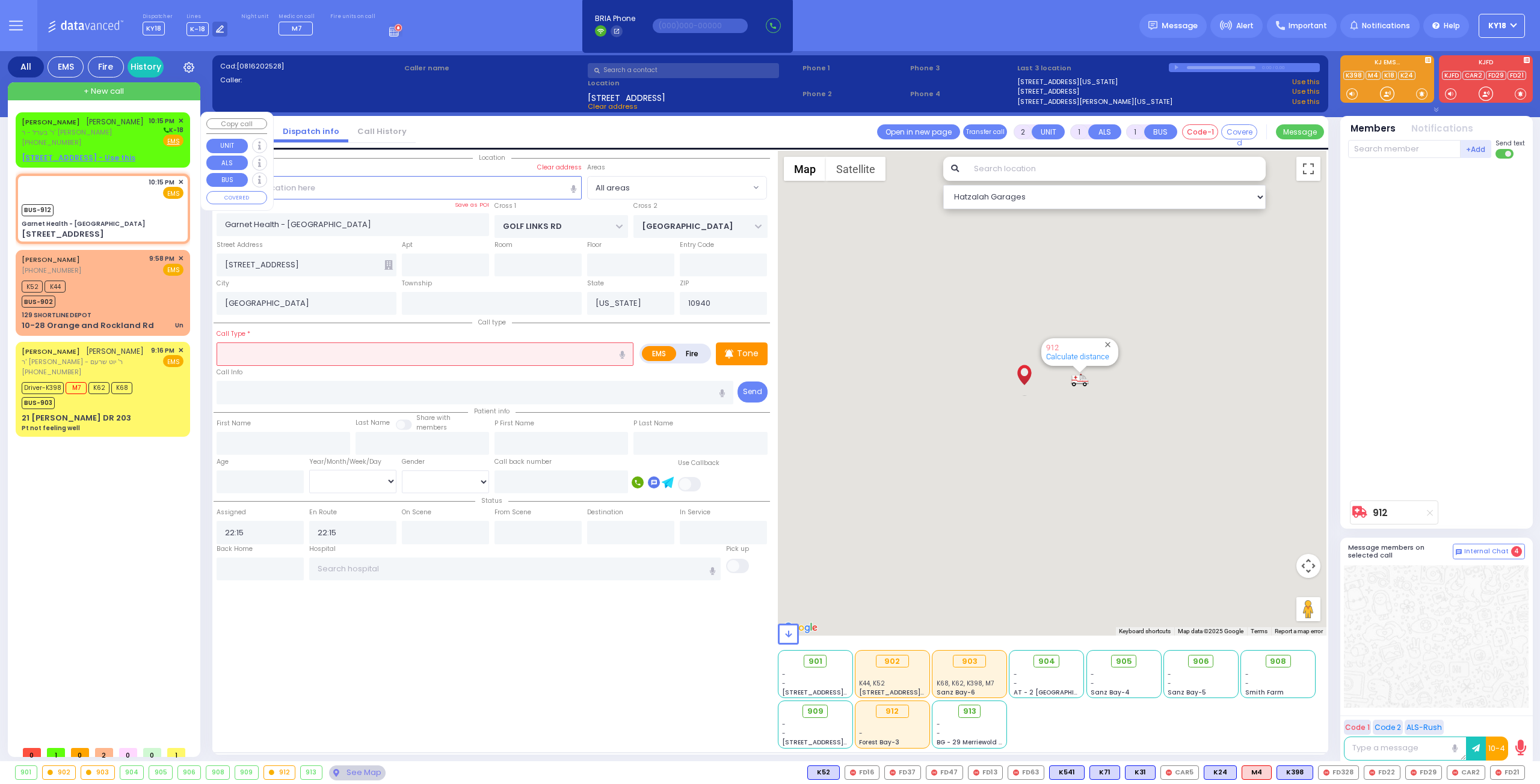
click at [101, 155] on u "13 CHEVRON RD 102 - Use this" at bounding box center [78, 157] width 114 height 10
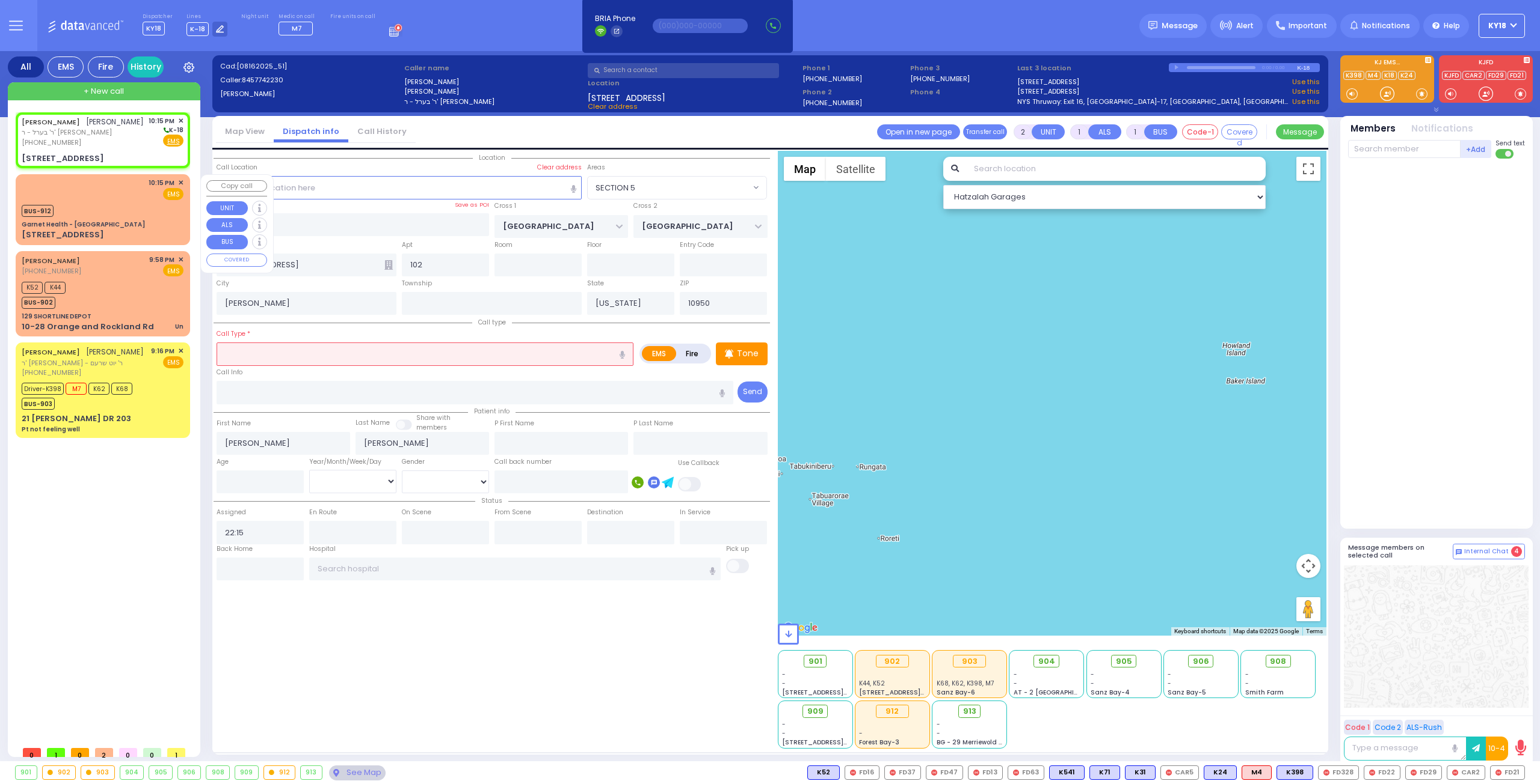
click at [139, 225] on div "Garnet Health - [GEOGRAPHIC_DATA]" at bounding box center [102, 224] width 161 height 9
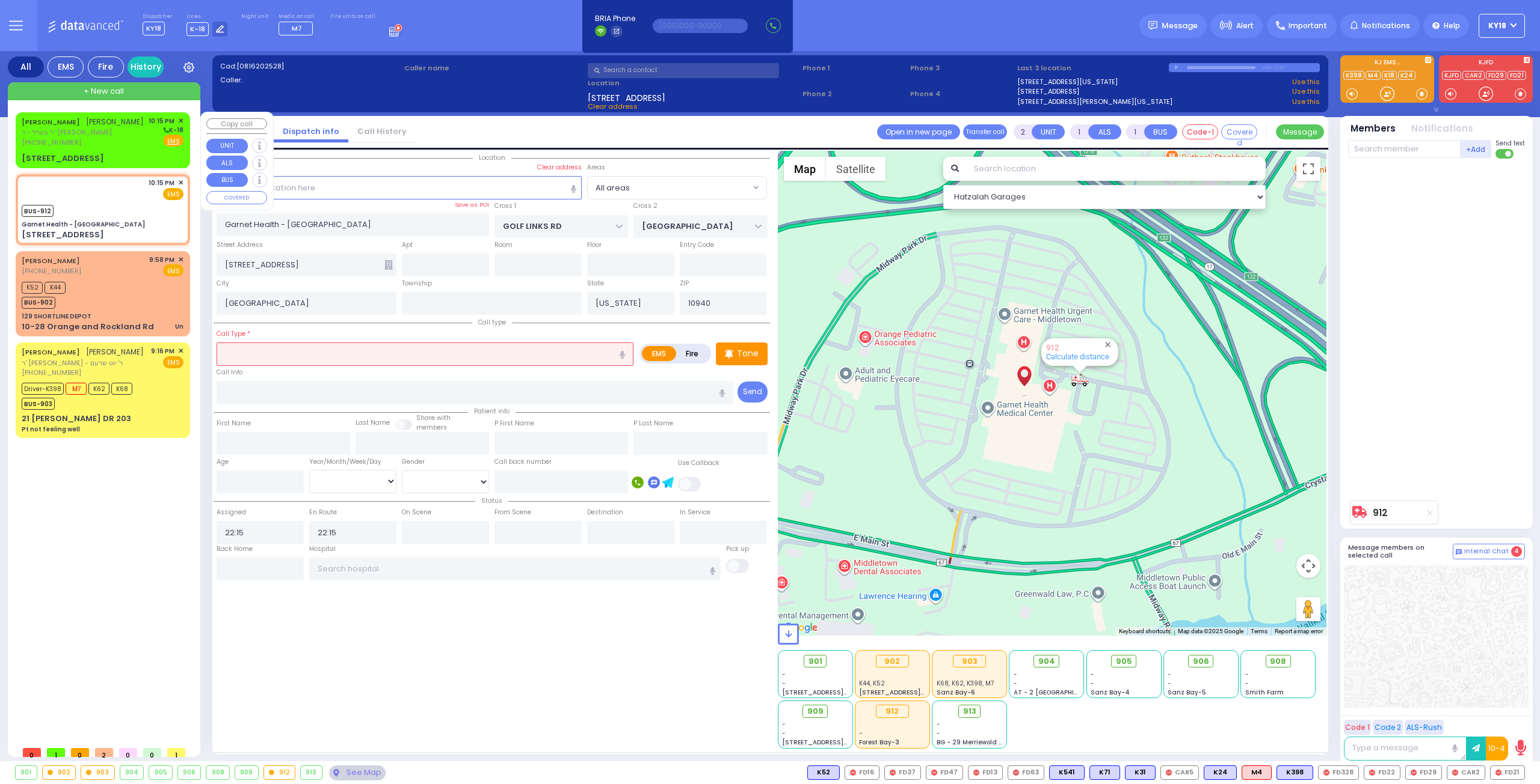
click at [138, 152] on div "13 CHEVRON RD 102" at bounding box center [102, 158] width 161 height 12
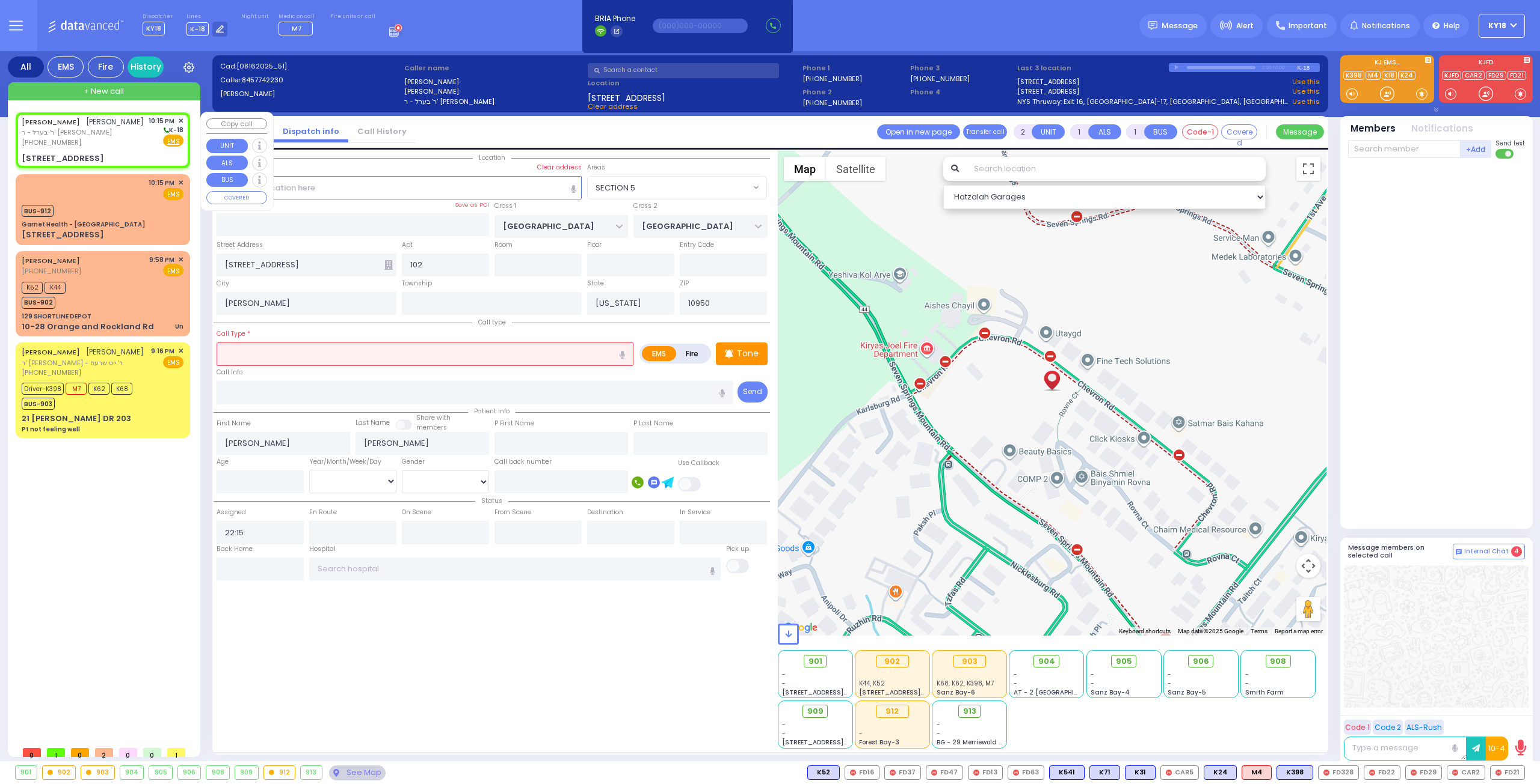
click at [121, 147] on div "SHLOME STEIN שלמה שטיין ר' בערל - ר' יצחק יושע קארנבלי (845) 774-2230 10:15 PM …" at bounding box center [102, 132] width 161 height 32
click at [309, 355] on input "text" at bounding box center [425, 354] width 417 height 23
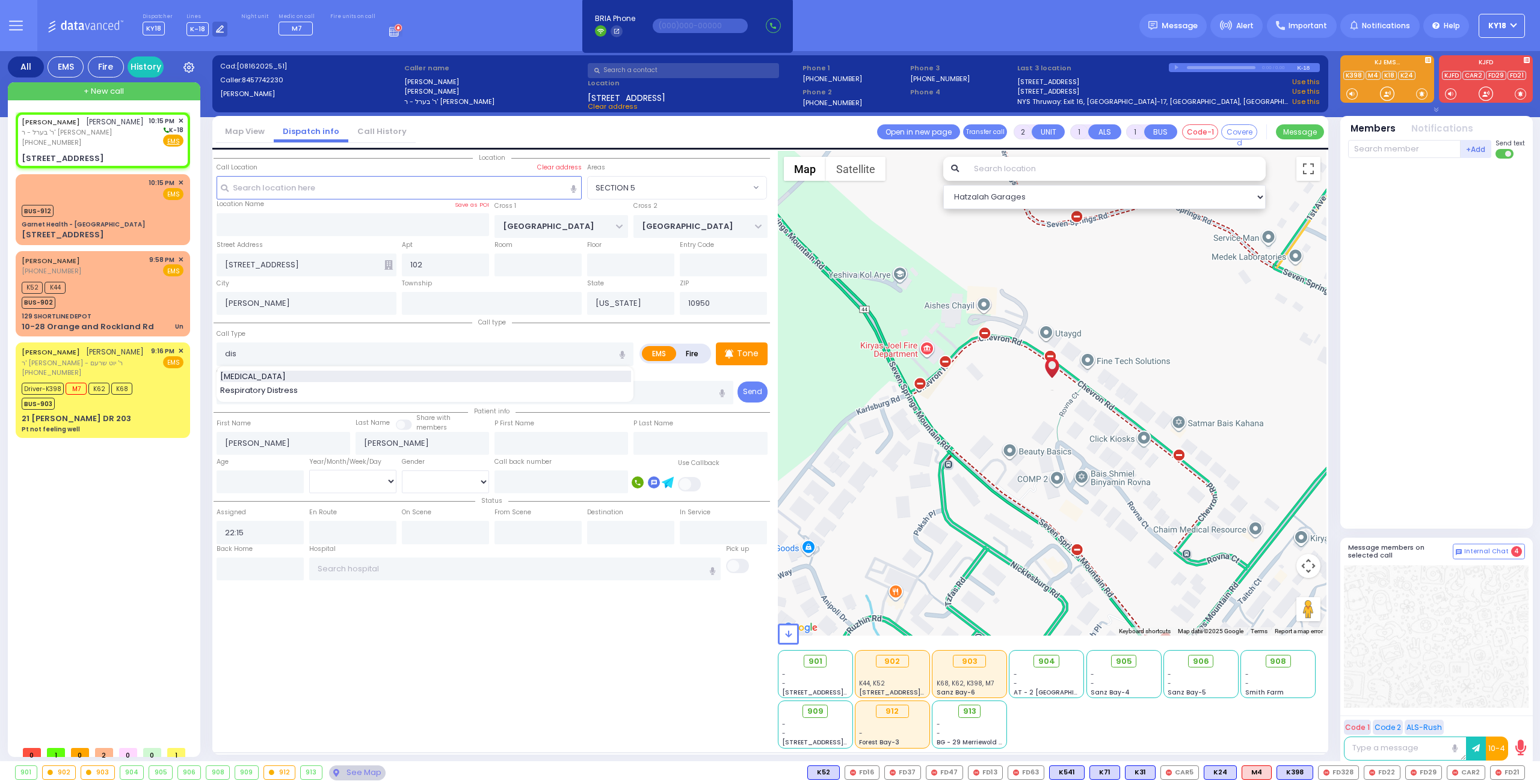
click at [277, 375] on div "Dislocation" at bounding box center [425, 376] width 411 height 12
click at [119, 142] on div "SHLOME STEIN שלמה שטיין ר' בערל - ר' יצחק יושע קארנבלי (845) 774-2230 10:15 PM …" at bounding box center [102, 132] width 161 height 32
drag, startPoint x: 105, startPoint y: 135, endPoint x: 18, endPoint y: 136, distance: 87.0
click at [18, 136] on div "SHLOME STEIN שלמה שטיין ר' בערל - ר' יצחק יושע קארנבלי (845) 774-2230 10:15 PM …" at bounding box center [103, 140] width 170 height 52
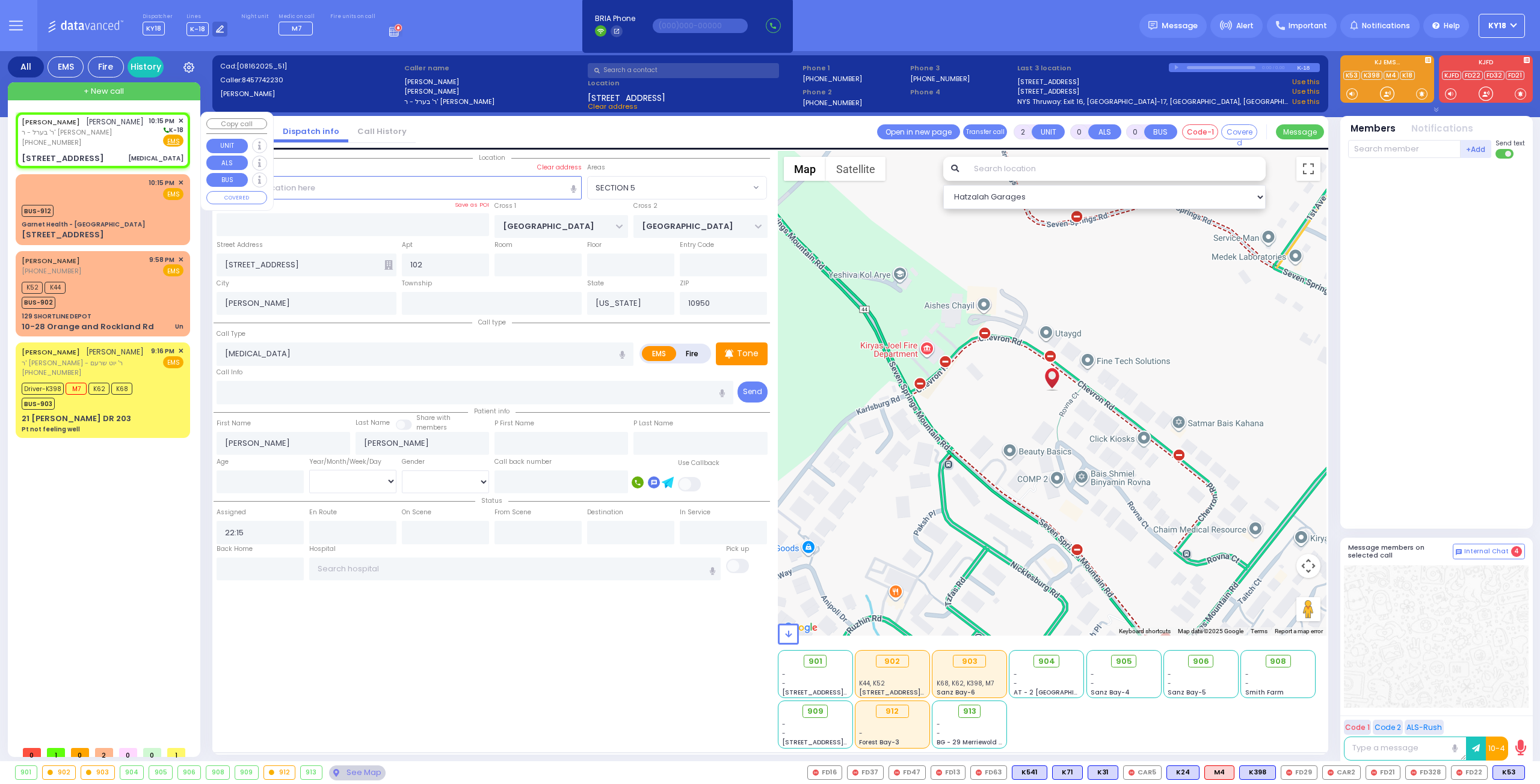
click at [128, 142] on div "SHLOME STEIN שלמה שטיין ר' בערל - ר' יצחק יושע קארנבלי (845) 774-2230 10:15 PM …" at bounding box center [102, 132] width 161 height 32
click at [180, 119] on span "✕" at bounding box center [180, 121] width 6 height 10
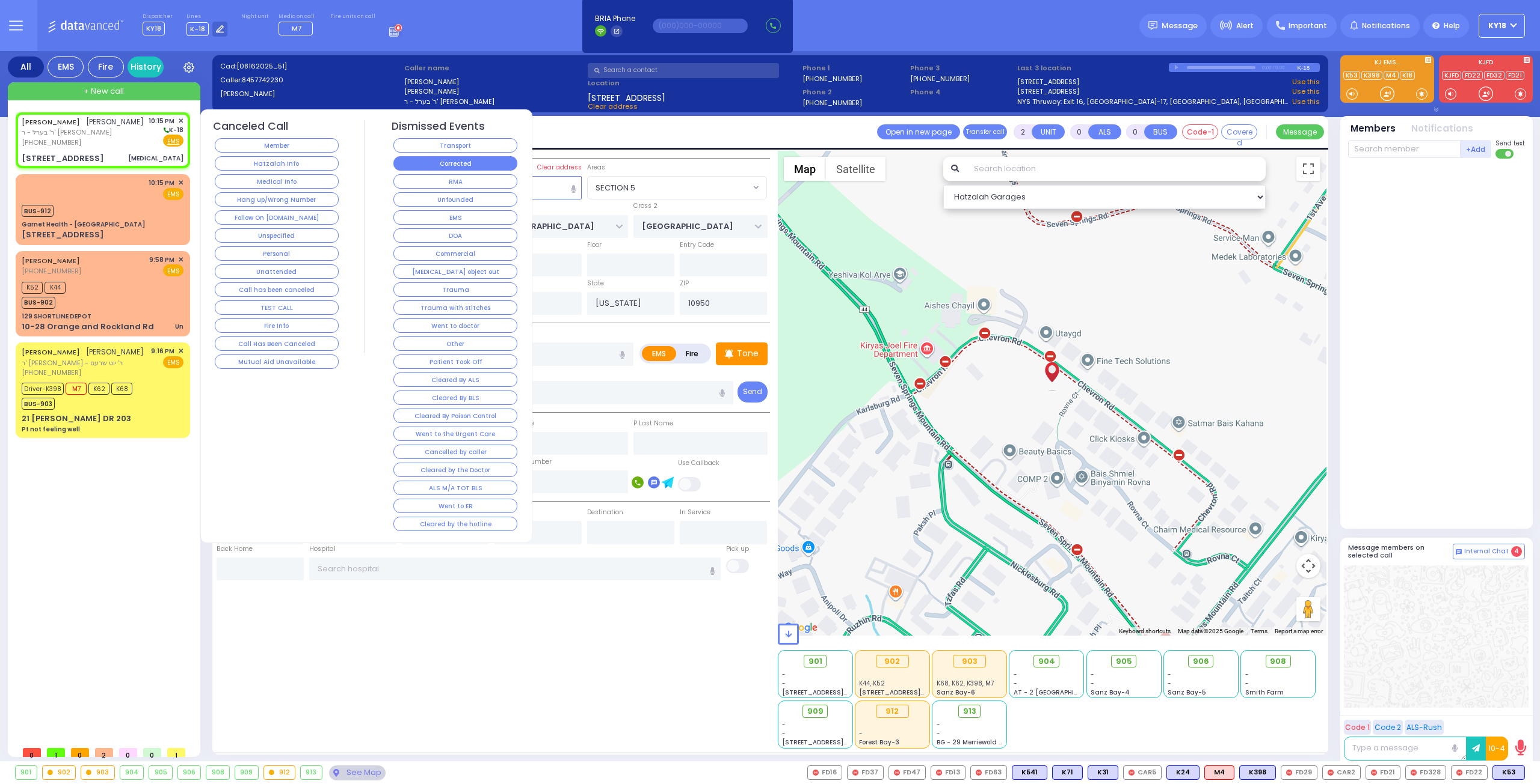
click at [424, 164] on button "Corrected" at bounding box center [455, 164] width 124 height 15
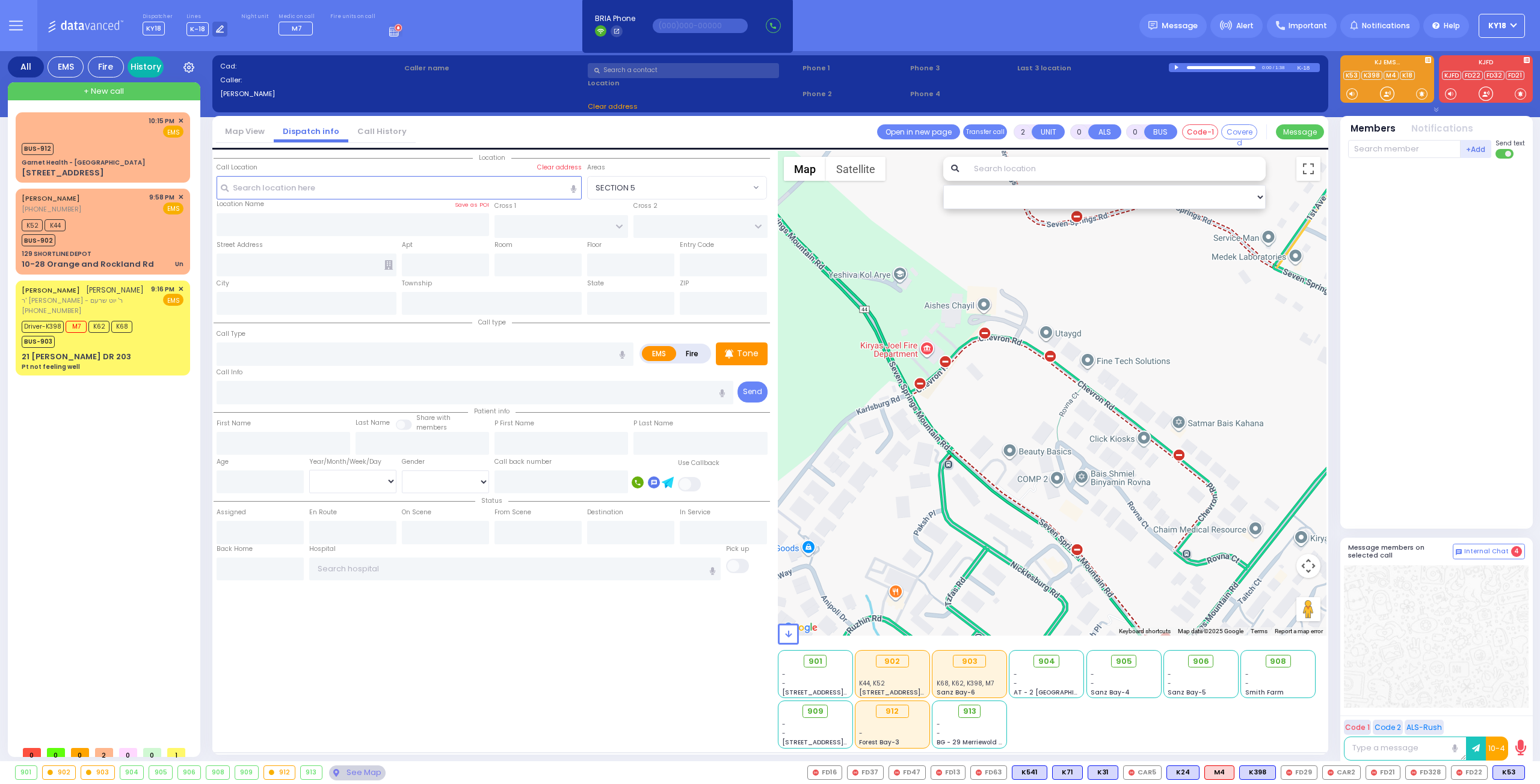
click at [159, 69] on link "History" at bounding box center [146, 68] width 36 height 21
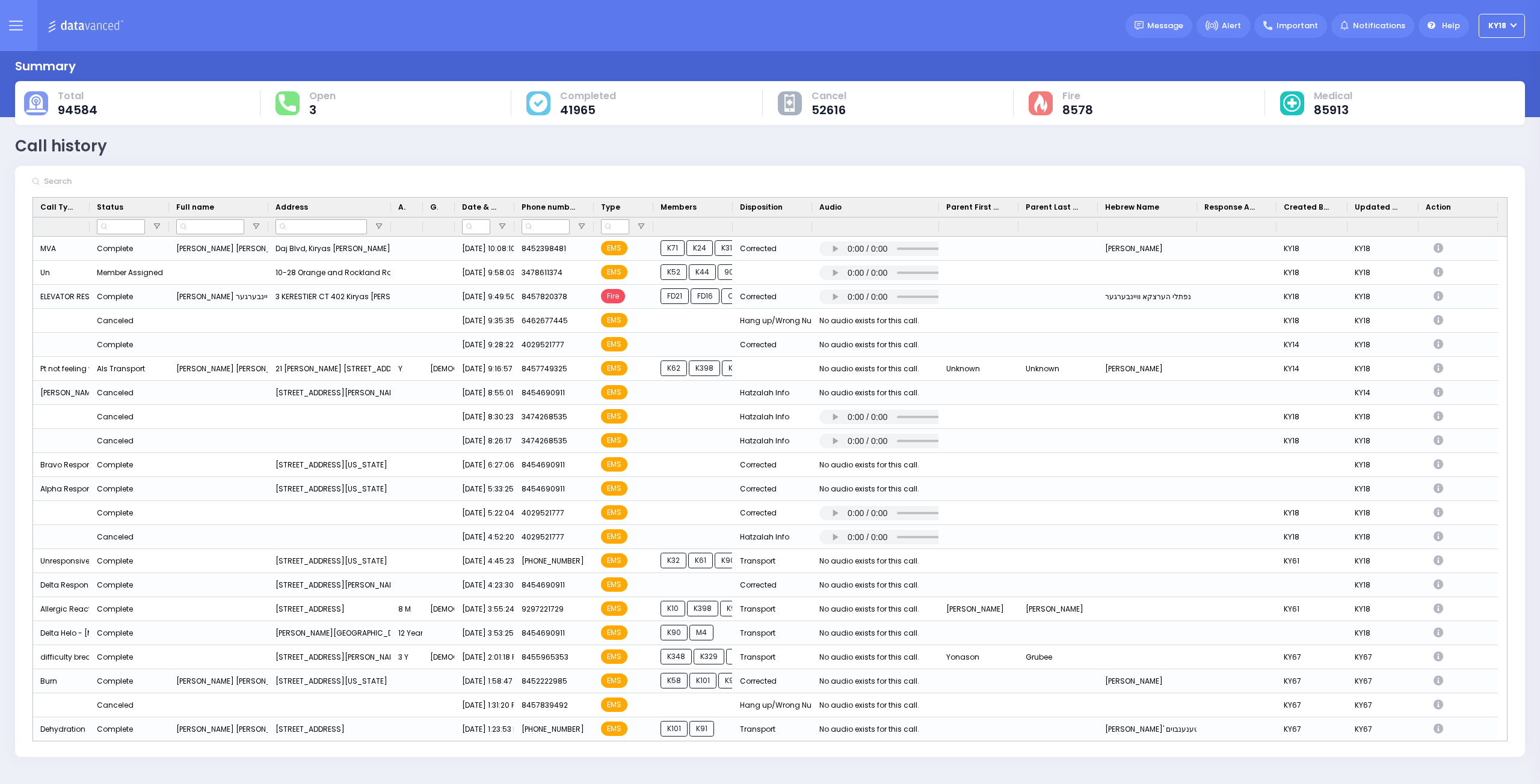
scroll to position [96, 0]
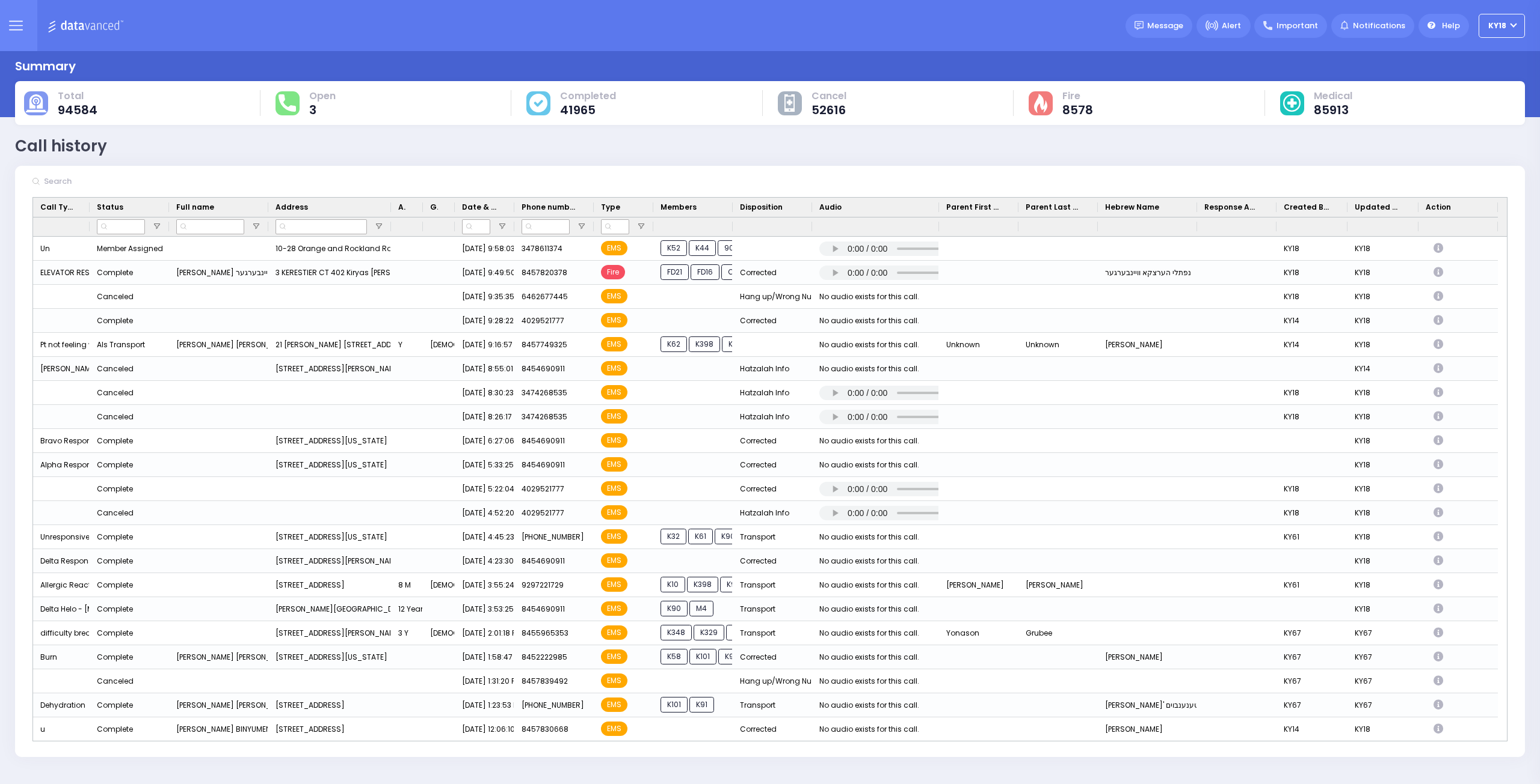
click at [1510, 734] on div "Drag here to set row groups Drag here to set column labels Call Type Status Ful…" at bounding box center [770, 477] width 1510 height 560
click at [1510, 735] on div "Drag here to set row groups Drag here to set column labels Call Type Status Ful…" at bounding box center [770, 477] width 1510 height 560
click at [1513, 735] on div "Drag here to set row groups Drag here to set column labels Call Type Status Ful…" at bounding box center [770, 477] width 1510 height 560
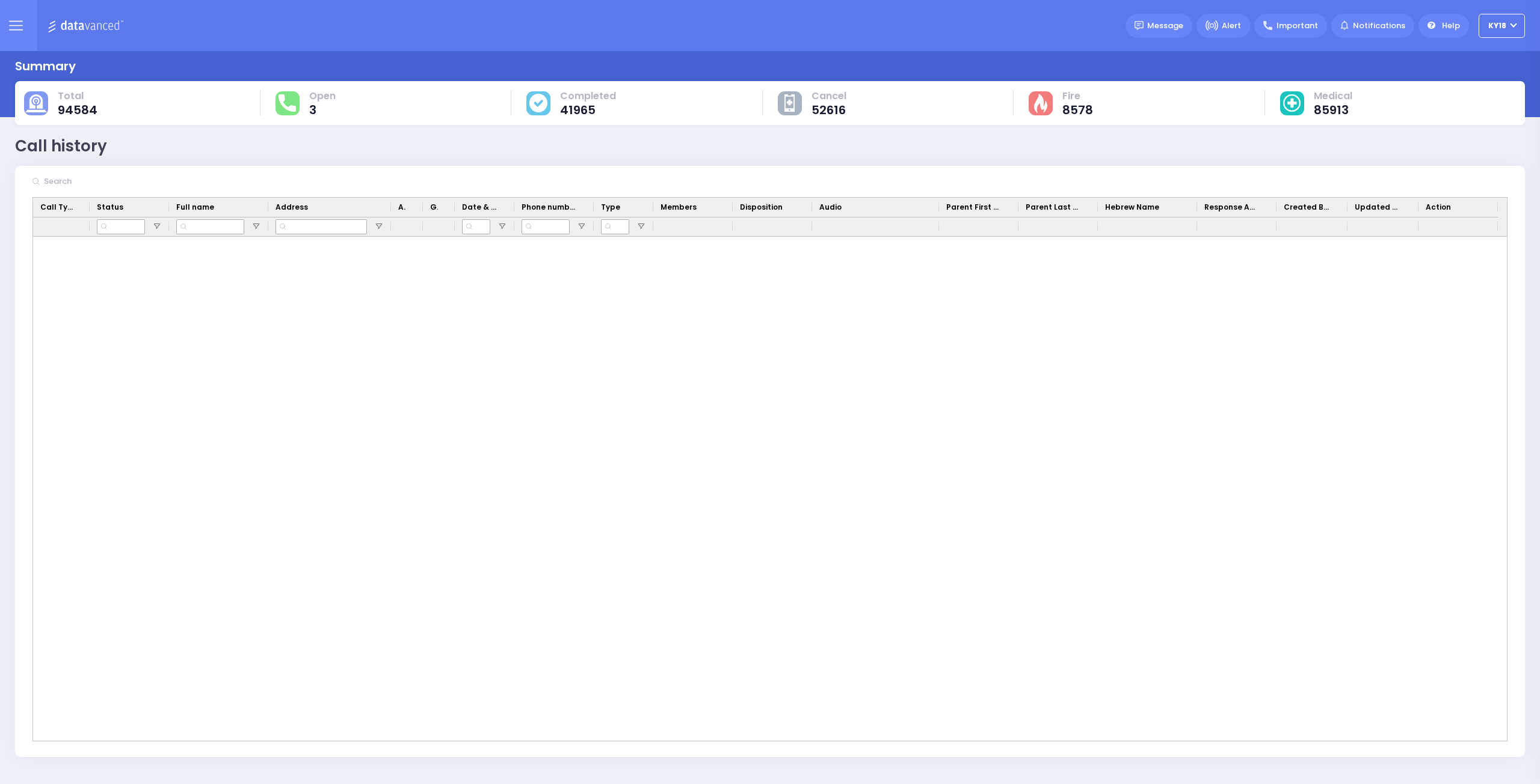
scroll to position [0, 0]
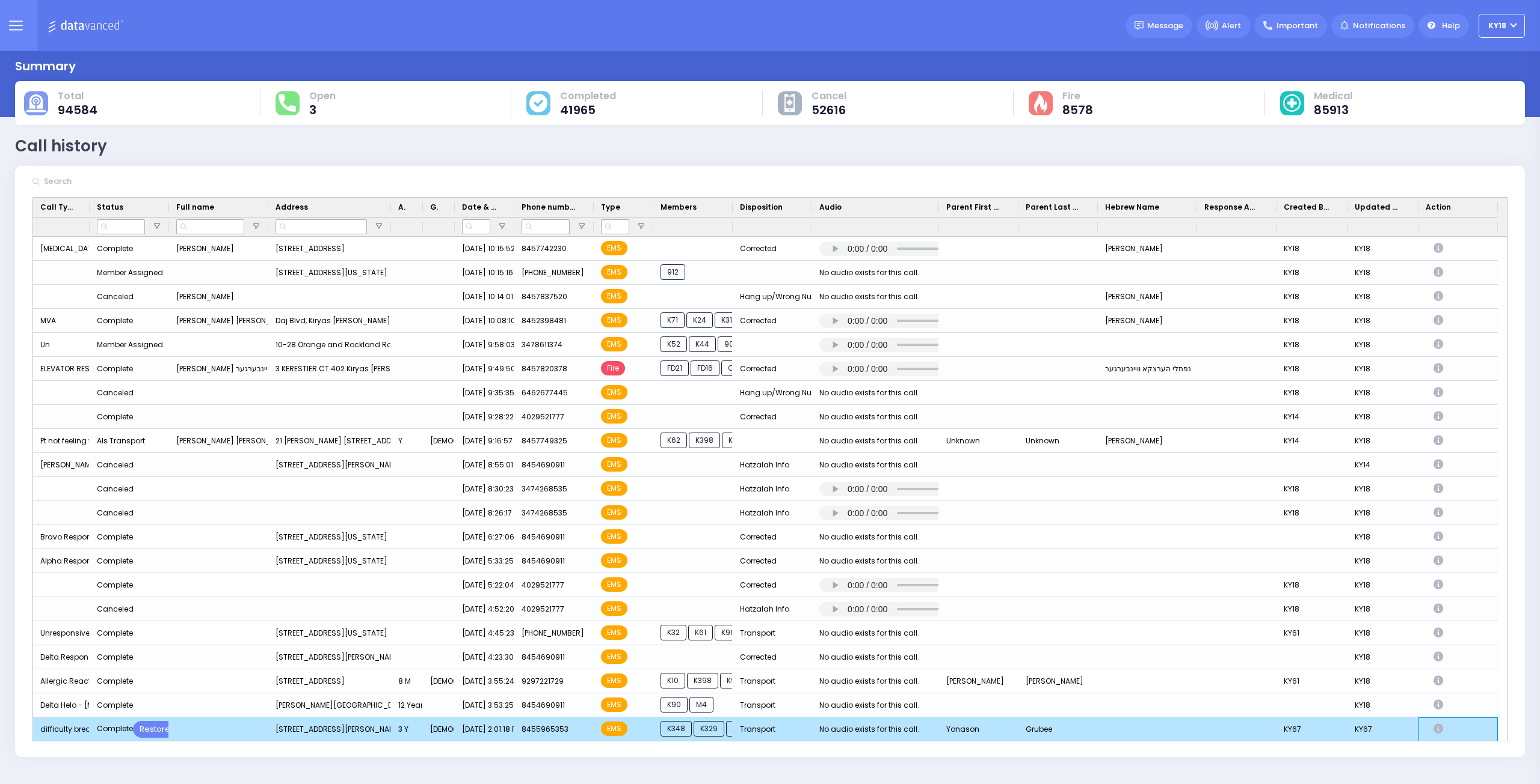
drag, startPoint x: 1496, startPoint y: 735, endPoint x: 1507, endPoint y: 735, distance: 11.0
click at [1501, 735] on div "Dislocated shoulder Complete Restore SHLOME STEIN שלמה שטיין 13 CHEVRON RD 102 …" at bounding box center [770, 489] width 1473 height 504
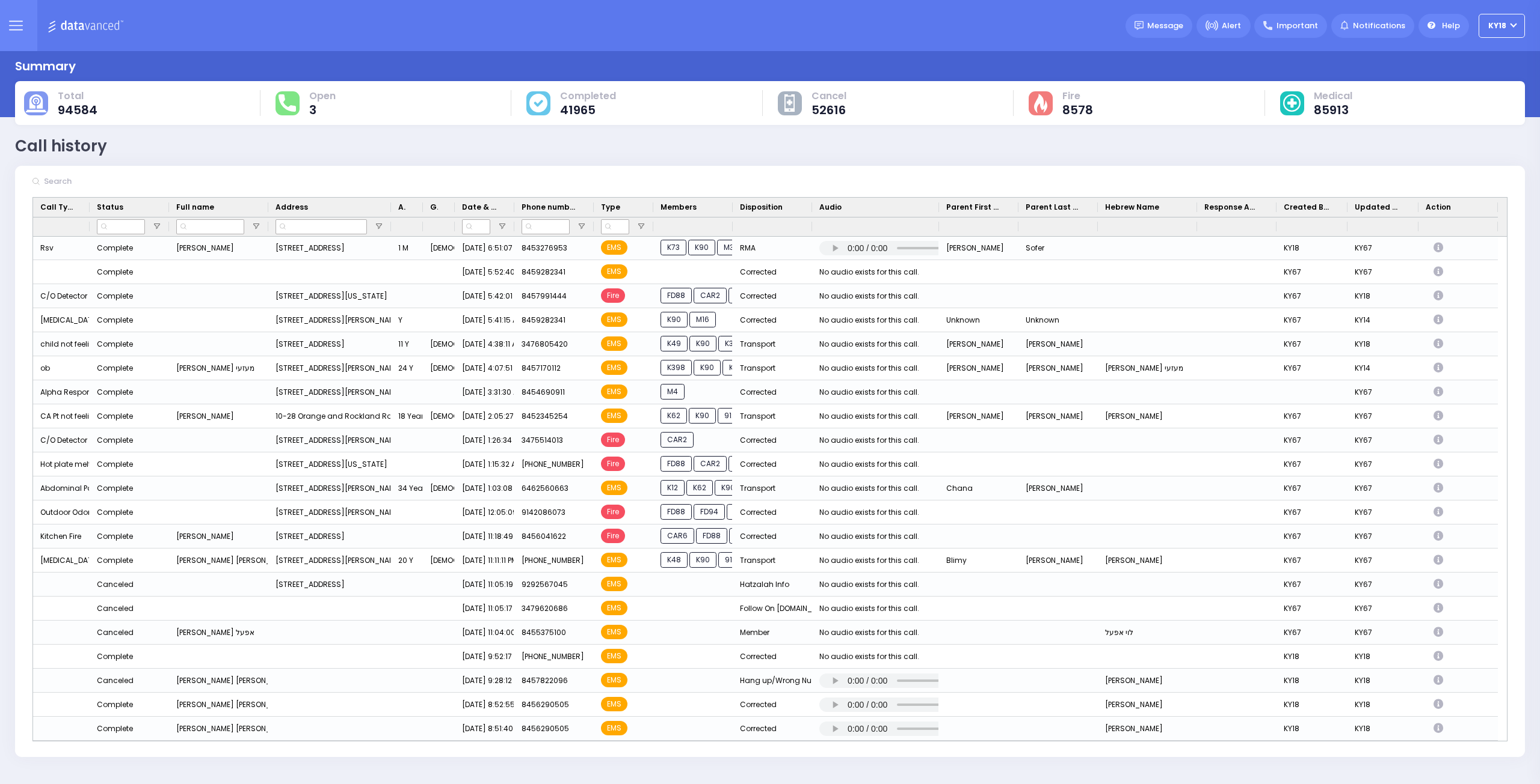
scroll to position [946, 0]
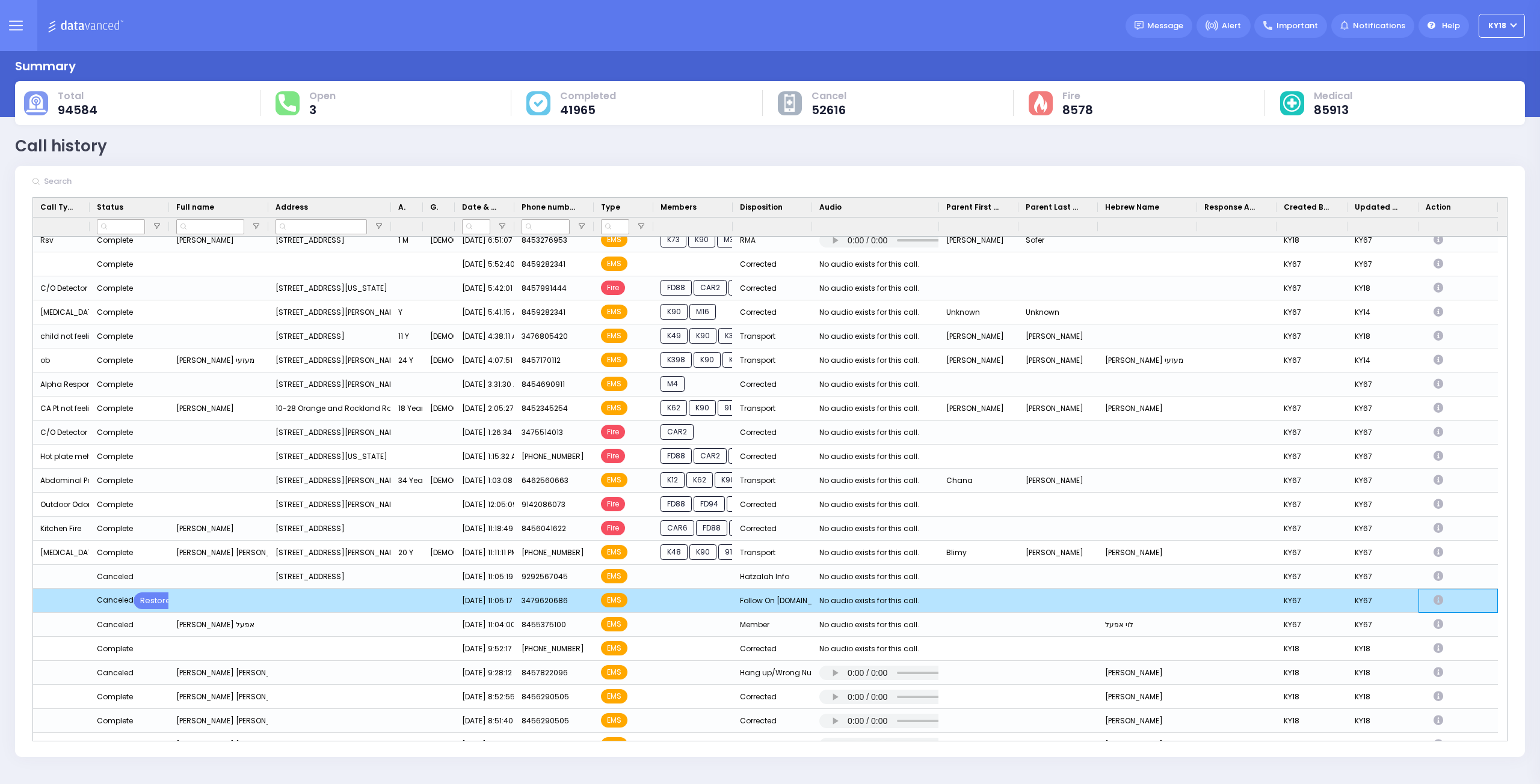
click at [1442, 600] on icon "Press SPACE to deselect this row." at bounding box center [1439, 600] width 13 height 10
select select
select select "Follow On [DOMAIN_NAME]"
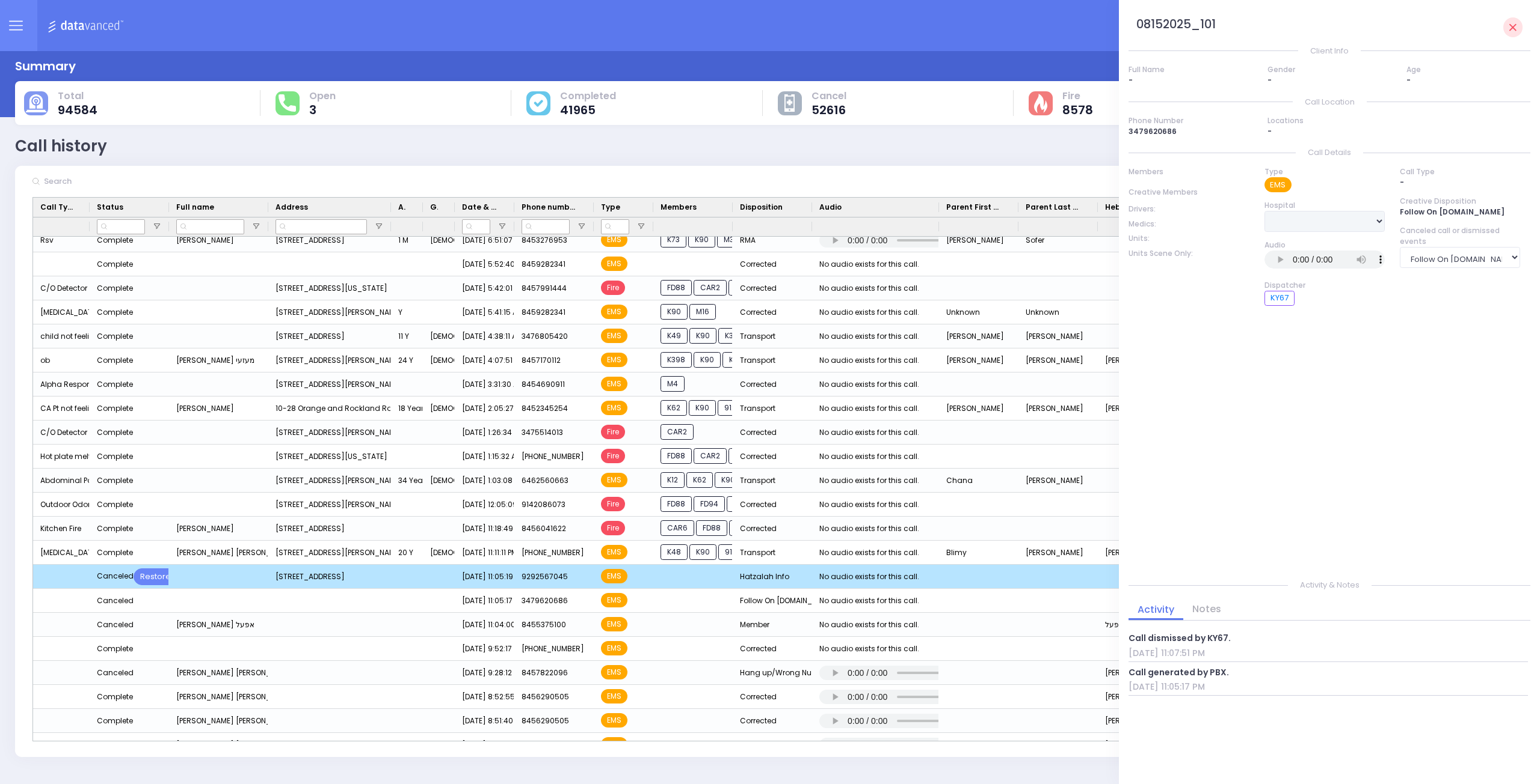
click at [1085, 580] on div "Press SPACE to deselect this row." at bounding box center [1058, 576] width 79 height 24
select select
select select "Hatzalah Info"
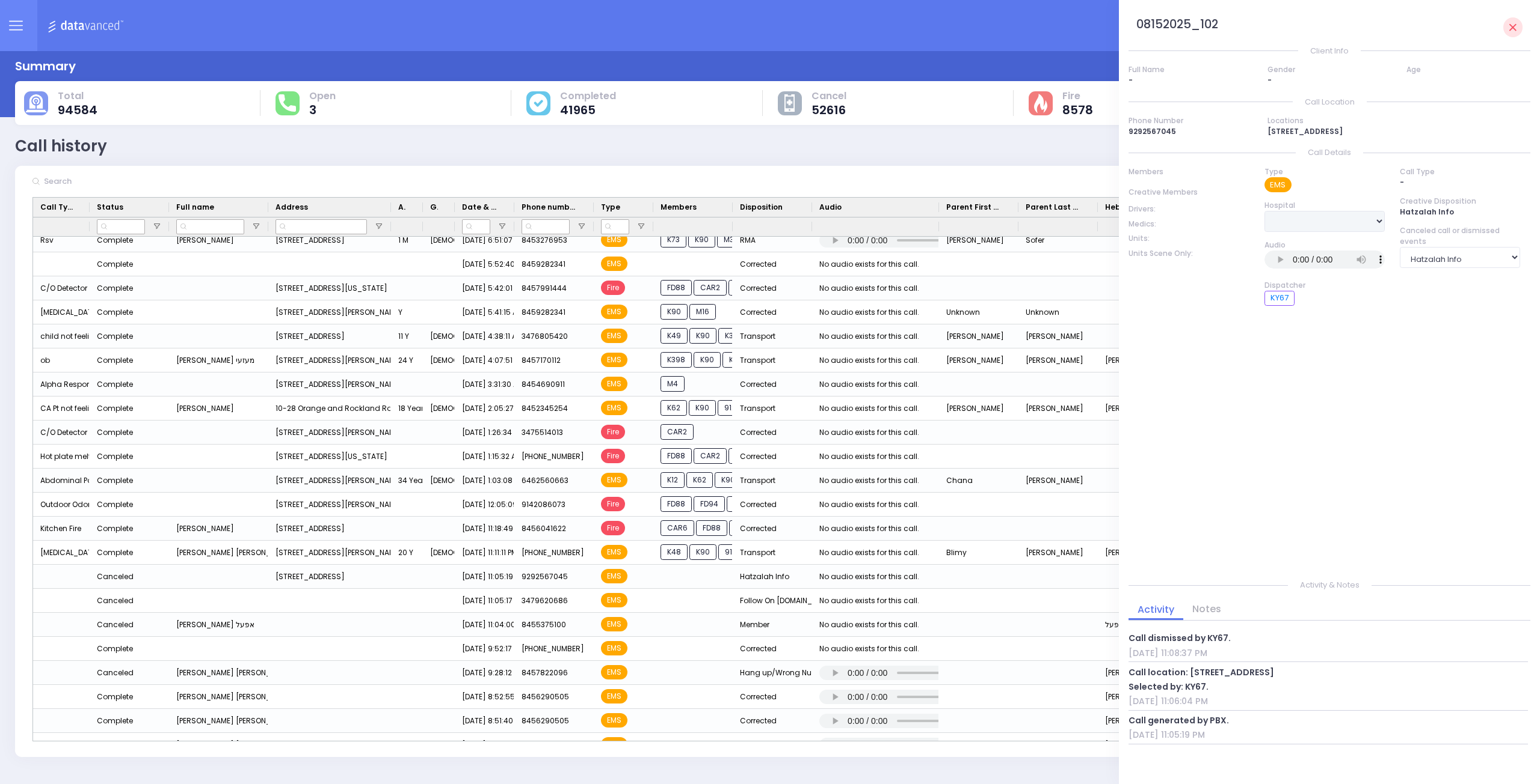
click at [82, 27] on img at bounding box center [87, 26] width 80 height 15
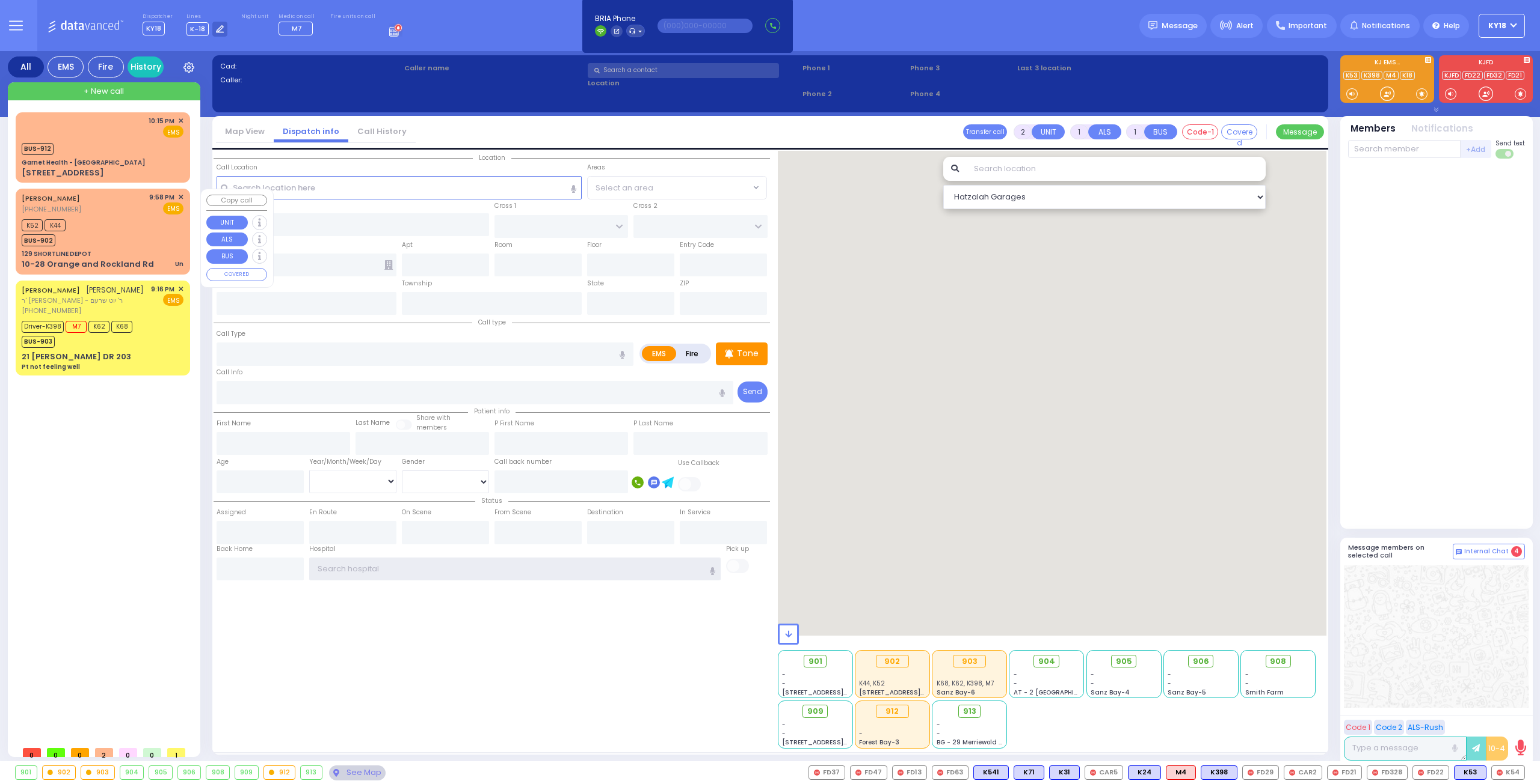
type input "ky18"
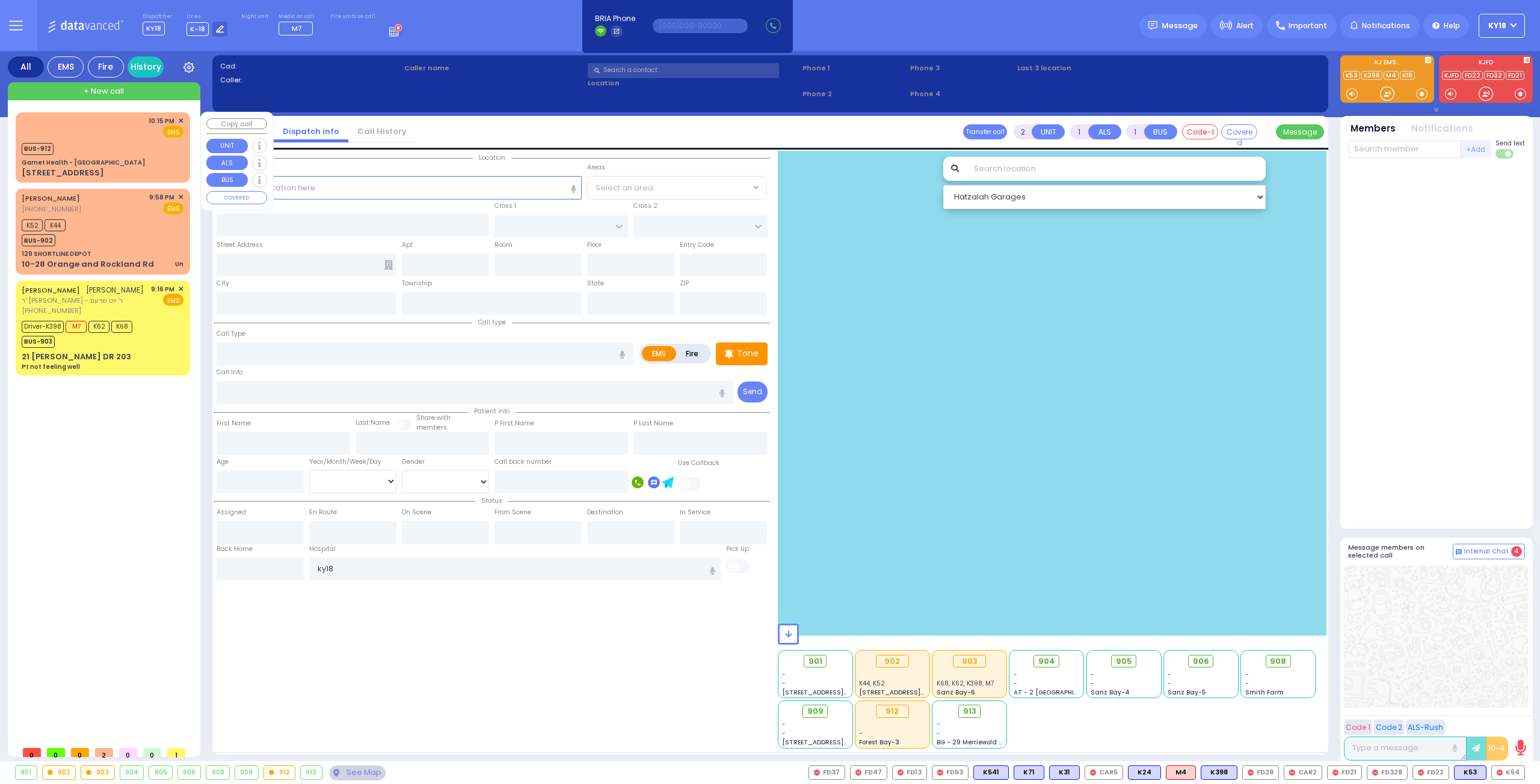
click at [125, 163] on div "Garnet Health - [GEOGRAPHIC_DATA]" at bounding box center [102, 162] width 161 height 9
select select
radio input "true"
select select
type input "22:15"
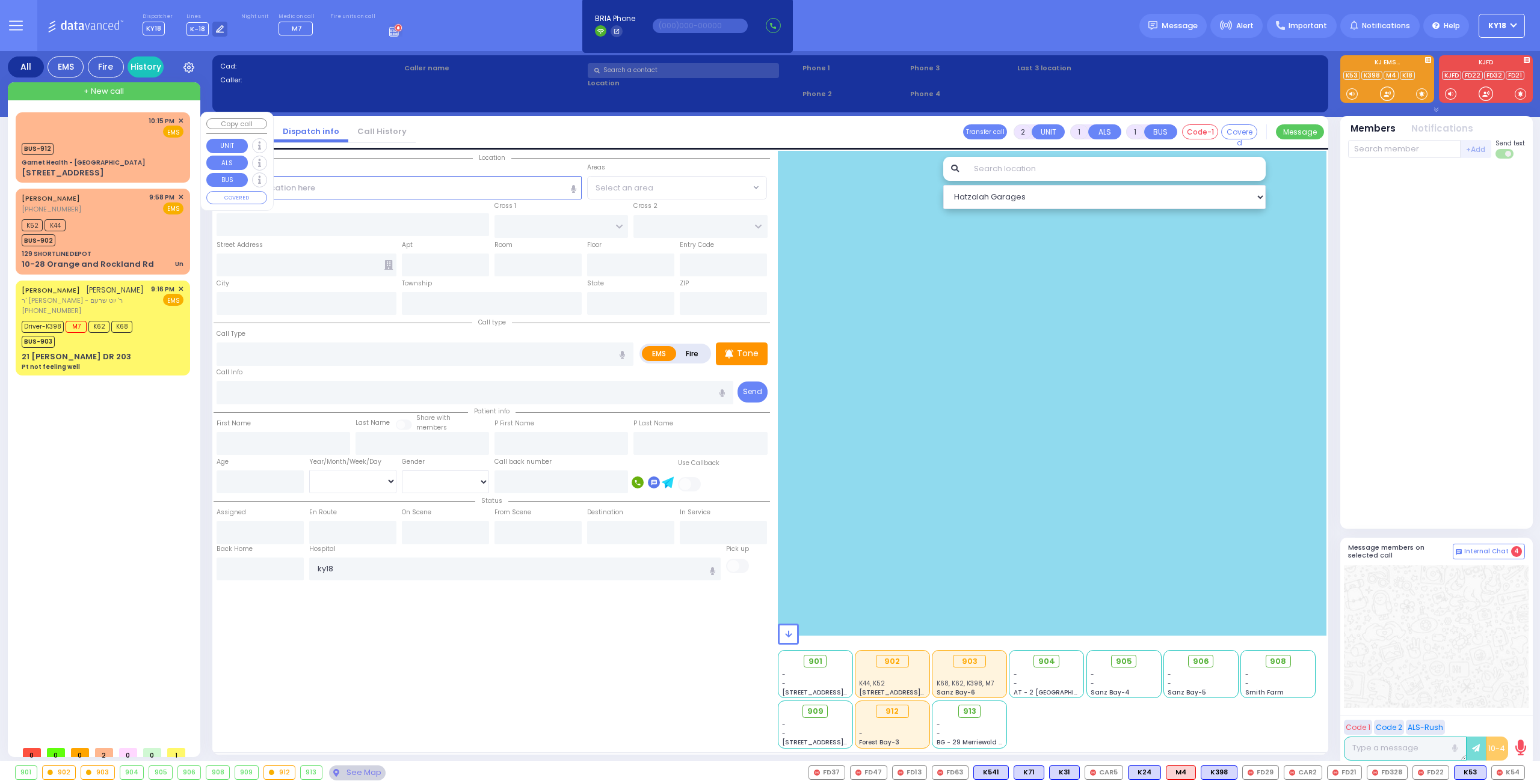
type input "22:15"
select select "Hatzalah Garages"
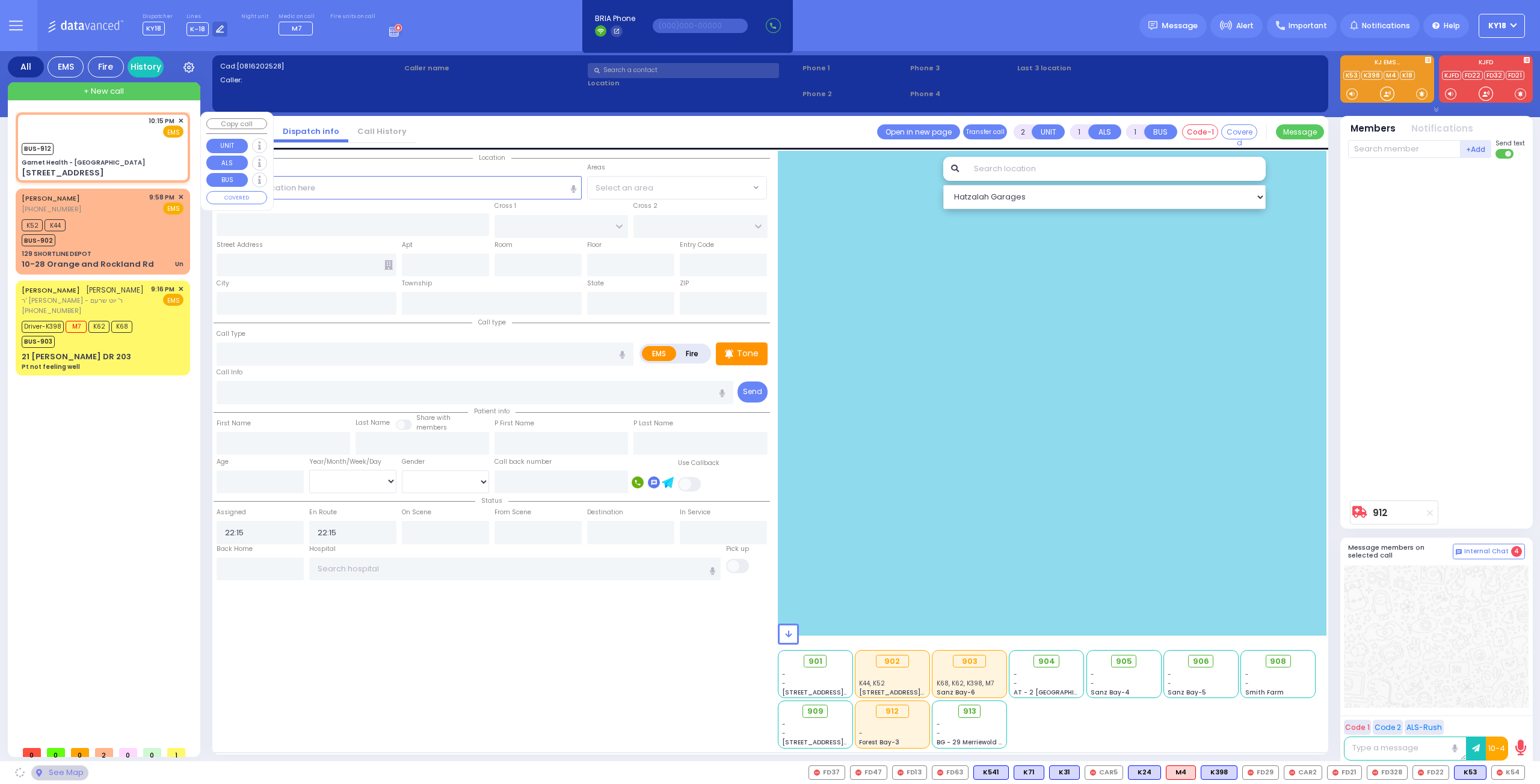
type input "Garnet Health - [GEOGRAPHIC_DATA]"
type input "GOLF LINKS RD"
type input "[GEOGRAPHIC_DATA]"
type input "[STREET_ADDRESS]"
type input "[GEOGRAPHIC_DATA]"
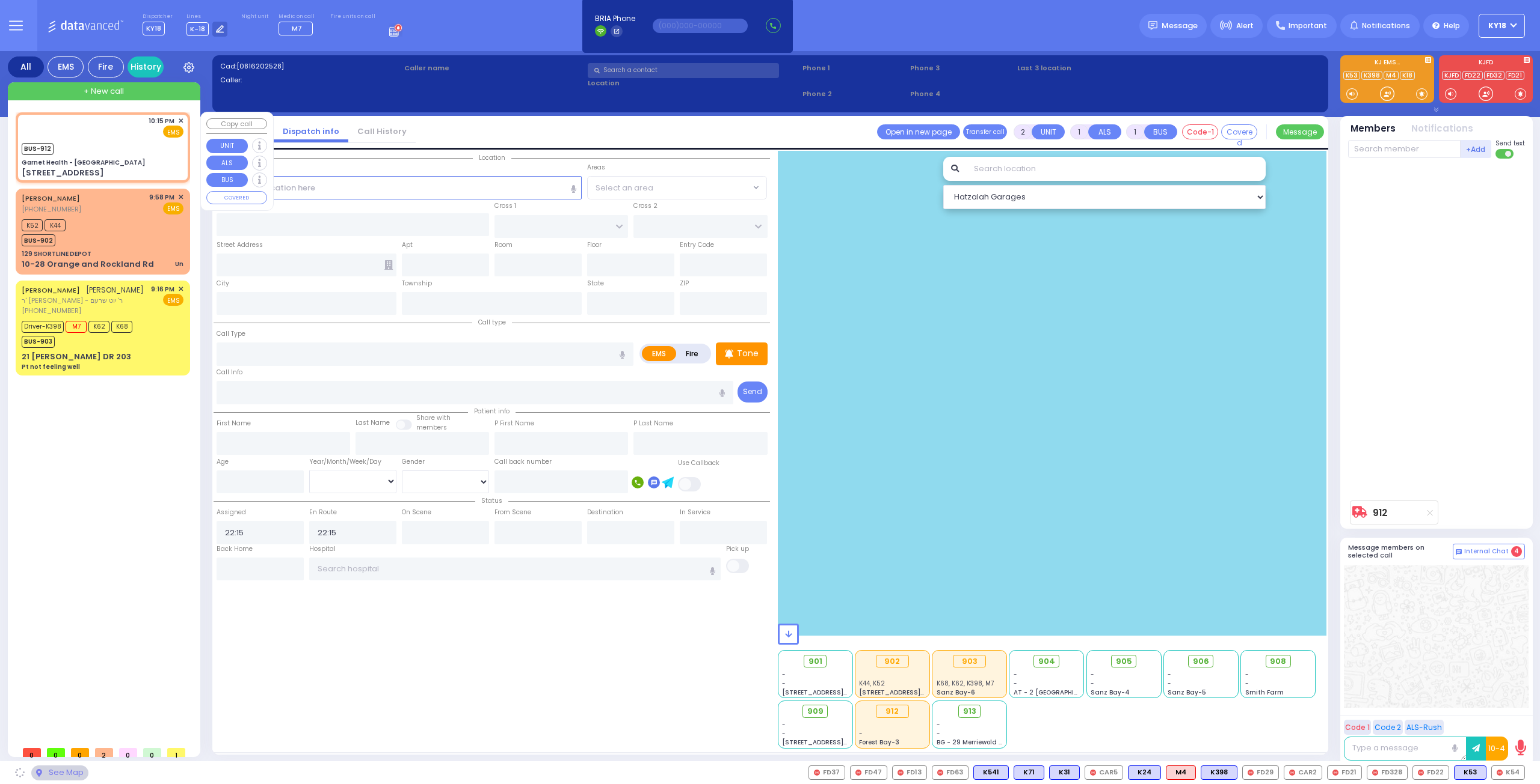
type input "[US_STATE]"
type input "10940"
